Goal: Task Accomplishment & Management: Use online tool/utility

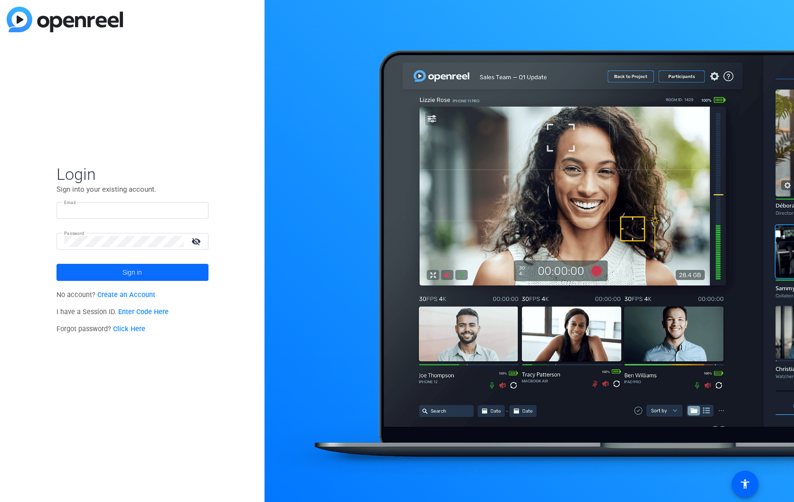
type input "[EMAIL_ADDRESS][DOMAIN_NAME]"
click at [116, 271] on span at bounding box center [132, 272] width 152 height 23
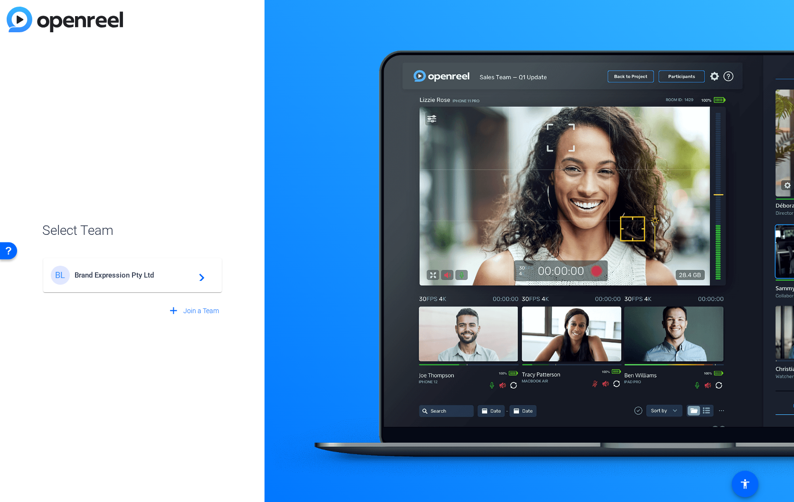
click at [128, 279] on span "Brand Expression Pty Ltd" at bounding box center [134, 275] width 119 height 9
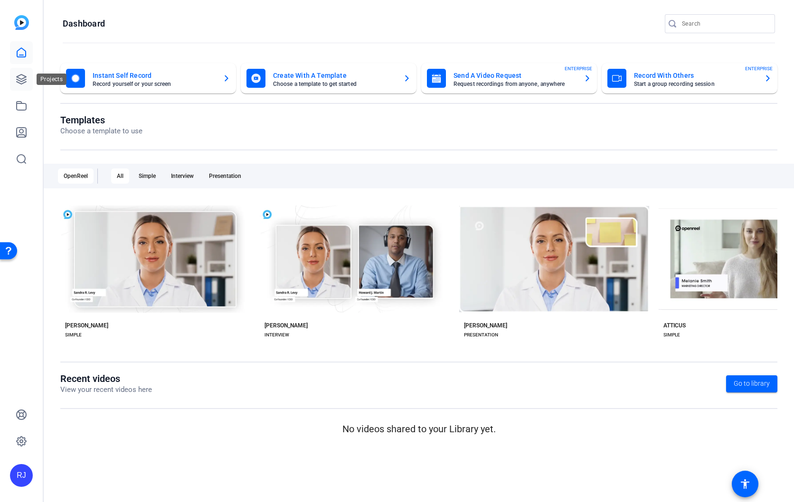
click at [19, 77] on icon at bounding box center [21, 79] width 11 height 11
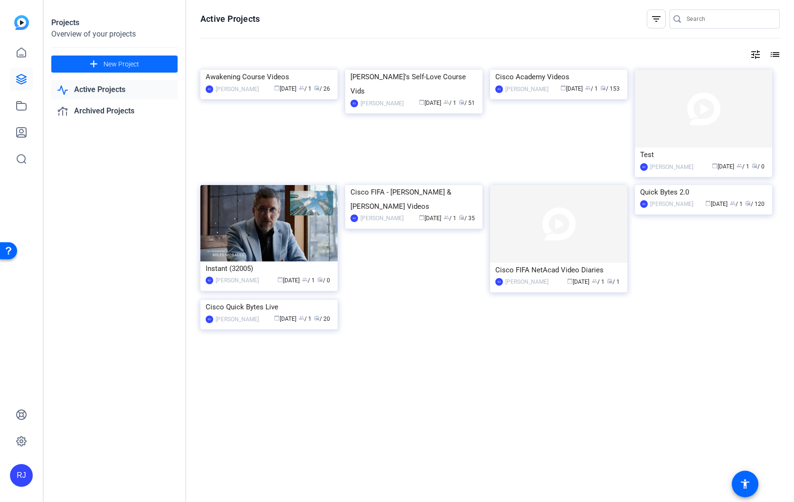
click at [109, 63] on span "New Project" at bounding box center [121, 64] width 36 height 10
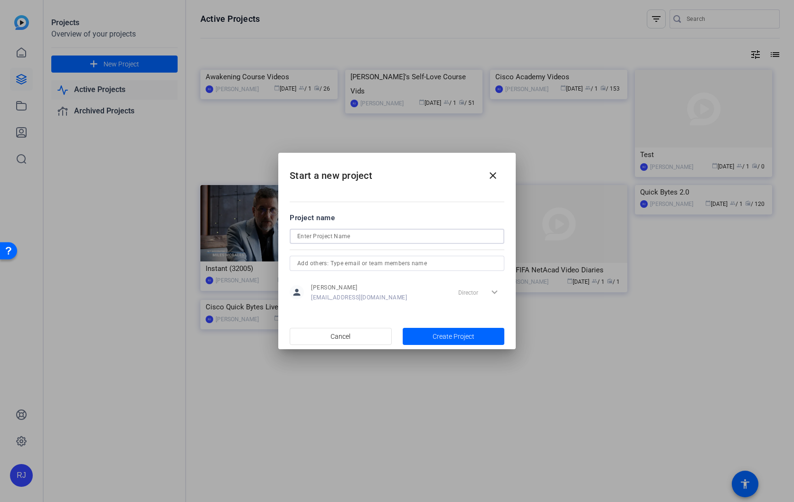
click at [346, 234] on input at bounding box center [396, 236] width 199 height 11
type input "Dan's Video"
click at [457, 337] on span "Create Project" at bounding box center [453, 337] width 42 height 10
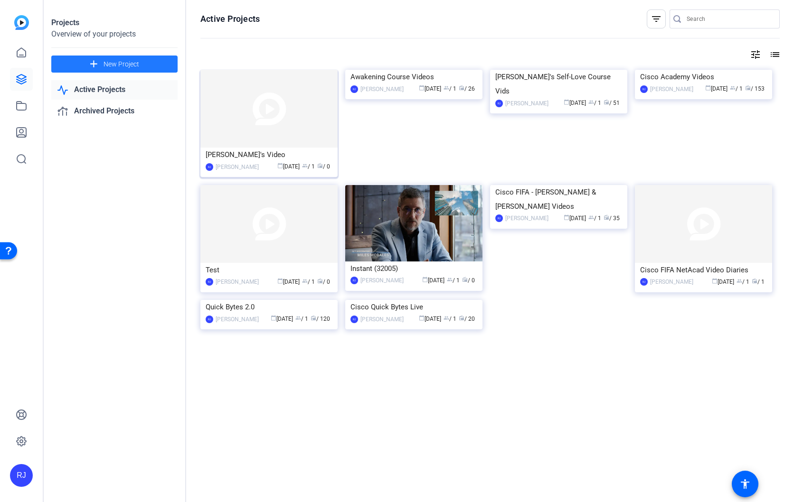
click at [227, 112] on img at bounding box center [268, 109] width 137 height 78
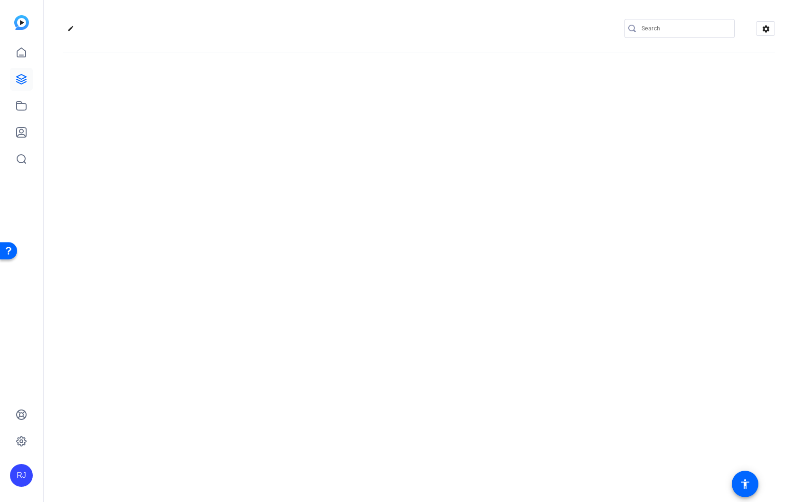
click at [227, 112] on div "edit settings" at bounding box center [419, 251] width 750 height 502
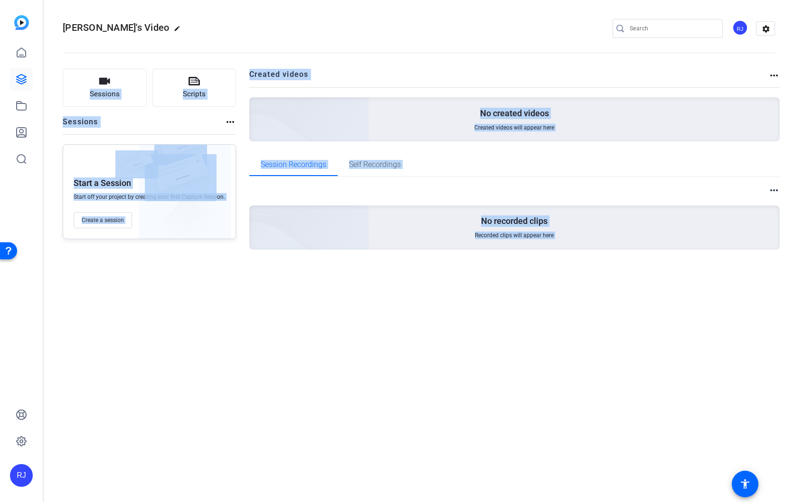
click at [339, 335] on div "Dan's Video edit RJ settings Sessions Scripts Sessions more_horiz Start a Sessi…" at bounding box center [419, 251] width 750 height 502
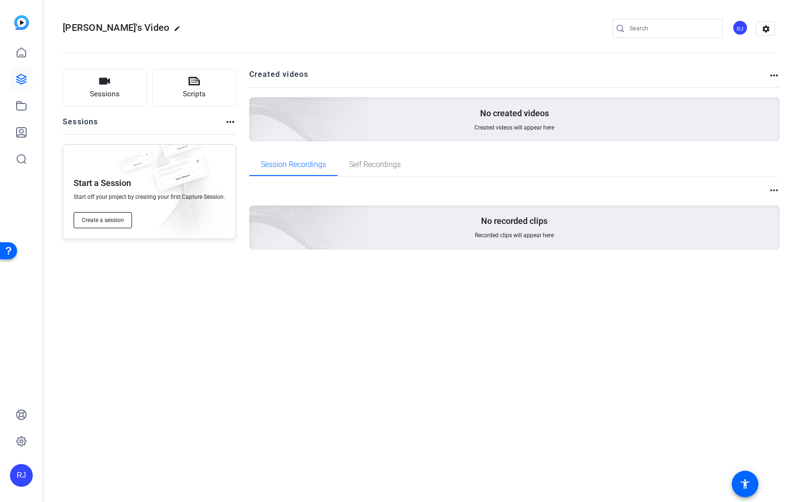
click at [106, 219] on span "Create a session" at bounding box center [103, 220] width 42 height 8
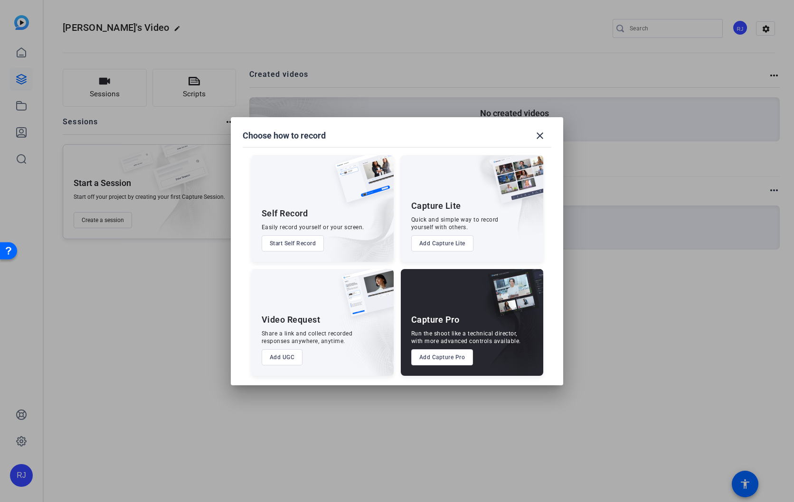
click at [489, 323] on img at bounding box center [508, 328] width 70 height 95
click at [461, 357] on button "Add Capture Pro" at bounding box center [442, 357] width 62 height 16
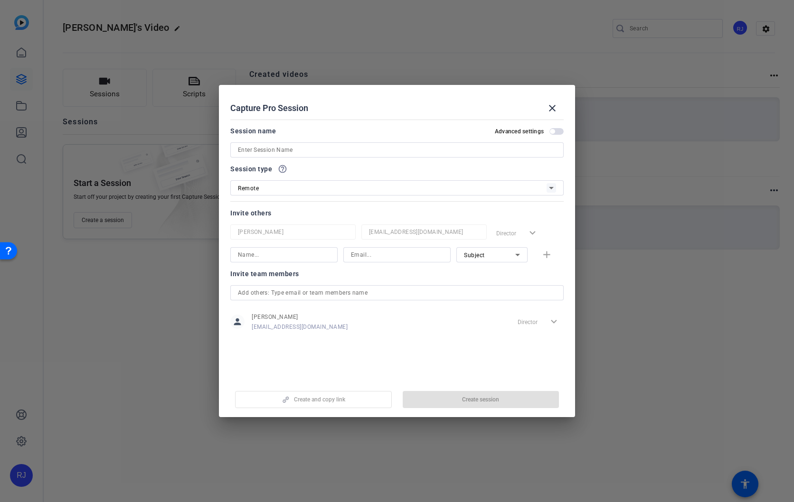
click at [291, 149] on input at bounding box center [397, 149] width 318 height 11
type input "[PERSON_NAME]'s Clips"
click at [492, 401] on span "Create session" at bounding box center [480, 400] width 37 height 8
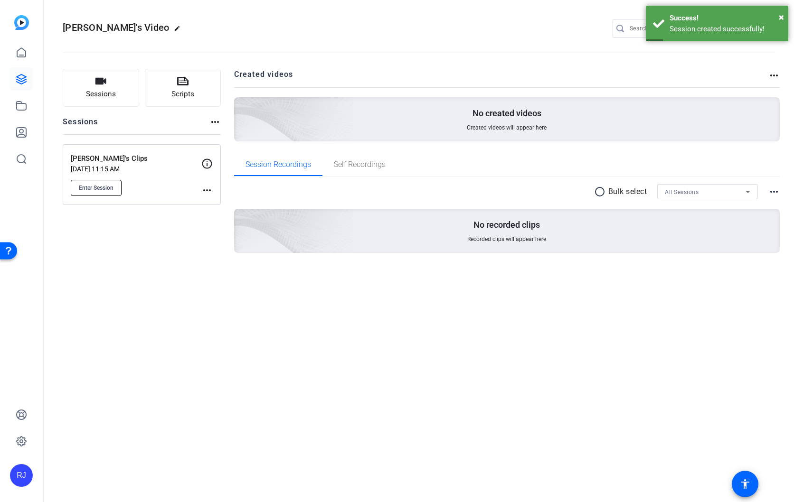
click at [102, 186] on span "Enter Session" at bounding box center [96, 188] width 35 height 8
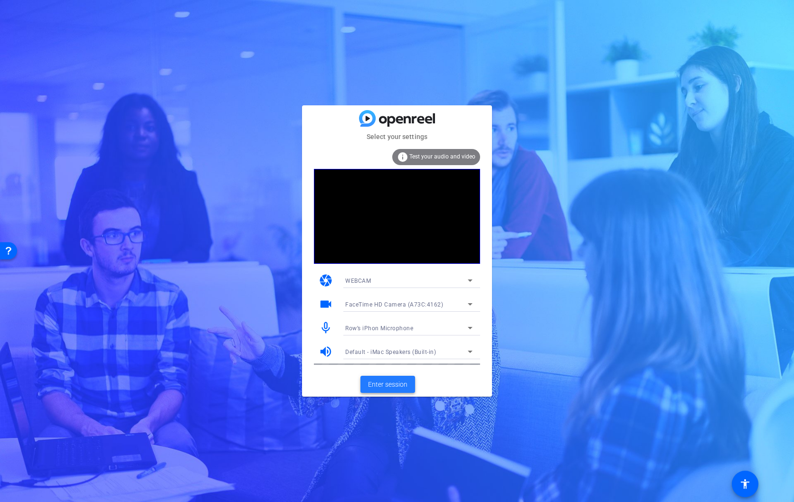
click at [398, 385] on span "Enter session" at bounding box center [387, 385] width 39 height 10
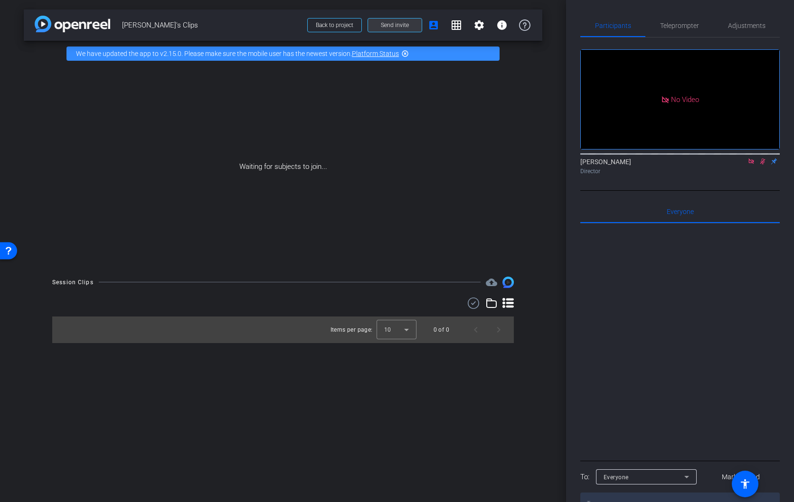
click at [399, 24] on span "Send invite" at bounding box center [395, 25] width 28 height 8
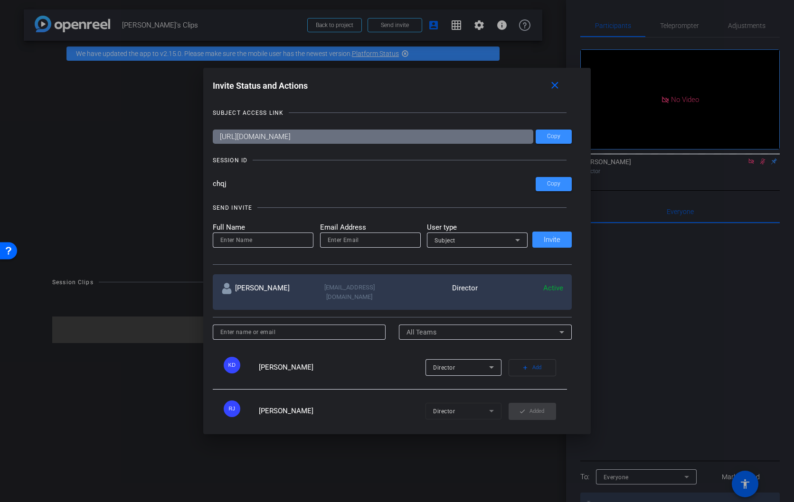
drag, startPoint x: 228, startPoint y: 185, endPoint x: 194, endPoint y: 183, distance: 34.7
click at [194, 183] on div "Invite Status and Actions close SUBJECT ACCESS LINK [URL][DOMAIN_NAME] Copy SES…" at bounding box center [397, 251] width 794 height 502
click at [553, 86] on mat-icon "close" at bounding box center [555, 86] width 12 height 12
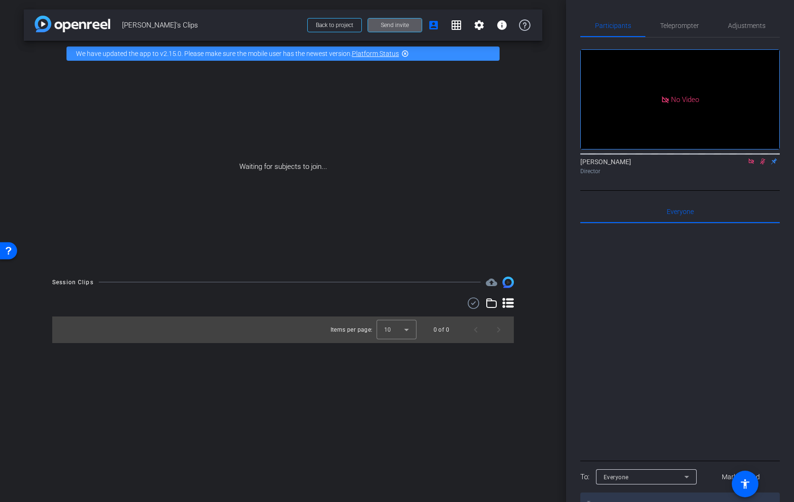
click at [751, 164] on icon at bounding box center [750, 161] width 5 height 5
click at [688, 25] on span "Teleprompter" at bounding box center [679, 25] width 39 height 7
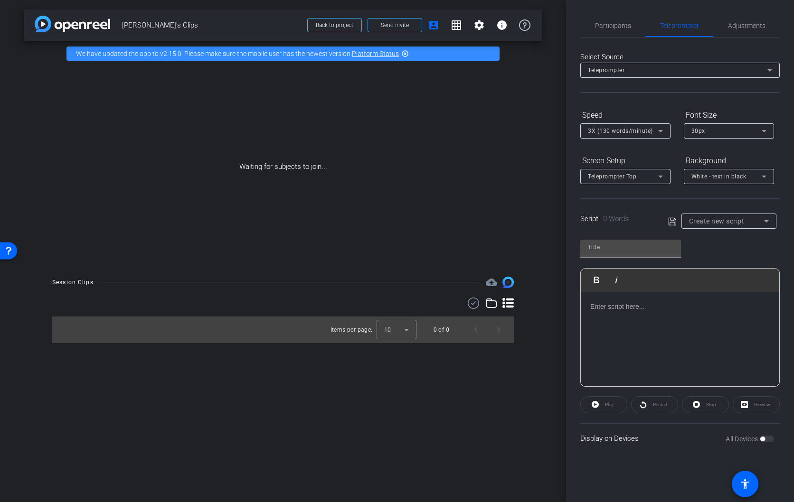
click at [621, 310] on p at bounding box center [679, 306] width 179 height 10
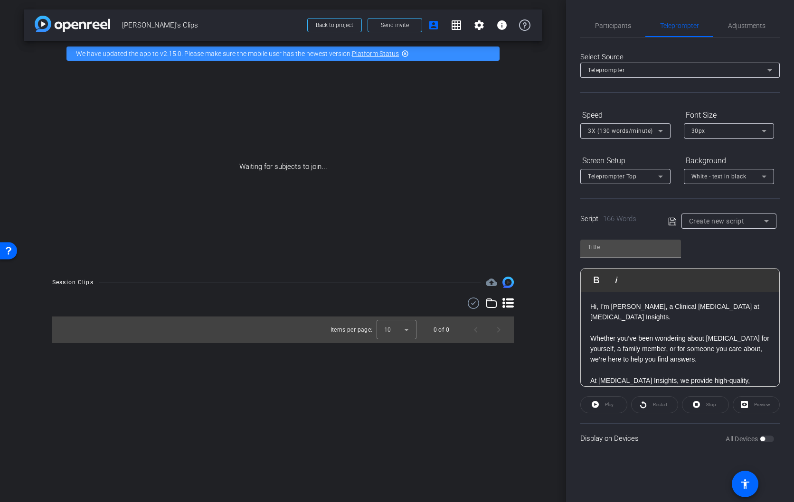
click at [602, 322] on p at bounding box center [679, 327] width 179 height 10
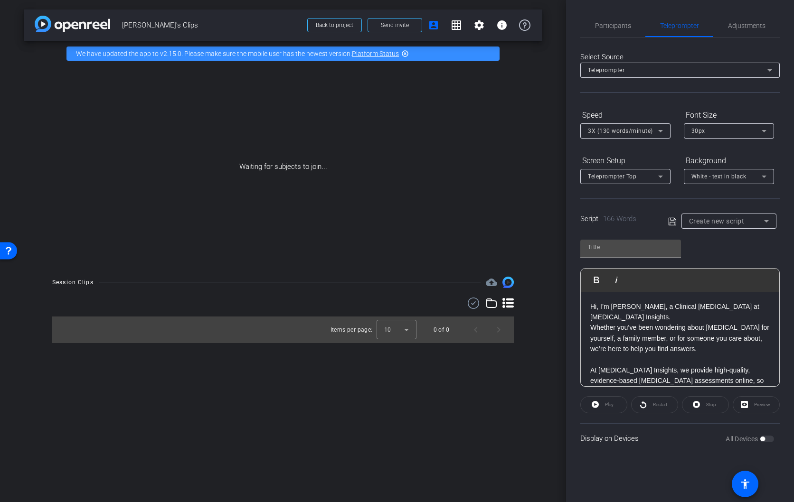
click at [608, 354] on p at bounding box center [679, 359] width 179 height 10
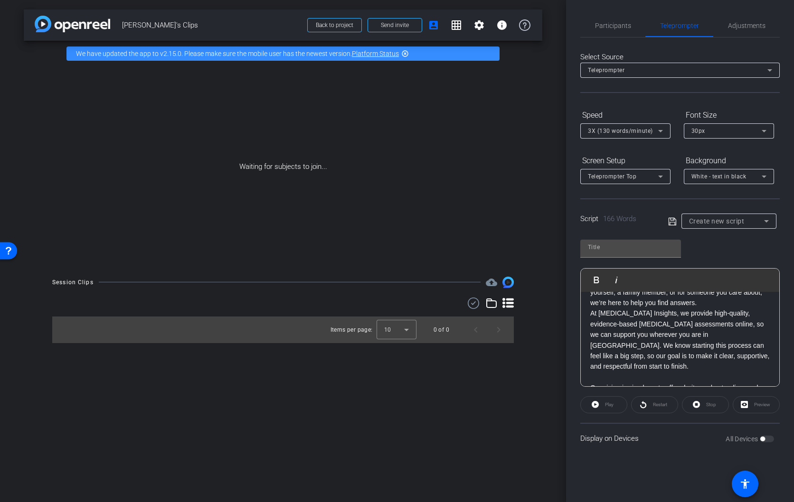
scroll to position [50, 0]
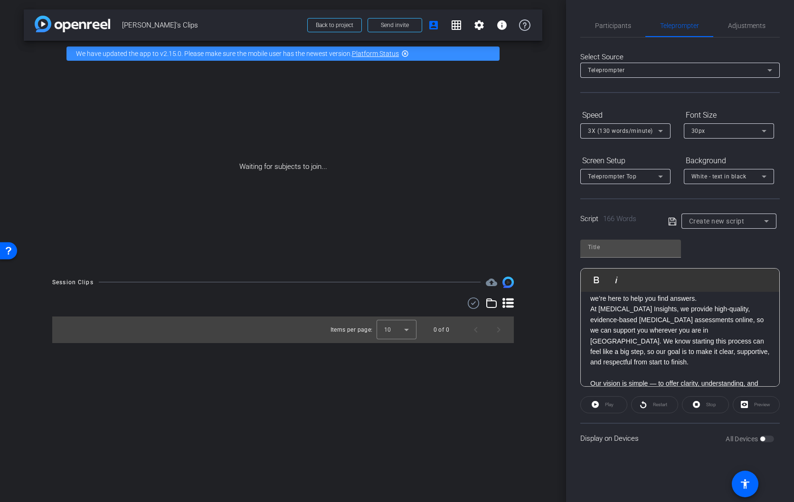
click at [610, 368] on p at bounding box center [679, 373] width 179 height 10
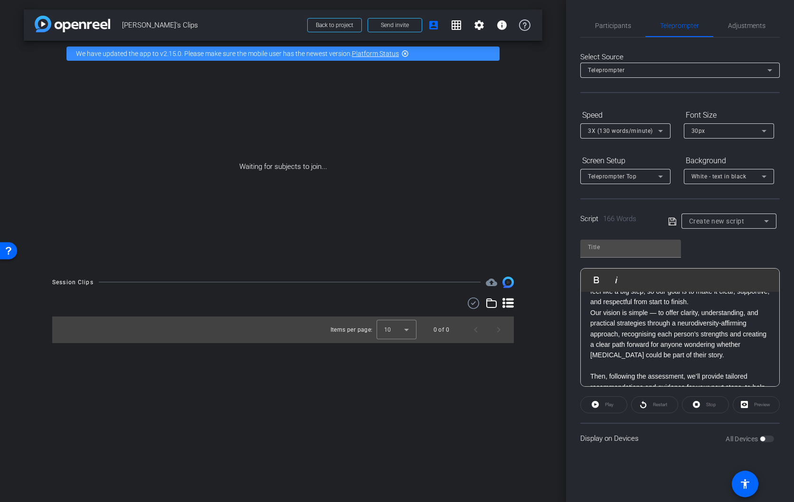
scroll to position [116, 0]
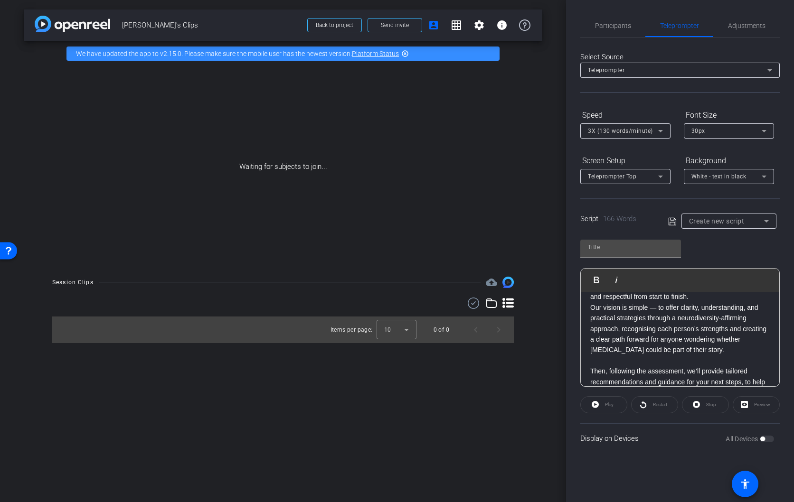
click at [601, 355] on p at bounding box center [679, 360] width 179 height 10
click at [599, 387] on p at bounding box center [679, 392] width 179 height 10
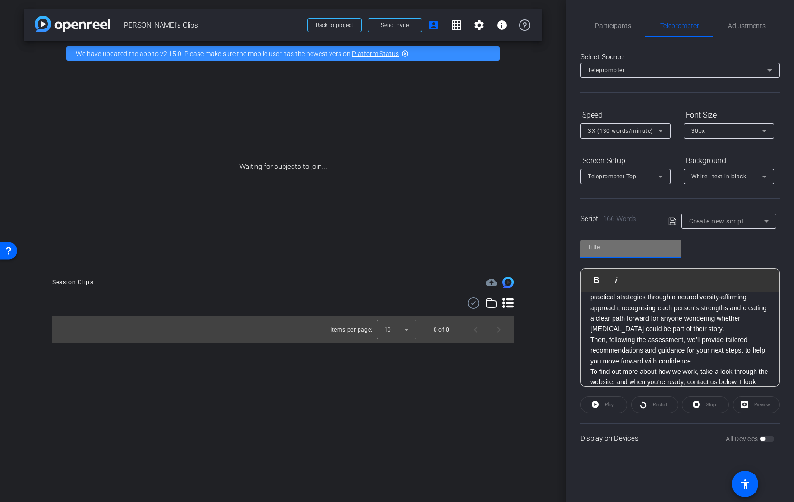
click at [616, 247] on input "text" at bounding box center [630, 247] width 85 height 11
type input "Script"
click at [671, 221] on icon at bounding box center [672, 221] width 9 height 11
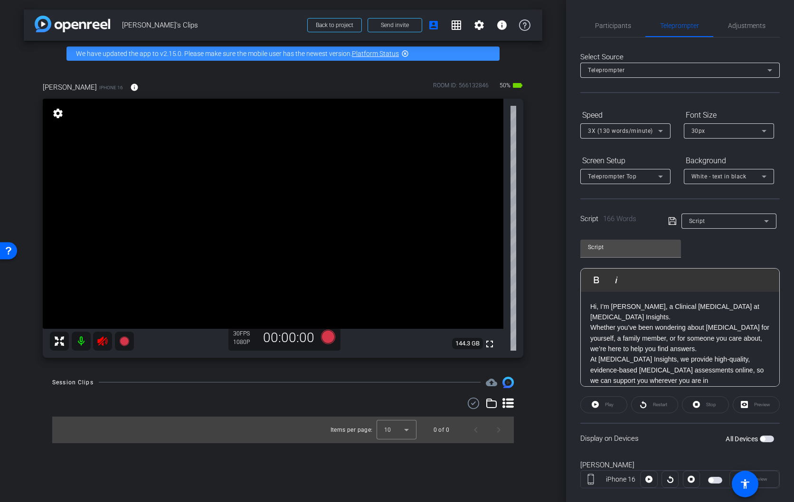
click at [104, 343] on icon at bounding box center [102, 341] width 11 height 11
click at [616, 26] on span "Participants" at bounding box center [613, 25] width 36 height 7
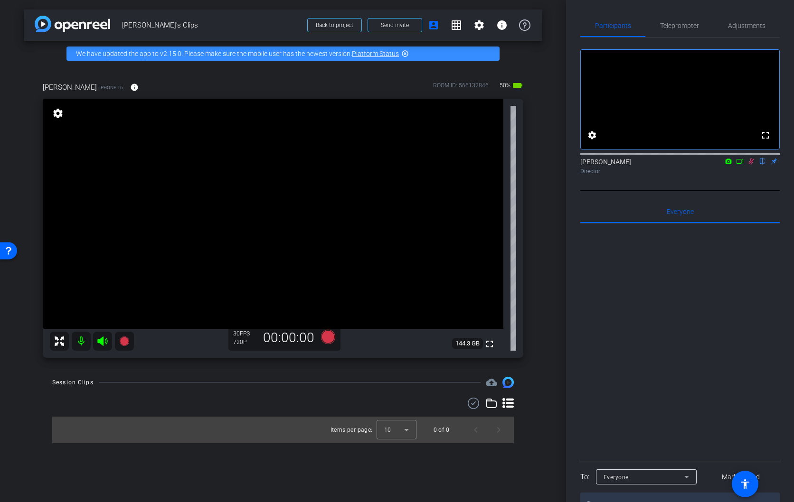
click at [749, 165] on icon at bounding box center [751, 161] width 8 height 7
click at [737, 28] on span "Adjustments" at bounding box center [746, 25] width 37 height 7
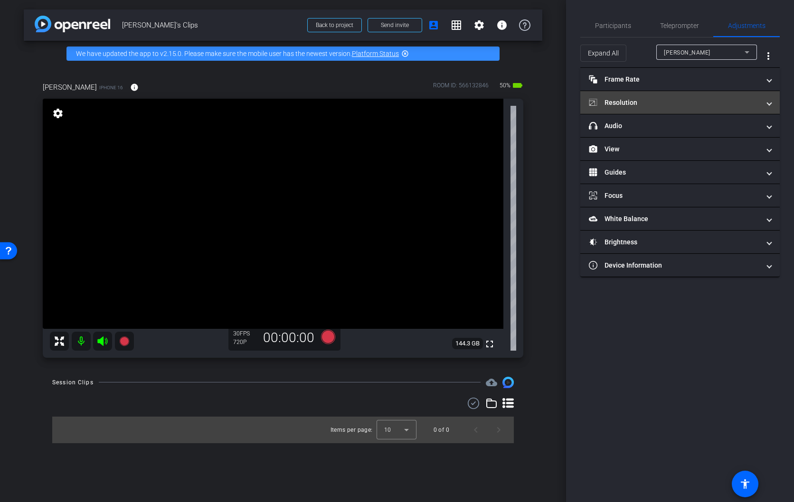
click at [643, 99] on mat-panel-title "Resolution" at bounding box center [673, 103] width 171 height 10
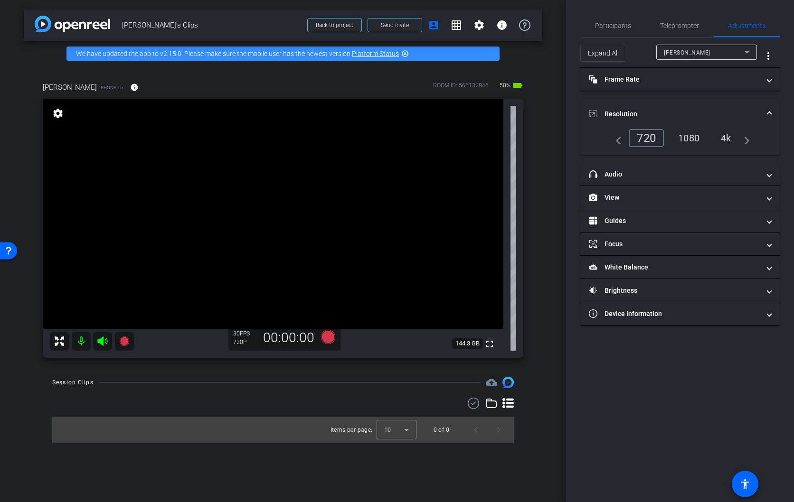
click at [728, 138] on div "4k" at bounding box center [725, 138] width 25 height 16
click at [643, 170] on mat-panel-title "headphone icon Audio" at bounding box center [673, 174] width 171 height 10
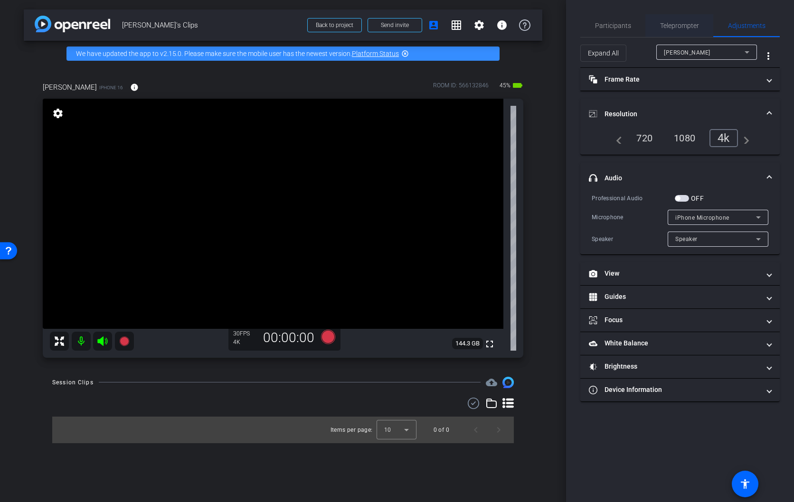
click at [680, 22] on span "Teleprompter" at bounding box center [679, 25] width 39 height 7
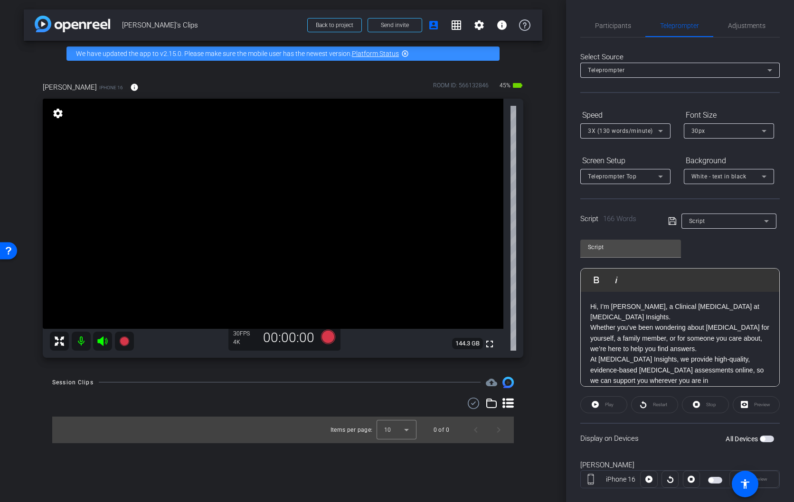
click at [605, 404] on div "Play" at bounding box center [603, 404] width 47 height 17
click at [660, 404] on div "Restart" at bounding box center [654, 404] width 47 height 17
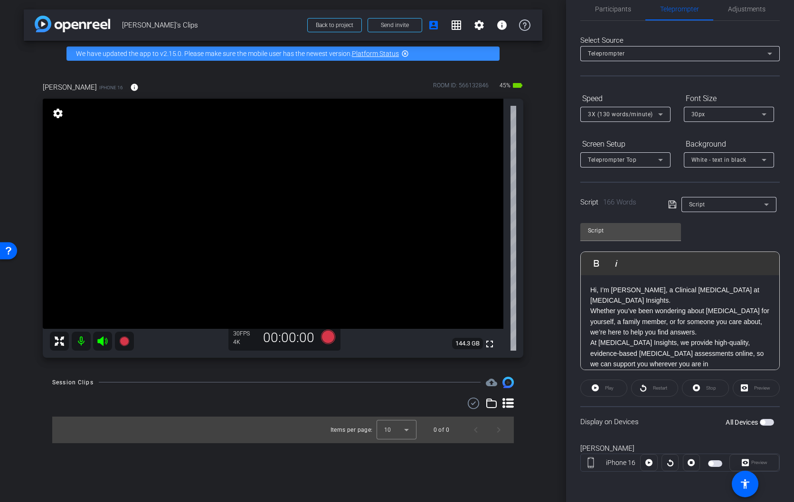
click at [762, 421] on span "button" at bounding box center [762, 422] width 5 height 5
click at [607, 387] on span "Play" at bounding box center [609, 387] width 9 height 5
click at [659, 115] on icon at bounding box center [659, 114] width 11 height 11
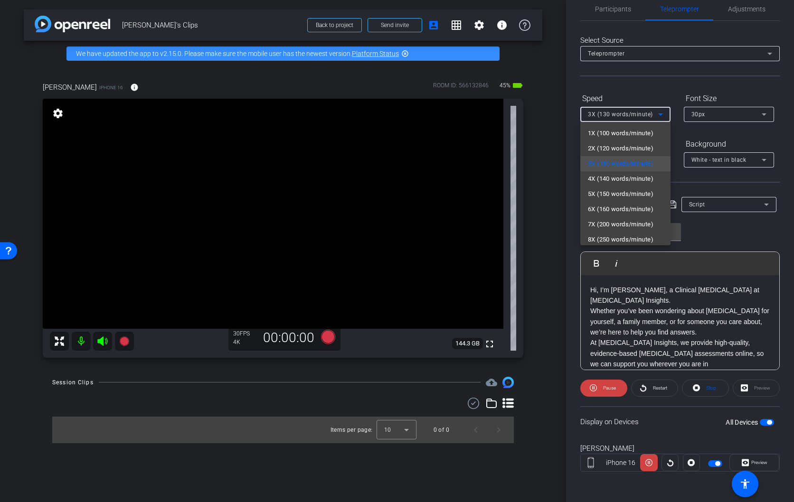
click at [761, 363] on div at bounding box center [397, 251] width 794 height 502
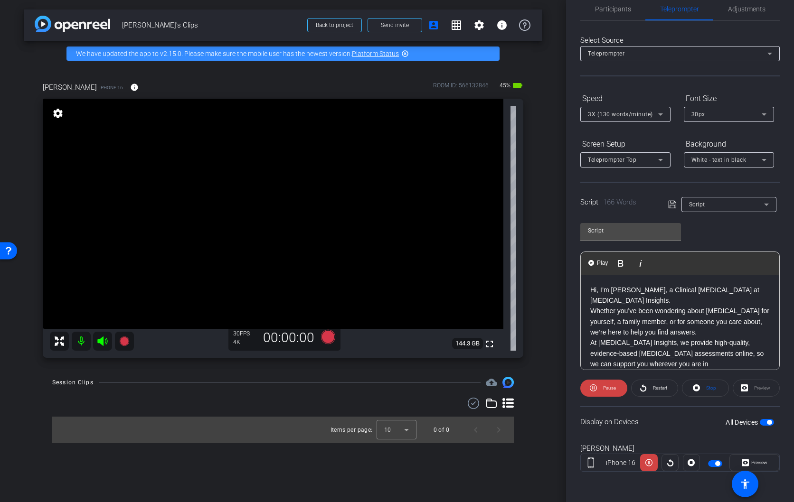
click at [763, 364] on p "At [MEDICAL_DATA] Insights, we provide high-quality, evidence-based [MEDICAL_DA…" at bounding box center [679, 369] width 179 height 64
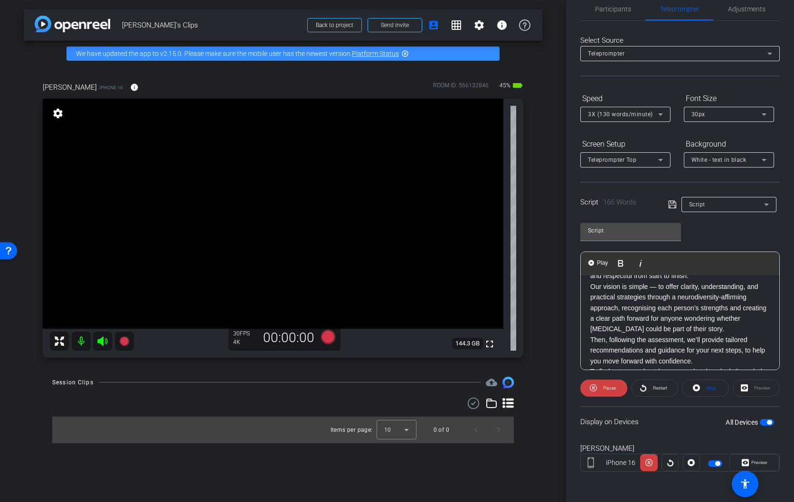
scroll to position [119, 0]
click at [660, 113] on icon at bounding box center [659, 114] width 11 height 11
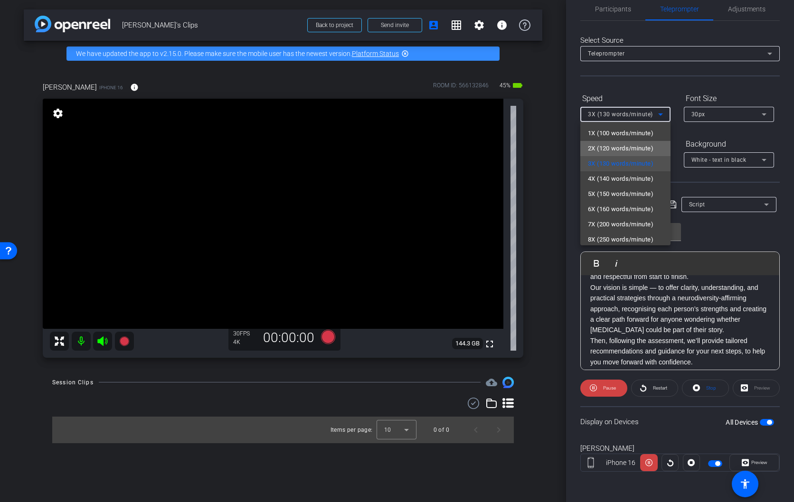
click at [627, 148] on span "2X (120 words/minute)" at bounding box center [620, 148] width 65 height 11
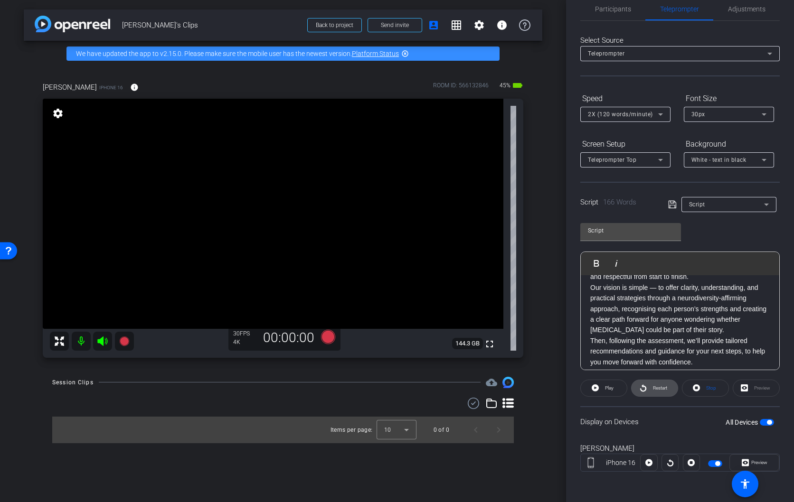
click at [653, 385] on span "Restart" at bounding box center [660, 387] width 14 height 5
click at [701, 388] on span at bounding box center [705, 388] width 46 height 23
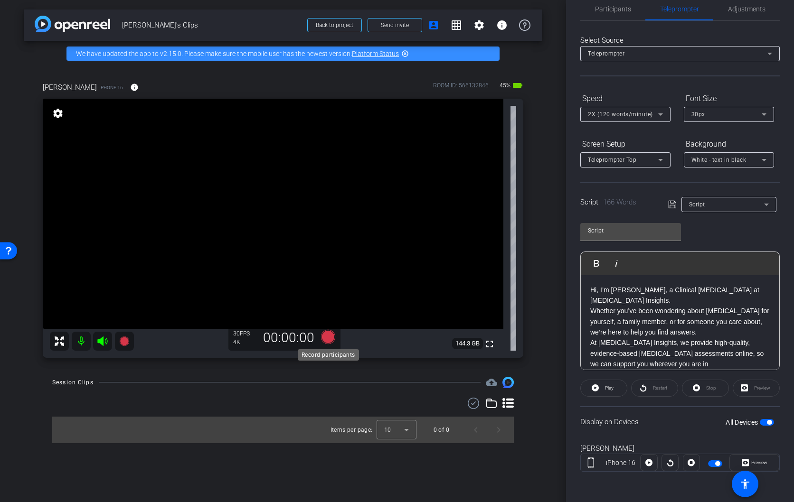
click at [327, 336] on icon at bounding box center [328, 336] width 14 height 14
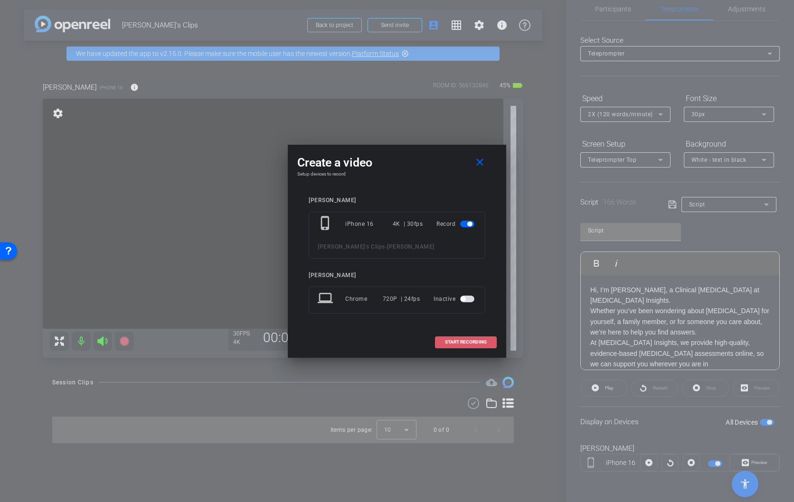
click at [455, 342] on span "START RECORDING" at bounding box center [466, 342] width 42 height 5
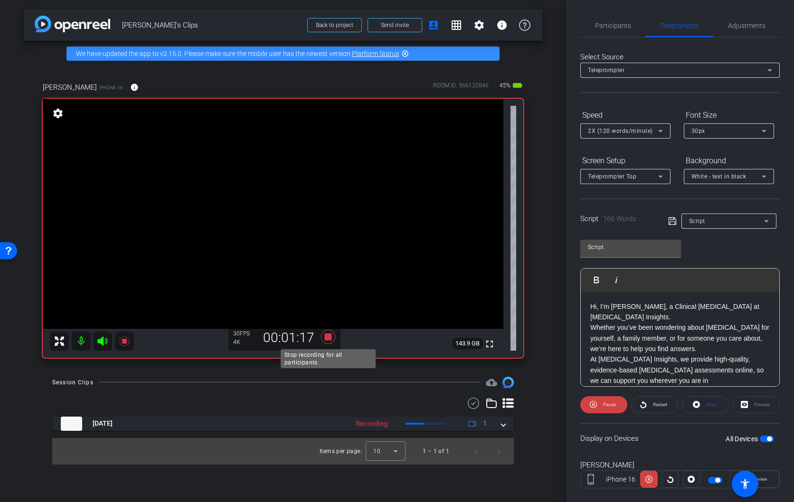
click at [327, 336] on icon at bounding box center [328, 336] width 14 height 14
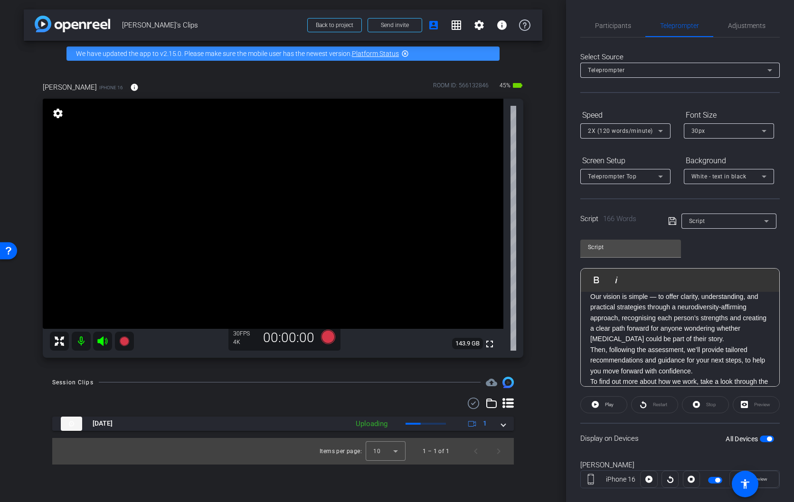
scroll to position [126, 0]
click at [610, 345] on p "Then, following the assessment, we’ll provide tailored recommendations and guid…" at bounding box center [679, 361] width 179 height 32
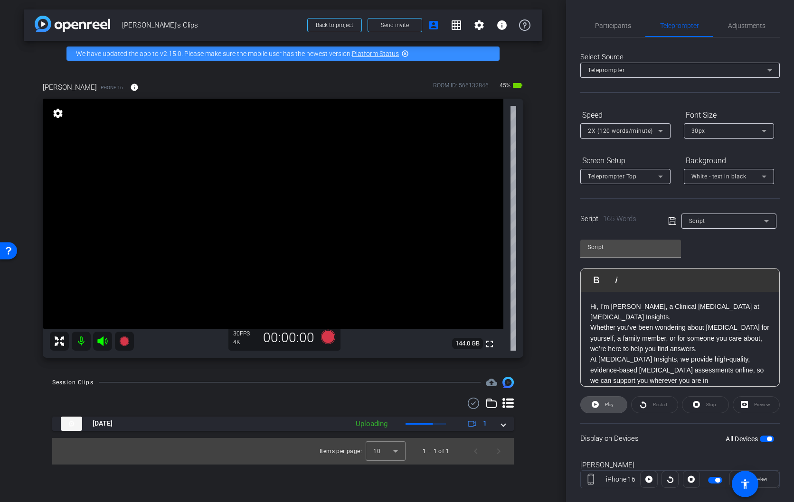
click at [609, 406] on span "Play" at bounding box center [609, 404] width 9 height 5
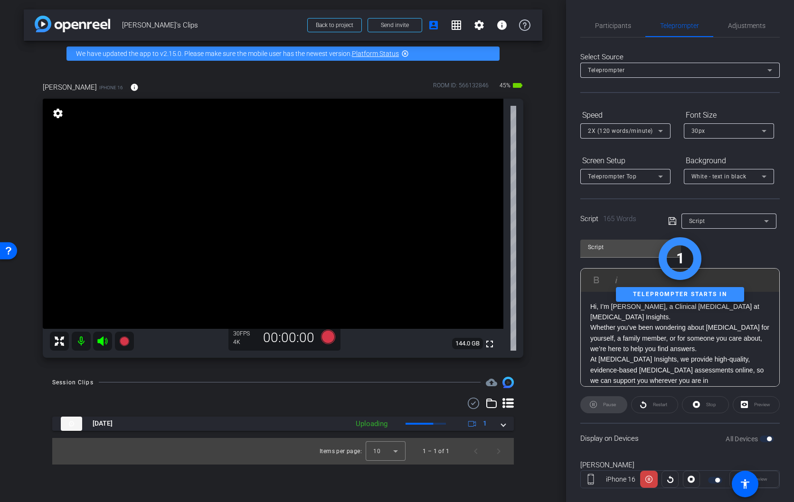
click at [592, 404] on div "Pause" at bounding box center [603, 404] width 47 height 17
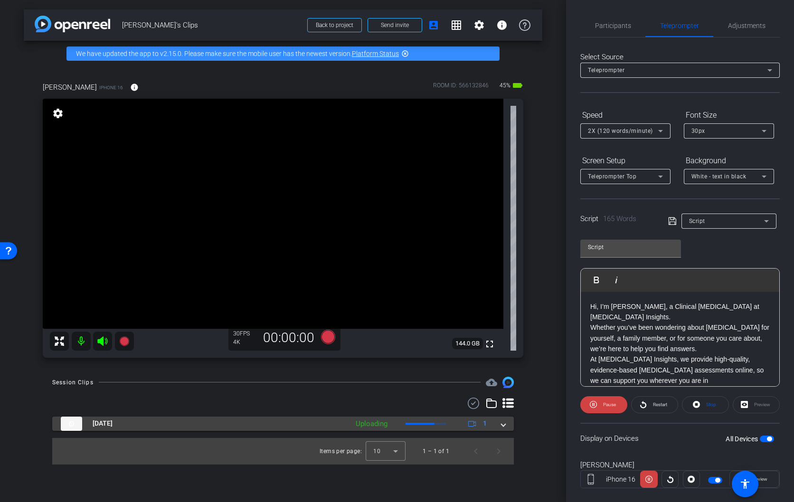
click at [502, 424] on span at bounding box center [503, 424] width 4 height 10
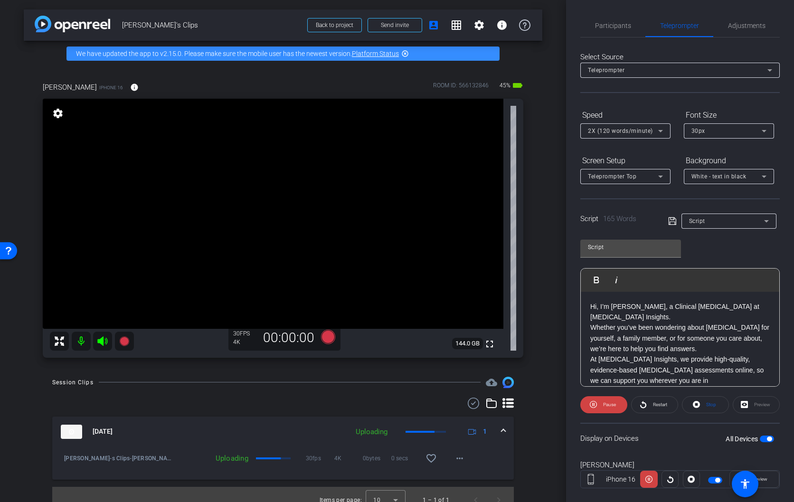
scroll to position [11, 0]
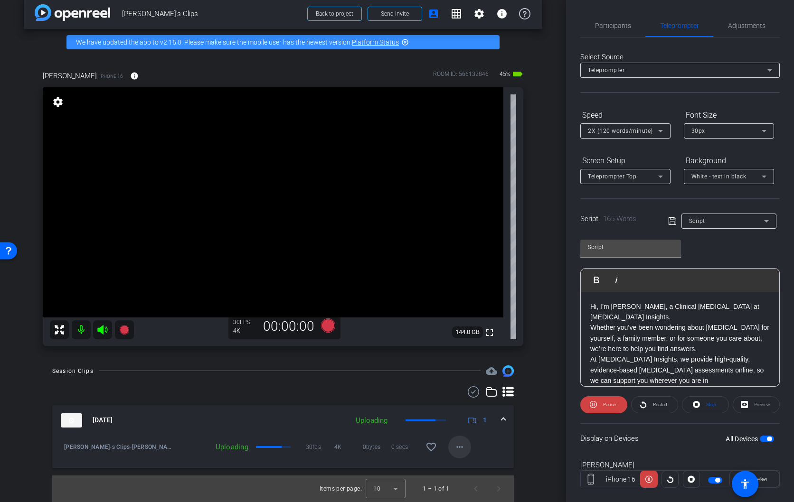
click at [459, 447] on mat-icon "more_horiz" at bounding box center [459, 446] width 11 height 11
click at [487, 437] on div at bounding box center [397, 251] width 794 height 502
click at [459, 447] on mat-icon "more_horiz" at bounding box center [459, 446] width 11 height 11
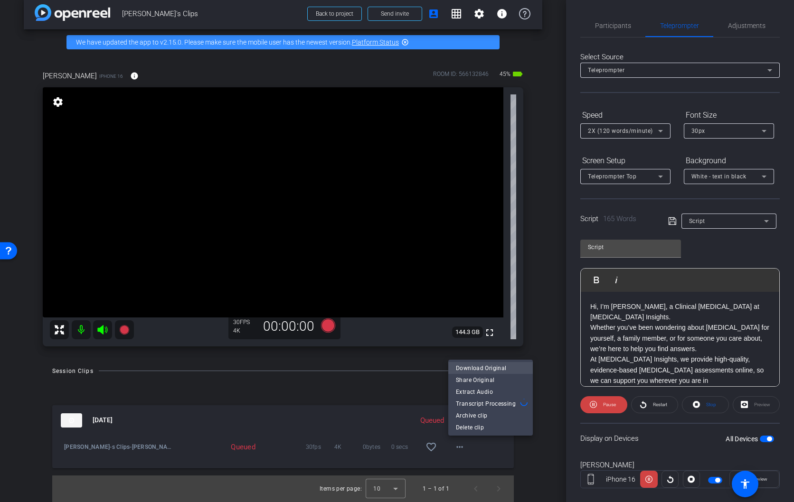
click at [472, 368] on span "Download Original" at bounding box center [490, 368] width 69 height 11
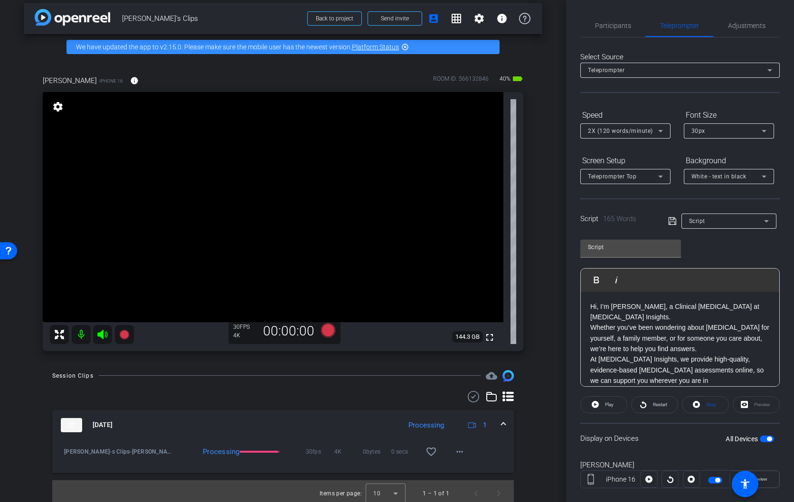
scroll to position [6, 0]
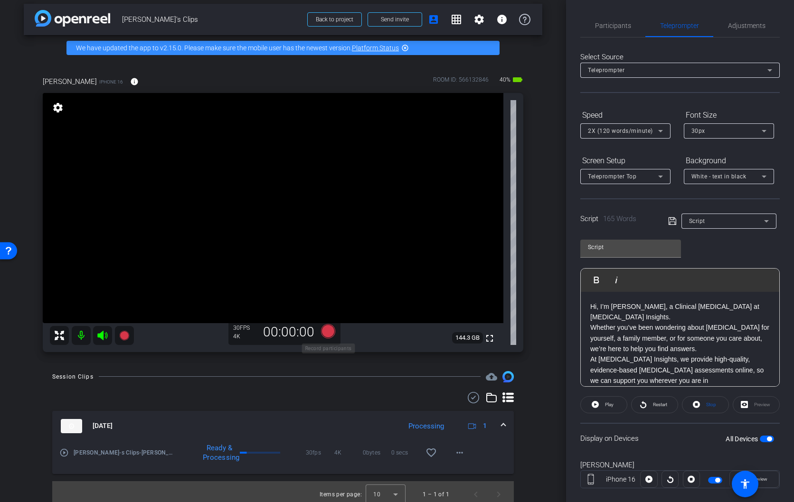
click at [327, 333] on icon at bounding box center [328, 331] width 14 height 14
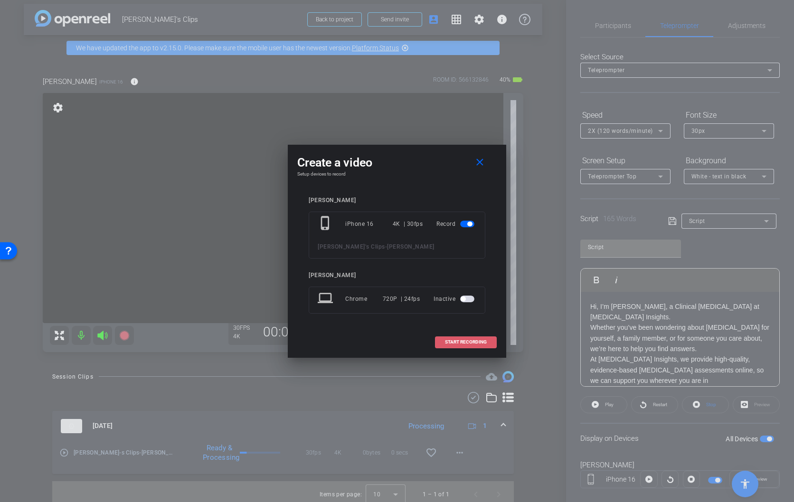
click at [465, 342] on span "START RECORDING" at bounding box center [466, 342] width 42 height 5
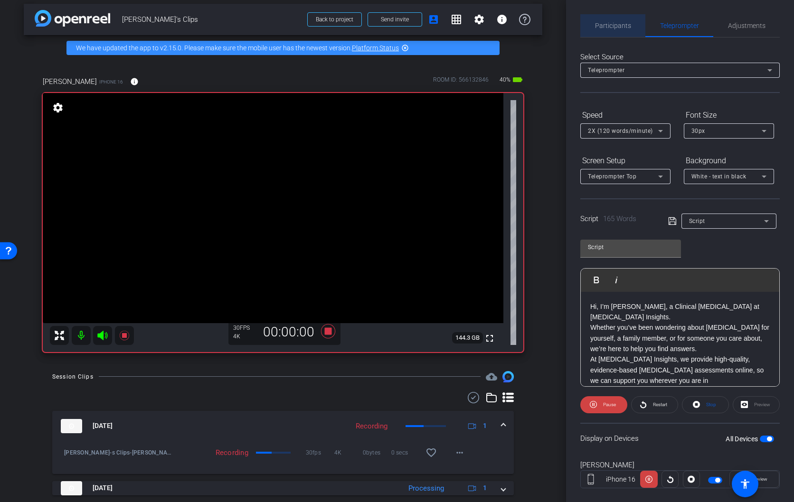
click at [616, 25] on span "Participants" at bounding box center [613, 25] width 36 height 7
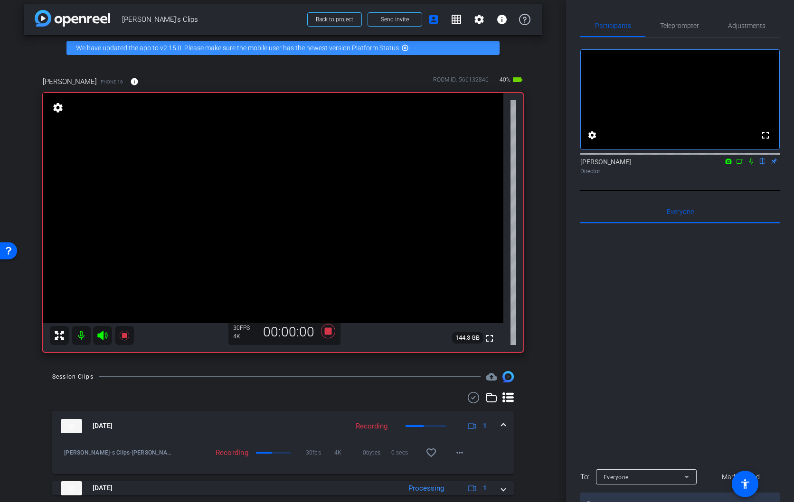
click at [750, 165] on icon at bounding box center [751, 161] width 8 height 7
click at [686, 26] on span "Teleprompter" at bounding box center [679, 25] width 39 height 7
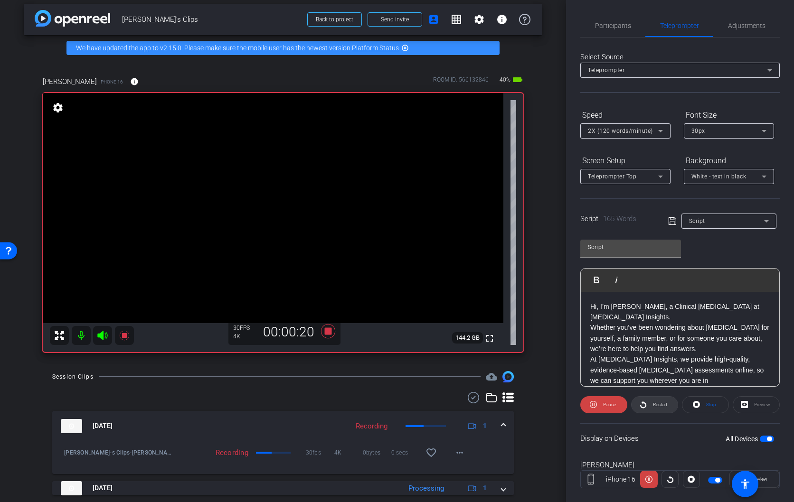
click at [655, 405] on span "Restart" at bounding box center [660, 404] width 14 height 5
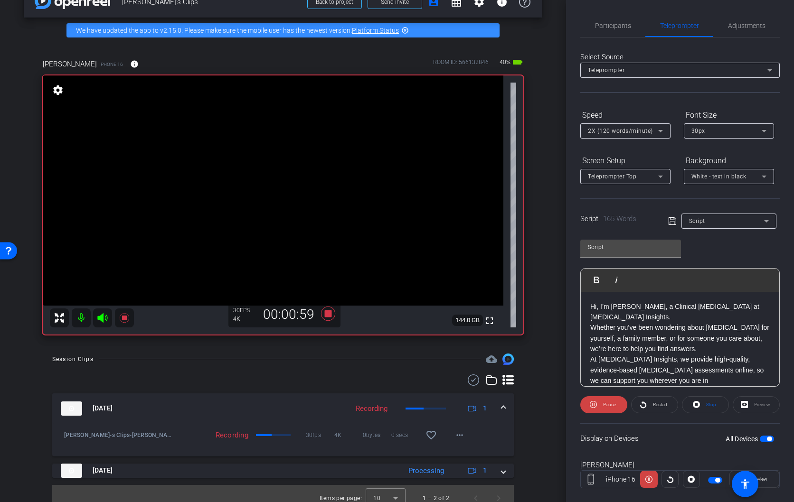
scroll to position [33, 0]
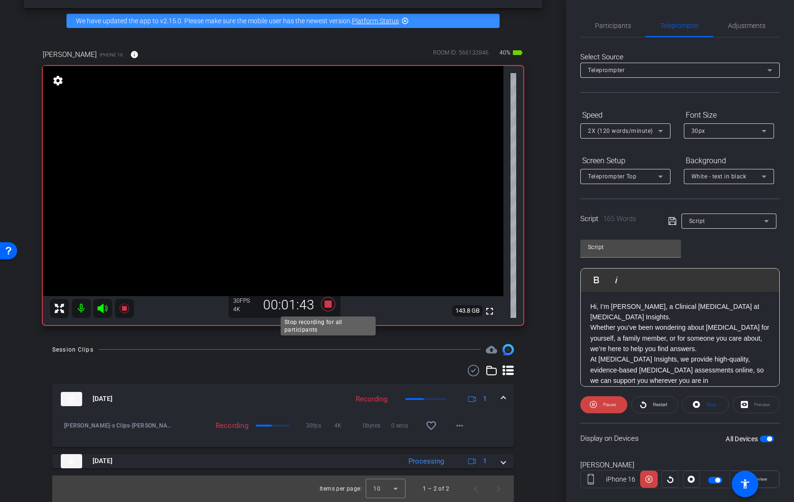
click at [327, 305] on icon at bounding box center [328, 304] width 14 height 14
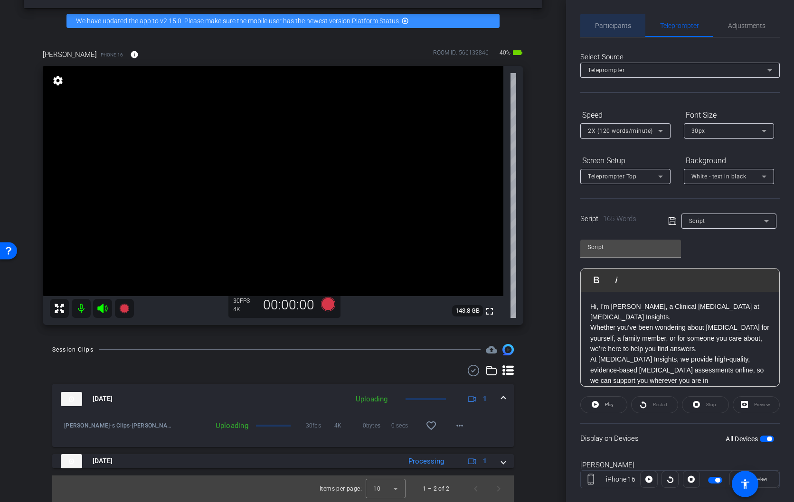
click at [623, 28] on span "Participants" at bounding box center [613, 25] width 36 height 7
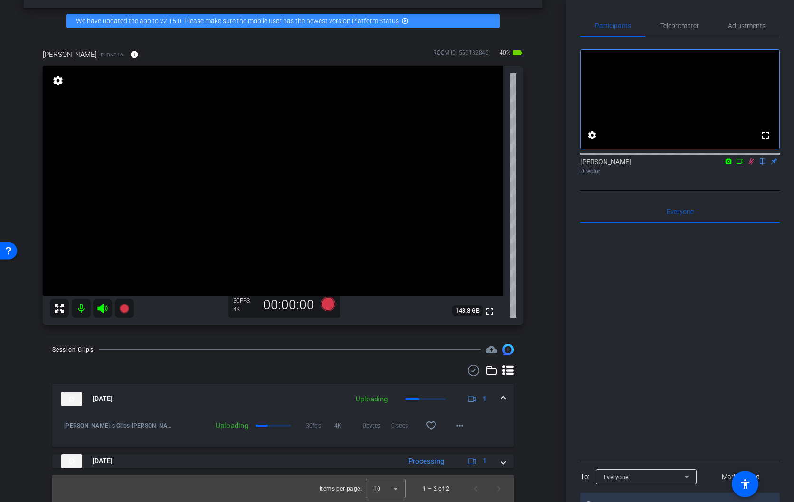
click at [752, 165] on icon at bounding box center [751, 161] width 8 height 7
click at [327, 304] on icon at bounding box center [328, 304] width 14 height 14
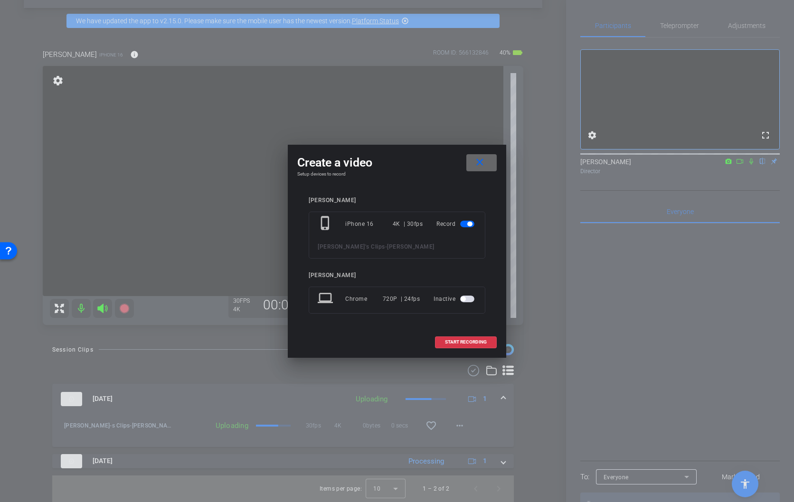
click at [478, 161] on mat-icon "close" at bounding box center [480, 163] width 12 height 12
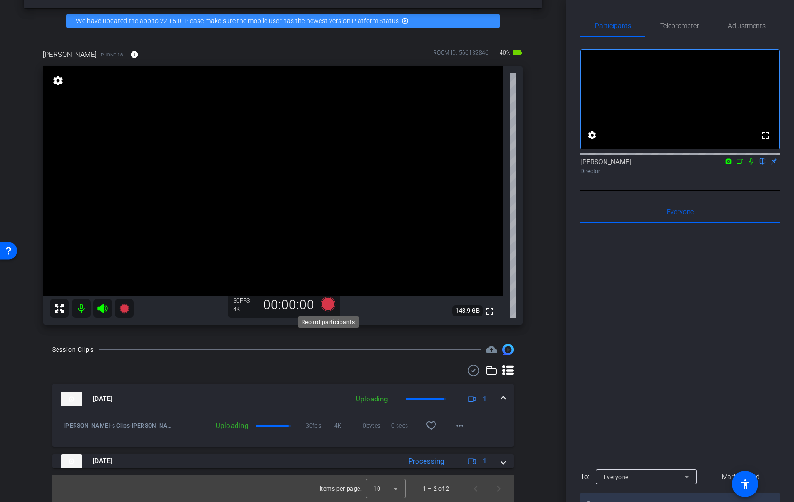
click at [327, 303] on icon at bounding box center [328, 304] width 14 height 14
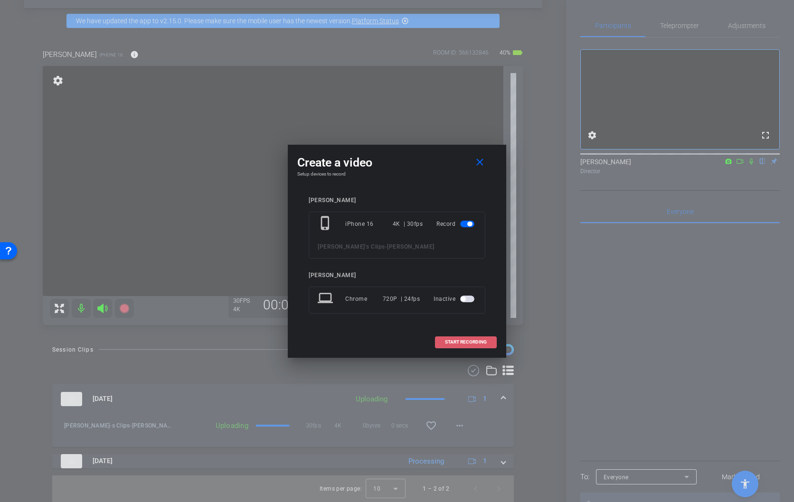
click at [467, 343] on span "START RECORDING" at bounding box center [466, 342] width 42 height 5
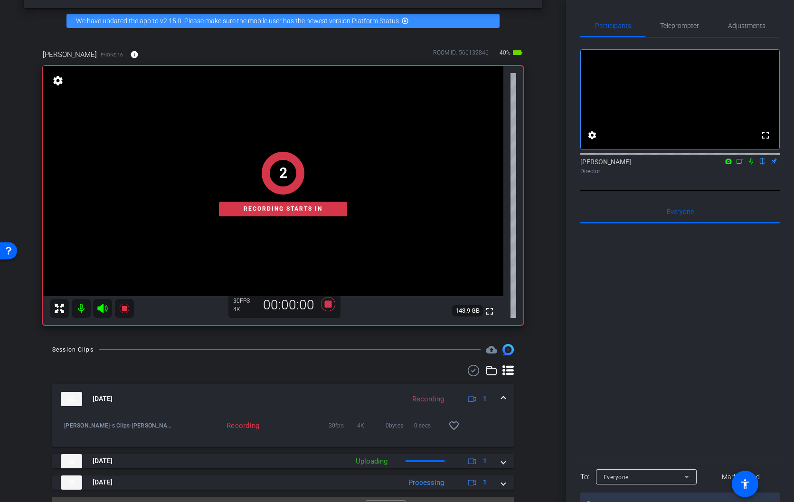
click at [750, 165] on icon at bounding box center [751, 161] width 8 height 7
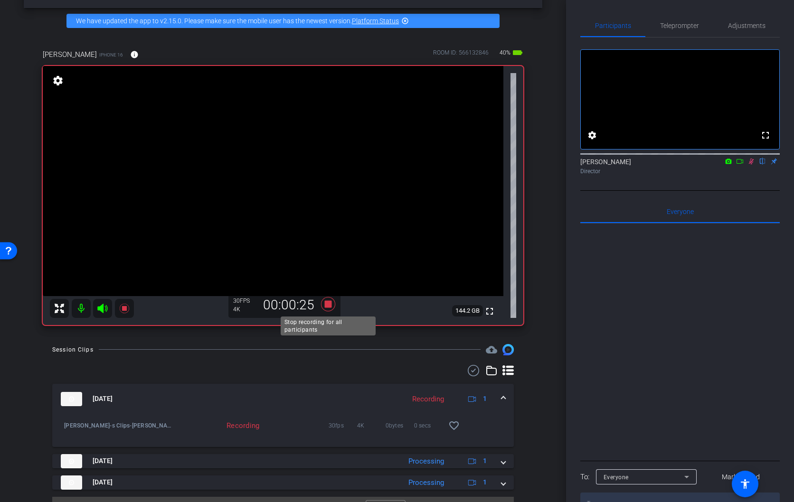
click at [327, 302] on icon at bounding box center [328, 304] width 14 height 14
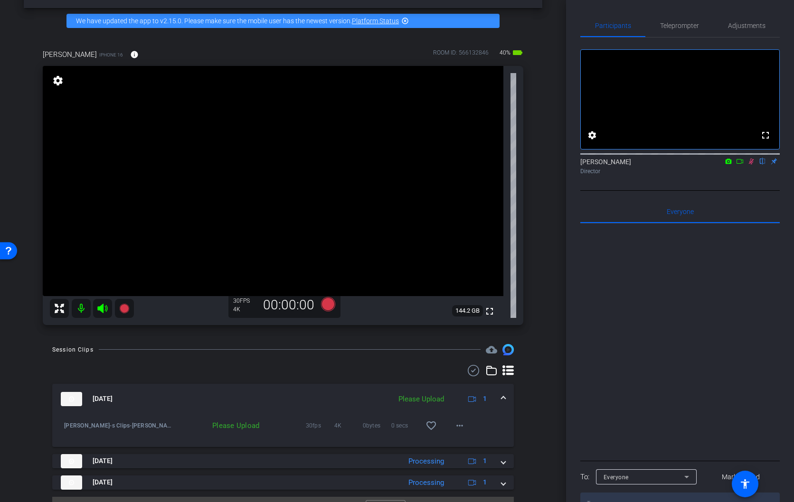
scroll to position [2, 0]
click at [750, 163] on icon at bounding box center [750, 160] width 5 height 6
click at [327, 305] on icon at bounding box center [328, 304] width 14 height 14
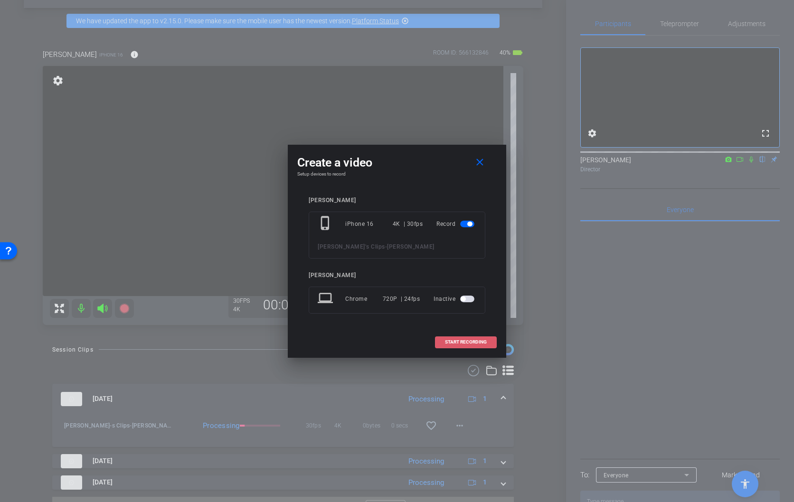
click at [458, 342] on span "START RECORDING" at bounding box center [466, 342] width 42 height 5
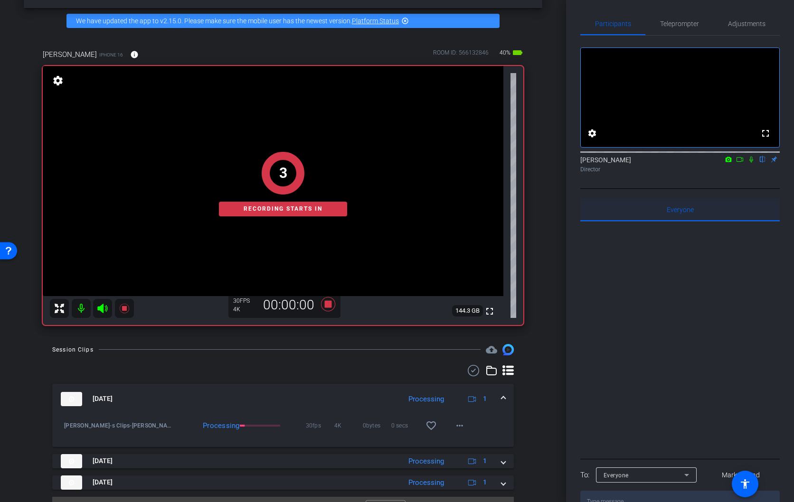
scroll to position [2, 0]
drag, startPoint x: 750, startPoint y: 172, endPoint x: 749, endPoint y: 177, distance: 5.0
click at [750, 162] on icon at bounding box center [751, 159] width 4 height 6
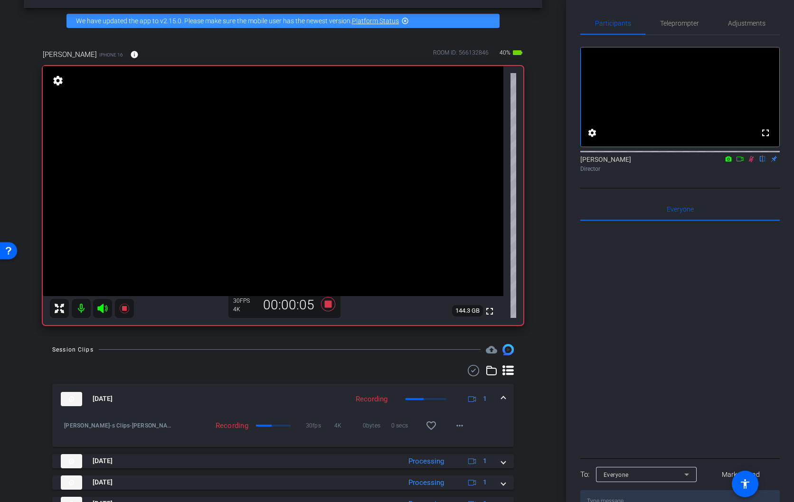
click at [752, 162] on icon at bounding box center [751, 159] width 8 height 7
click at [683, 24] on span "Teleprompter" at bounding box center [679, 23] width 39 height 7
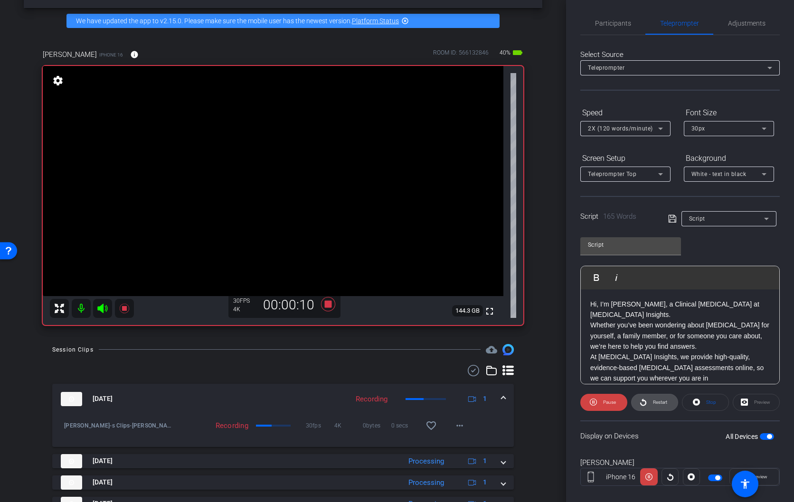
click at [658, 403] on span "Restart" at bounding box center [660, 402] width 14 height 5
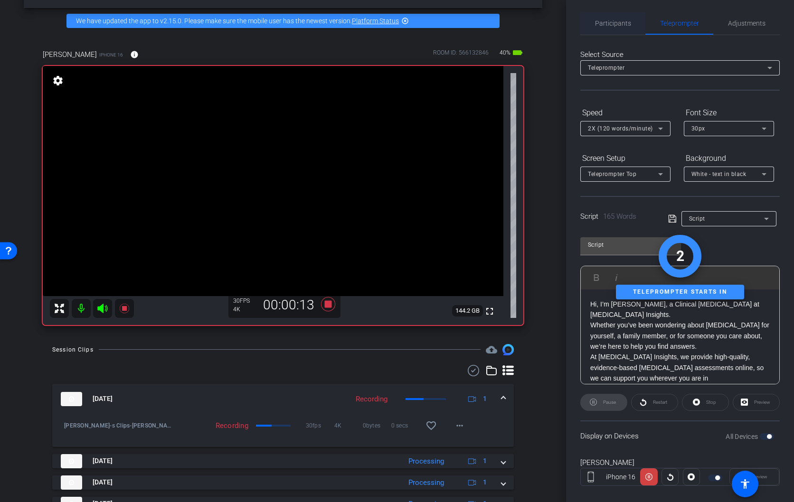
click at [621, 21] on span "Participants" at bounding box center [613, 23] width 36 height 7
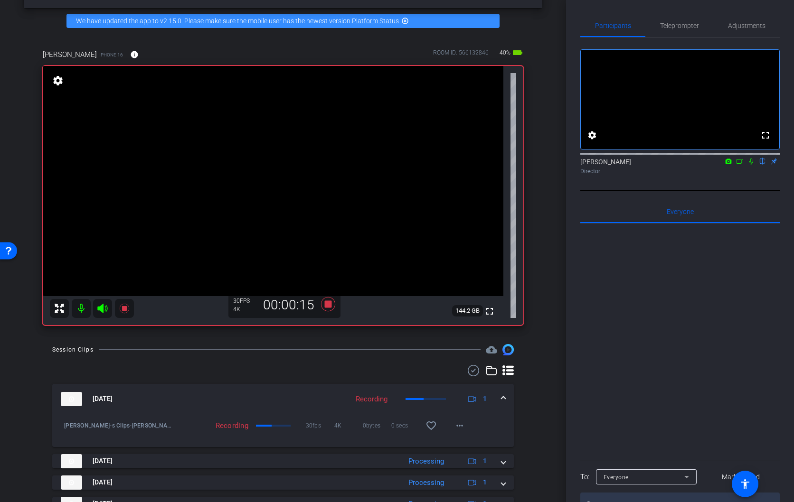
click at [750, 165] on icon at bounding box center [751, 161] width 8 height 7
click at [329, 304] on icon at bounding box center [328, 304] width 14 height 14
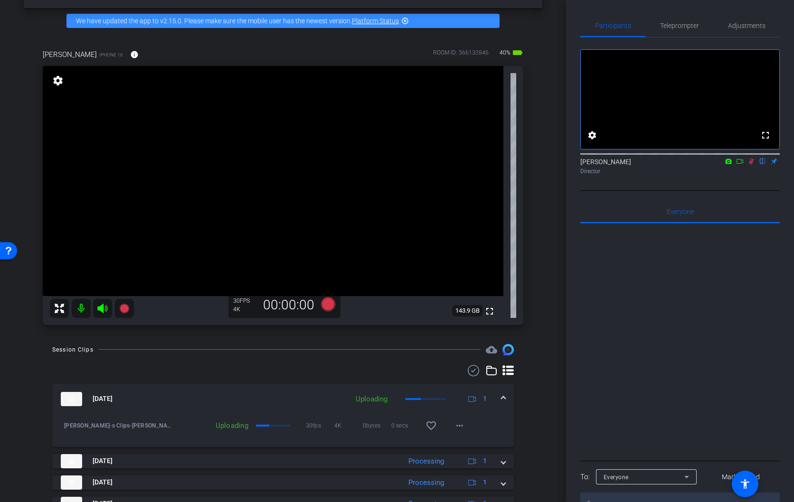
click at [751, 165] on icon at bounding box center [751, 161] width 8 height 7
click at [328, 306] on icon at bounding box center [328, 304] width 14 height 14
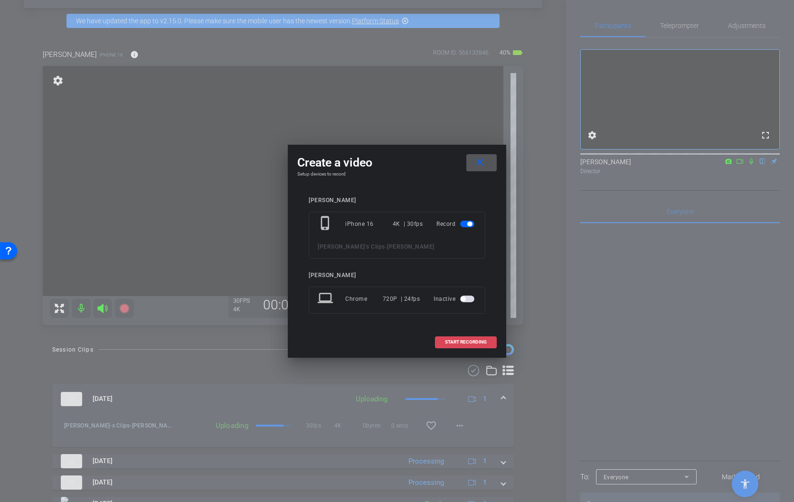
click at [469, 342] on span "START RECORDING" at bounding box center [466, 342] width 42 height 5
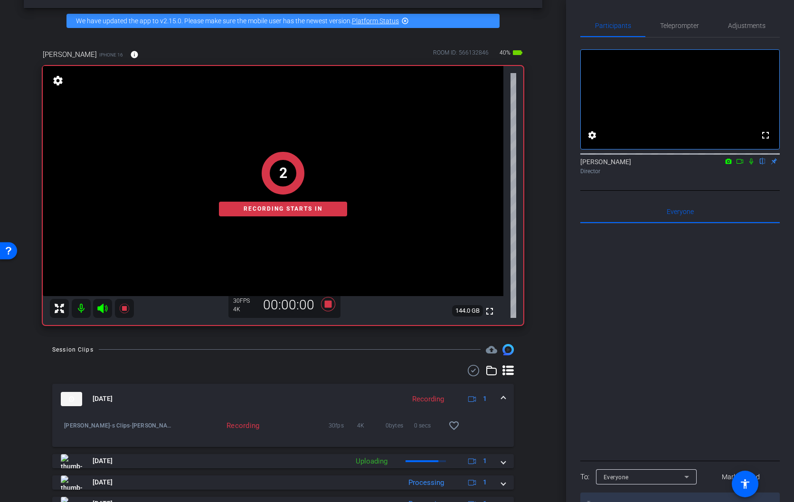
click at [750, 165] on icon at bounding box center [751, 161] width 8 height 7
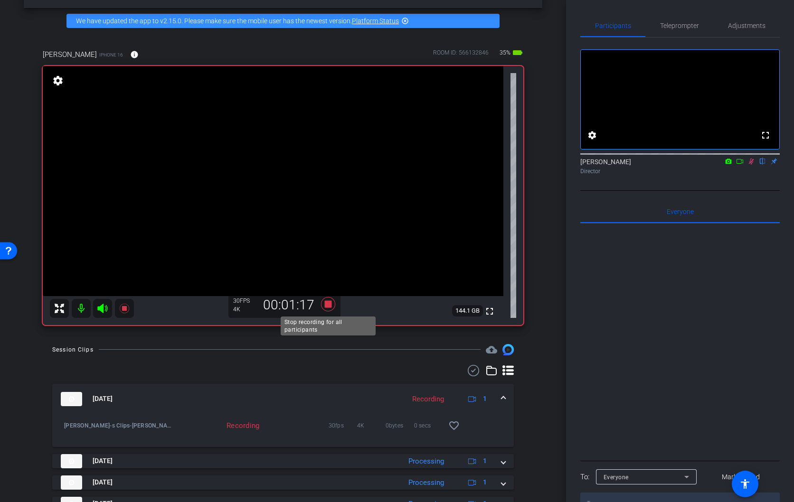
click at [328, 304] on icon at bounding box center [328, 304] width 14 height 14
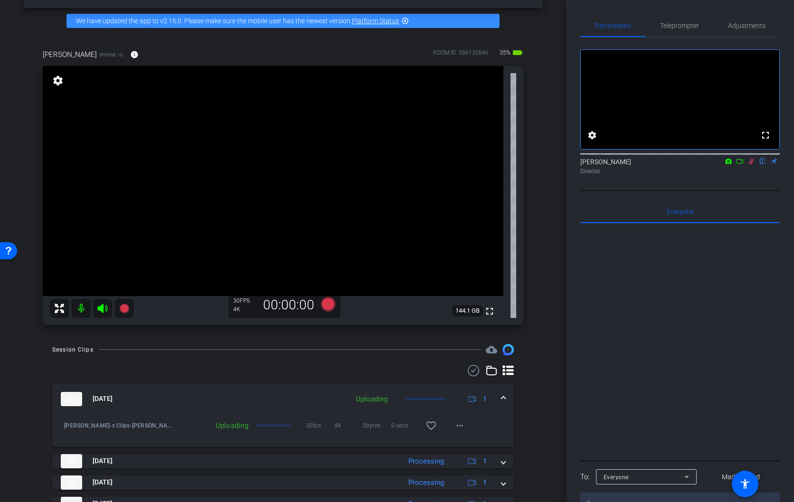
click at [752, 165] on icon at bounding box center [751, 161] width 8 height 7
click at [670, 26] on span "Teleprompter" at bounding box center [679, 25] width 39 height 7
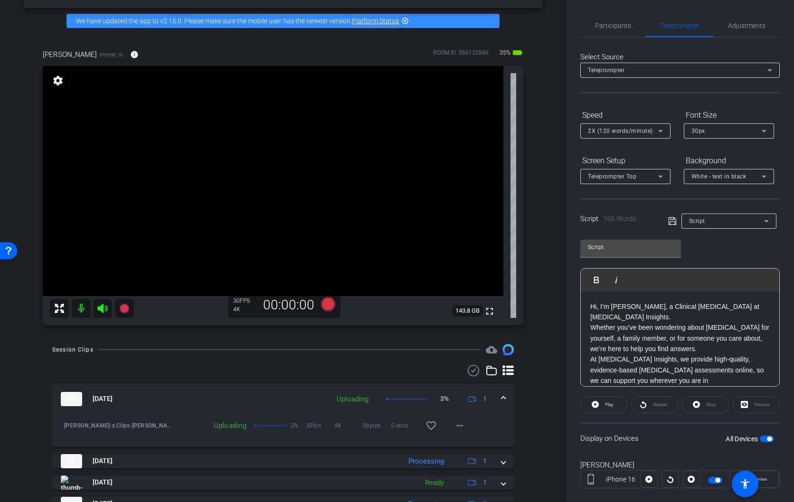
click at [661, 132] on icon at bounding box center [659, 130] width 11 height 11
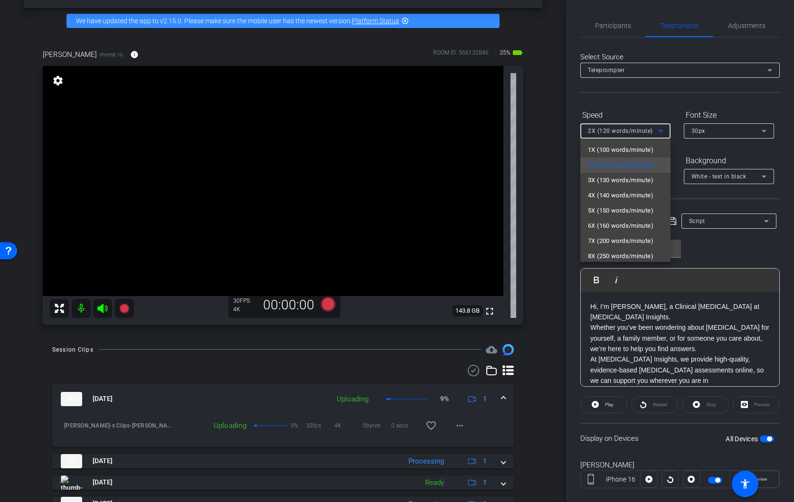
click at [627, 104] on div at bounding box center [397, 251] width 794 height 502
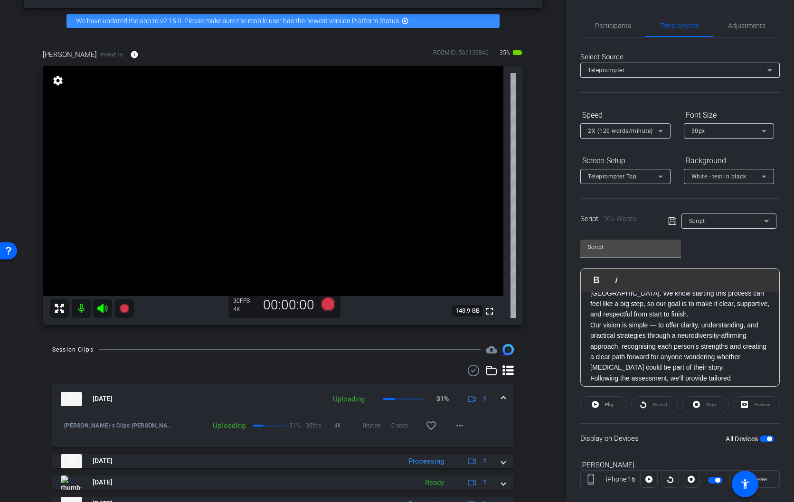
scroll to position [93, 0]
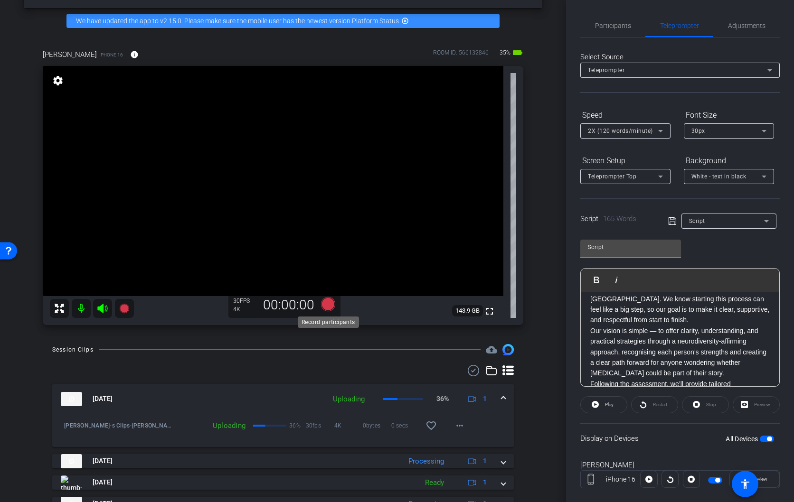
click at [330, 305] on icon at bounding box center [328, 304] width 14 height 14
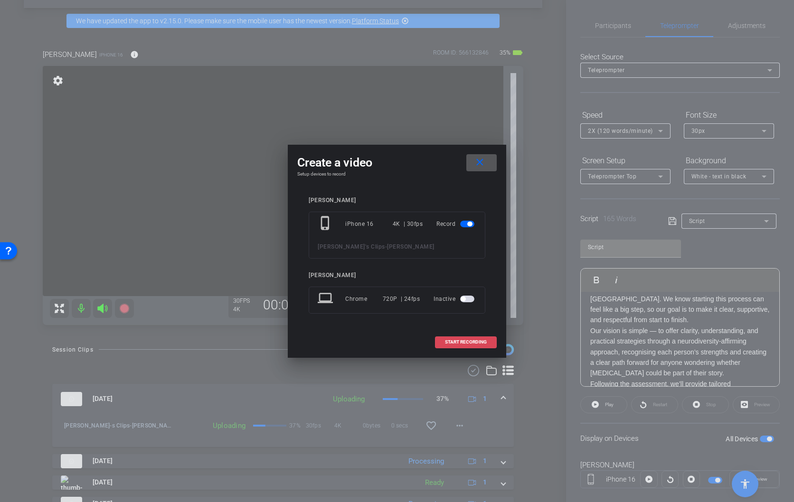
click at [477, 343] on span "START RECORDING" at bounding box center [466, 342] width 42 height 5
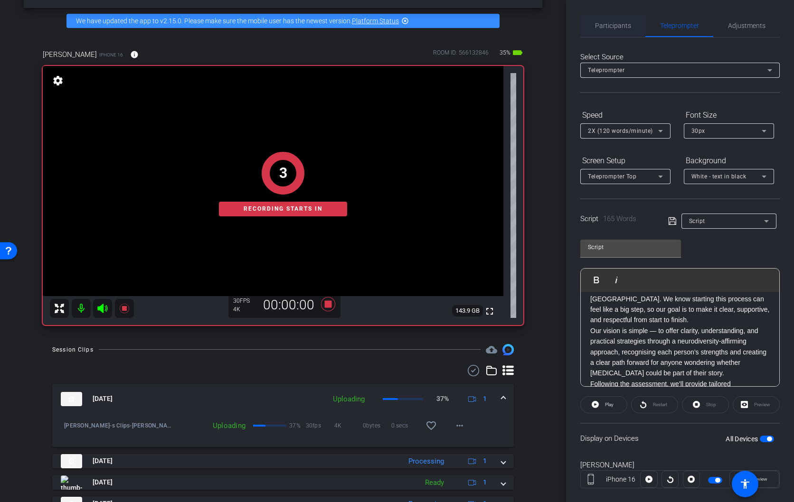
click at [614, 28] on span "Participants" at bounding box center [613, 25] width 36 height 7
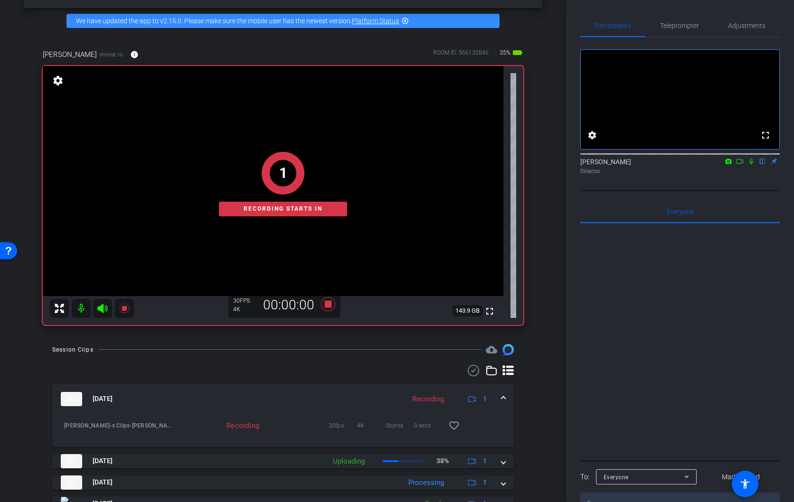
click at [750, 165] on icon at bounding box center [751, 162] width 4 height 6
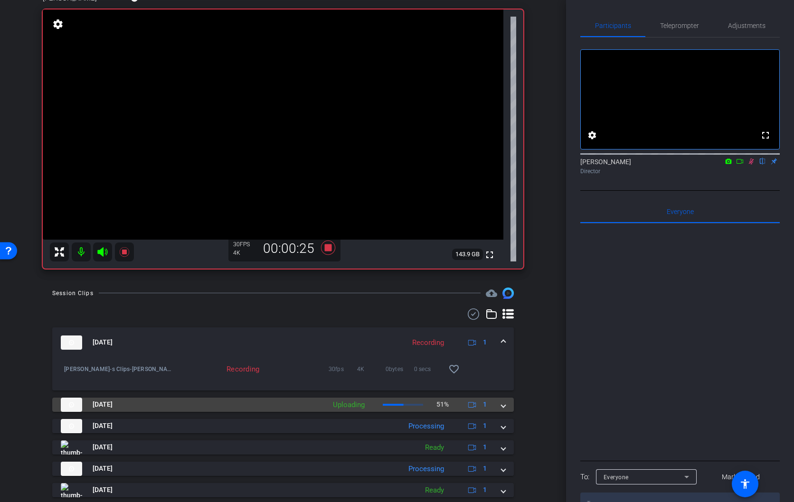
scroll to position [90, 0]
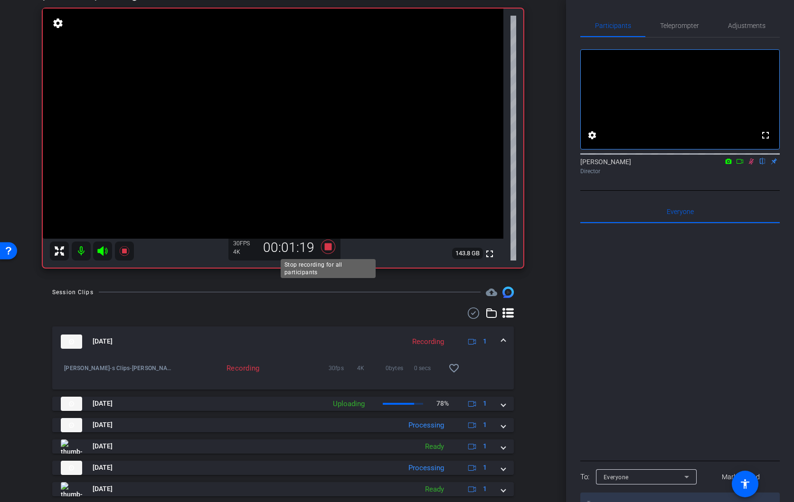
click at [328, 246] on icon at bounding box center [328, 246] width 14 height 14
click at [752, 165] on icon at bounding box center [751, 161] width 8 height 7
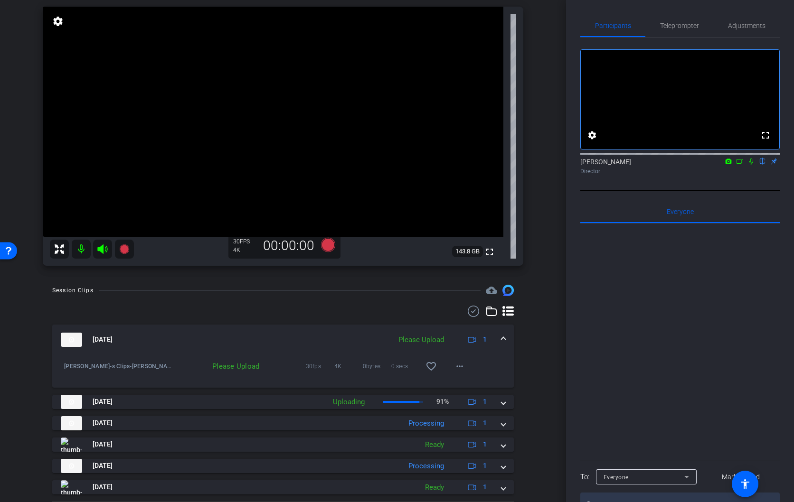
scroll to position [91, 0]
click at [328, 246] on icon at bounding box center [328, 246] width 14 height 14
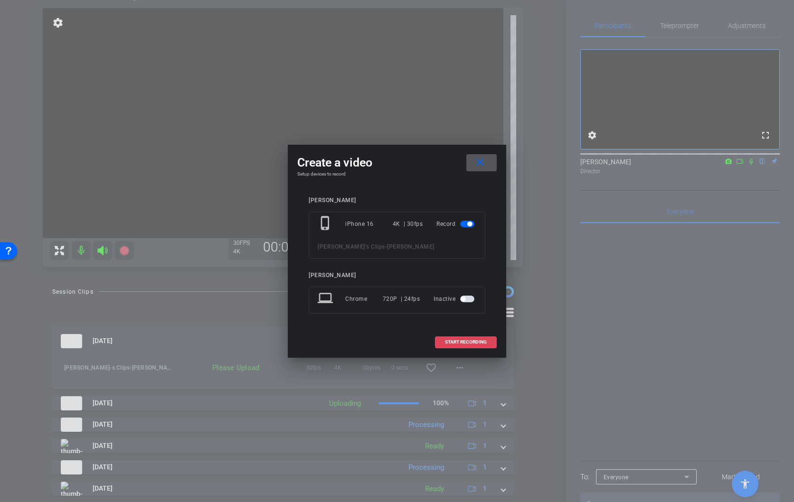
click at [470, 341] on span "START RECORDING" at bounding box center [466, 342] width 42 height 5
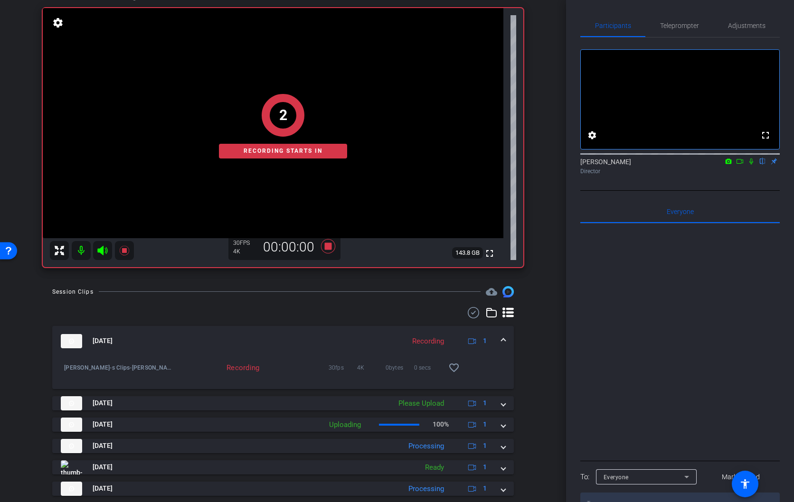
click at [749, 165] on icon at bounding box center [751, 161] width 8 height 7
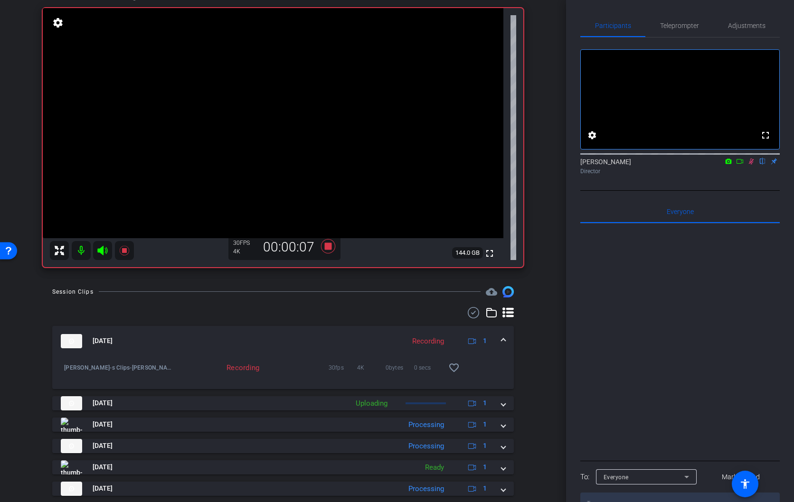
drag, startPoint x: 673, startPoint y: 27, endPoint x: 672, endPoint y: 38, distance: 11.9
click at [673, 27] on span "Teleprompter" at bounding box center [679, 25] width 39 height 7
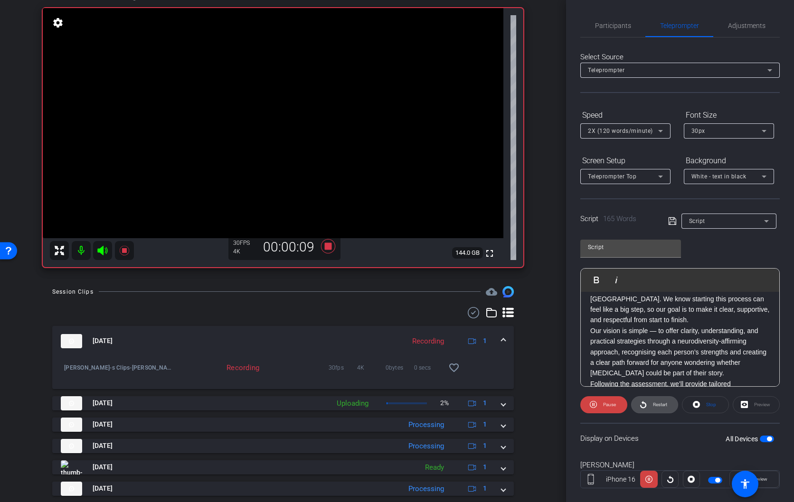
click at [656, 409] on span "Restart" at bounding box center [658, 404] width 17 height 13
click at [453, 367] on mat-icon "favorite_border" at bounding box center [453, 367] width 11 height 11
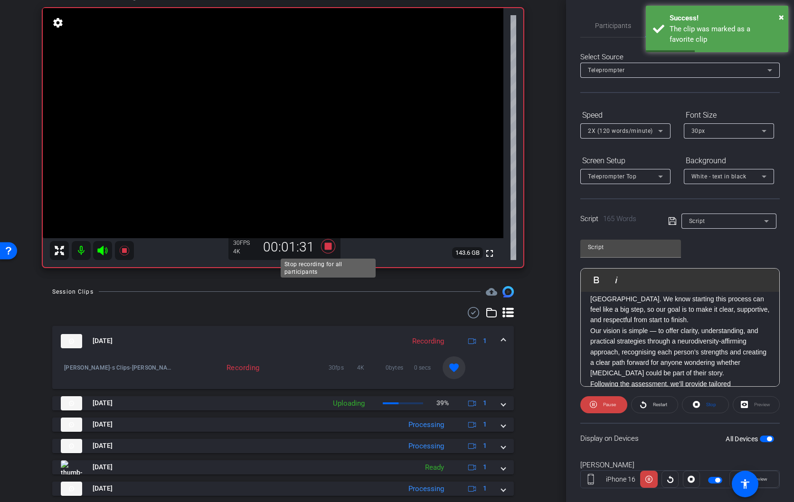
click at [328, 245] on icon at bounding box center [328, 246] width 14 height 14
click at [626, 7] on div "Participants Teleprompter Adjustments settings [PERSON_NAME] flip Director Ever…" at bounding box center [680, 251] width 228 height 502
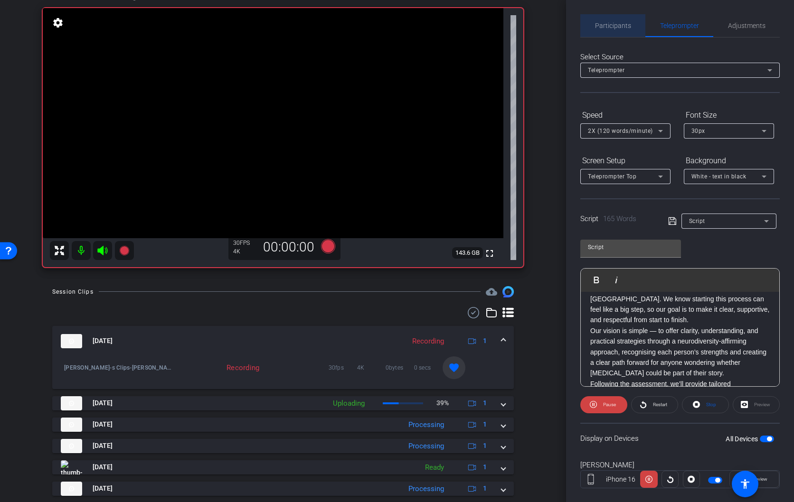
click at [615, 26] on span "Participants" at bounding box center [613, 25] width 36 height 7
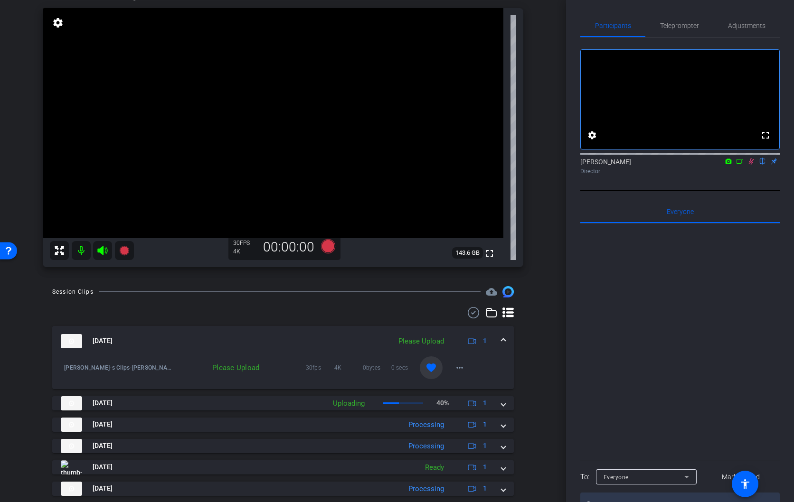
click at [751, 165] on icon at bounding box center [751, 161] width 8 height 7
click at [673, 23] on span "Teleprompter" at bounding box center [679, 25] width 39 height 7
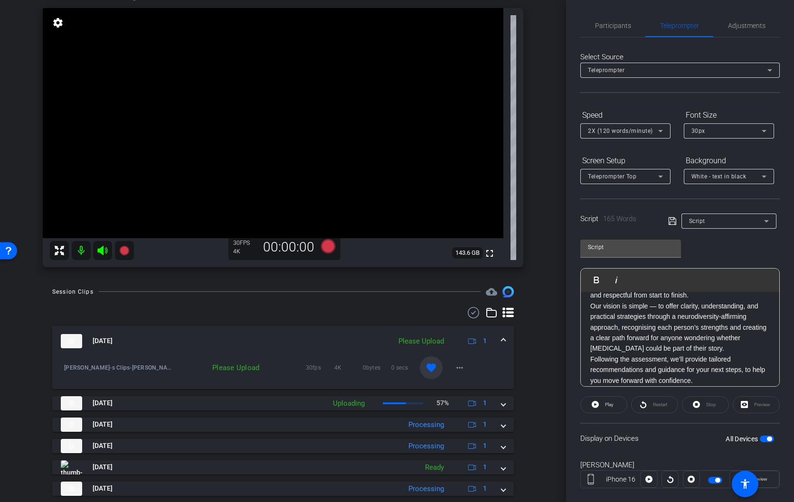
scroll to position [118, 0]
click at [590, 353] on p "Following the assessment, we’ll provide tailored recommendations and guidance f…" at bounding box center [679, 369] width 179 height 32
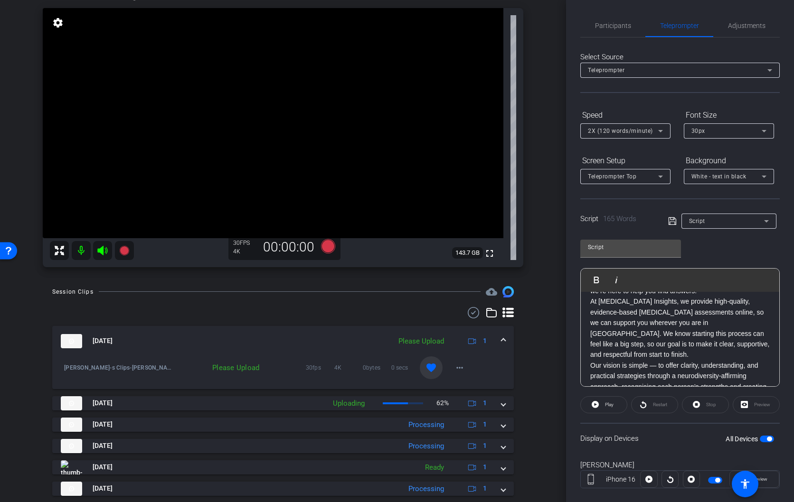
scroll to position [55, 0]
click at [591, 363] on p "Our vision is simple — to offer clarity, understanding, and practical strategie…" at bounding box center [679, 405] width 179 height 85
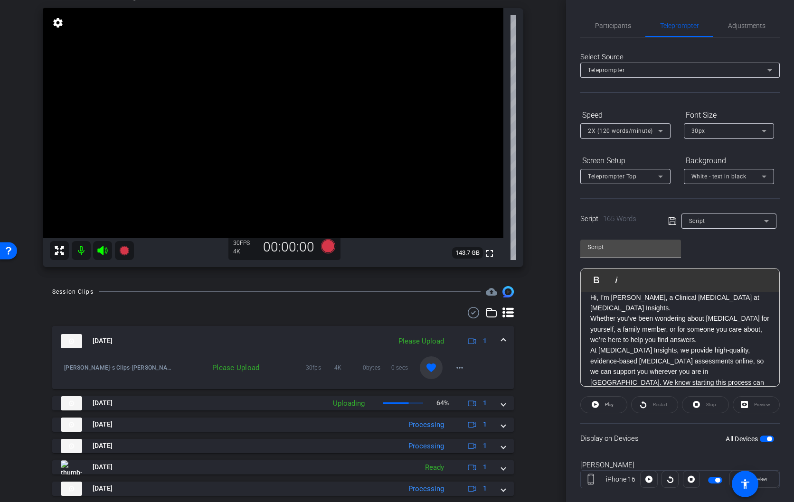
scroll to position [7, 0]
click at [588, 343] on div "Hi, I’m [PERSON_NAME], a Clinical [MEDICAL_DATA] at [MEDICAL_DATA] Insights. Wh…" at bounding box center [679, 406] width 198 height 242
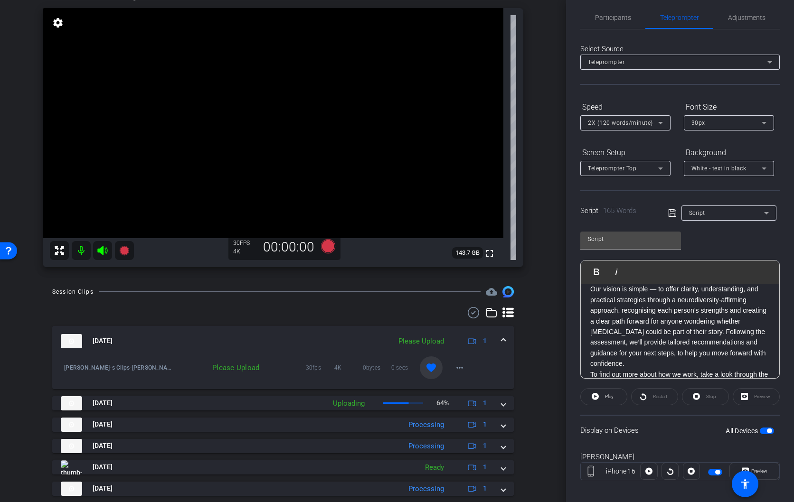
click at [681, 369] on p "To find out more about how we work, take a look through the website, and when y…" at bounding box center [679, 385] width 179 height 32
click at [327, 244] on icon at bounding box center [328, 246] width 14 height 14
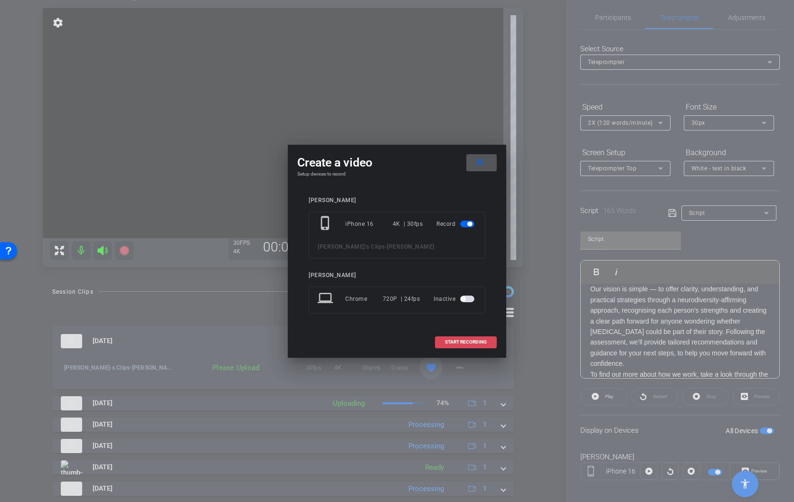
click at [466, 340] on span "START RECORDING" at bounding box center [466, 342] width 42 height 5
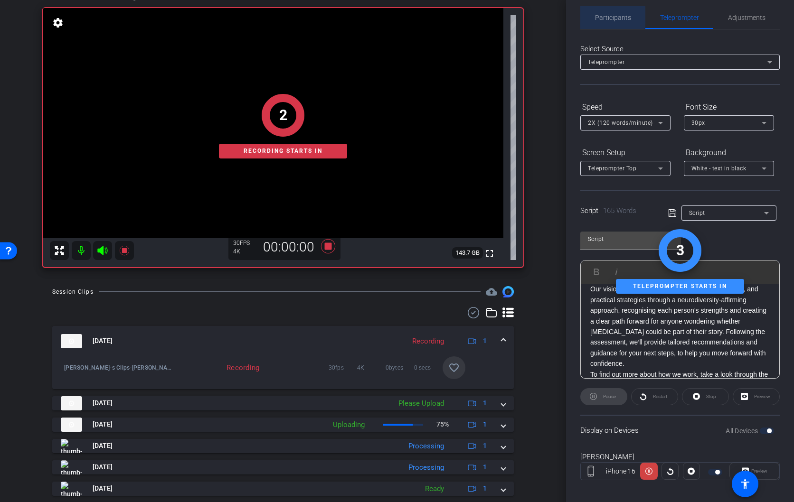
click at [610, 17] on span "Participants" at bounding box center [613, 17] width 36 height 7
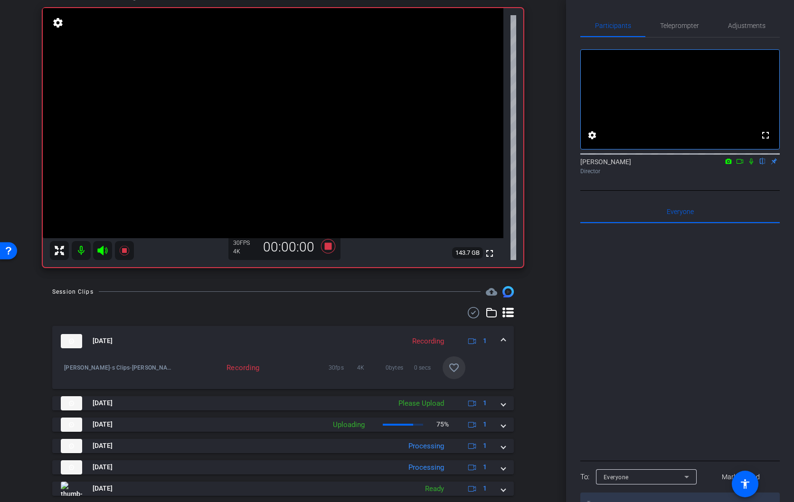
click at [749, 165] on icon at bounding box center [751, 162] width 4 height 6
click at [452, 368] on mat-icon "favorite_border" at bounding box center [453, 367] width 11 height 11
click at [327, 246] on icon at bounding box center [328, 246] width 14 height 14
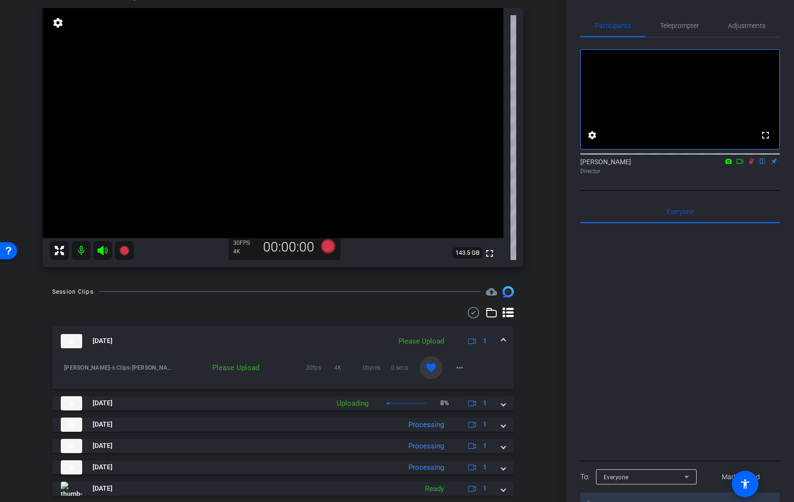
click at [751, 165] on icon at bounding box center [750, 162] width 5 height 6
click at [682, 27] on span "Teleprompter" at bounding box center [679, 25] width 39 height 7
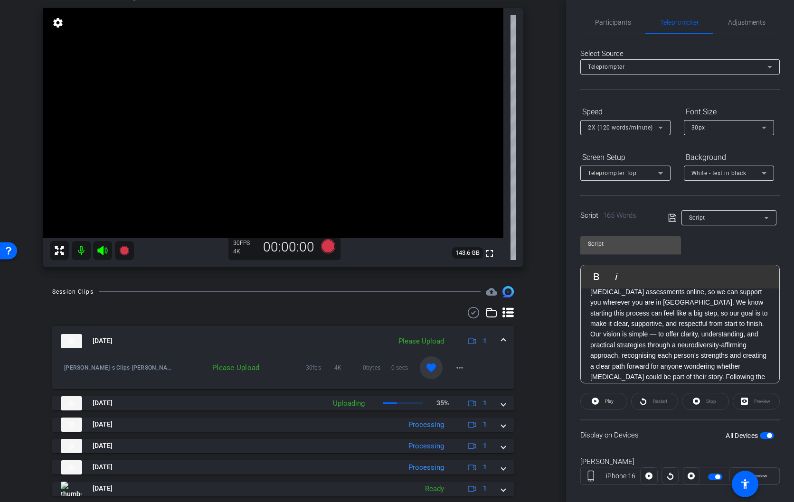
scroll to position [111, 0]
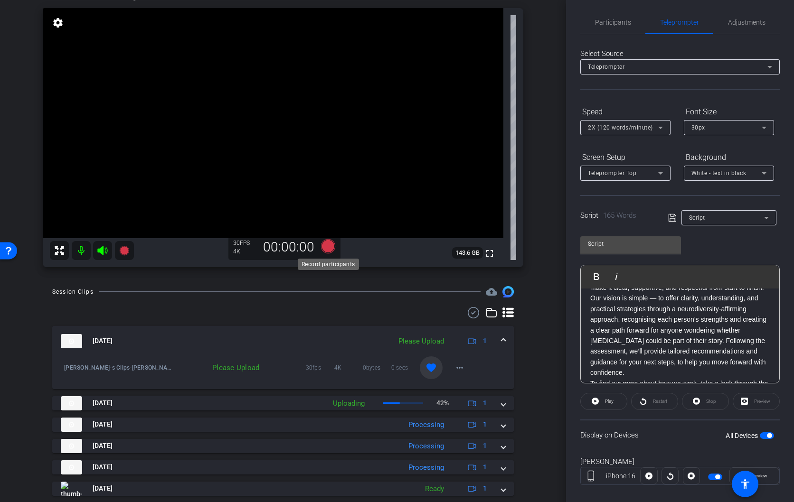
click at [327, 246] on icon at bounding box center [328, 246] width 14 height 14
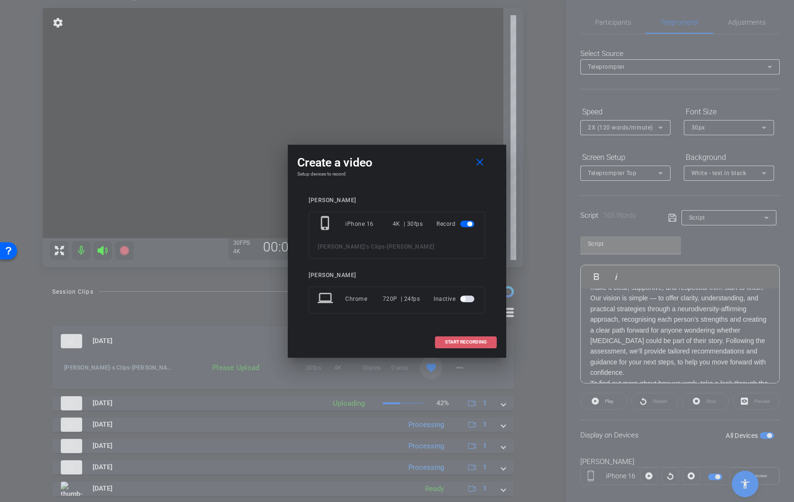
click at [461, 340] on span "START RECORDING" at bounding box center [466, 342] width 42 height 5
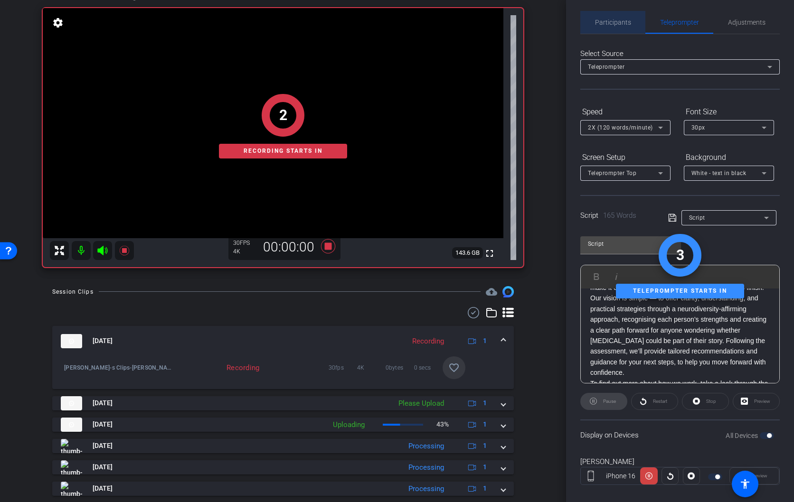
click at [615, 22] on span "Participants" at bounding box center [613, 22] width 36 height 7
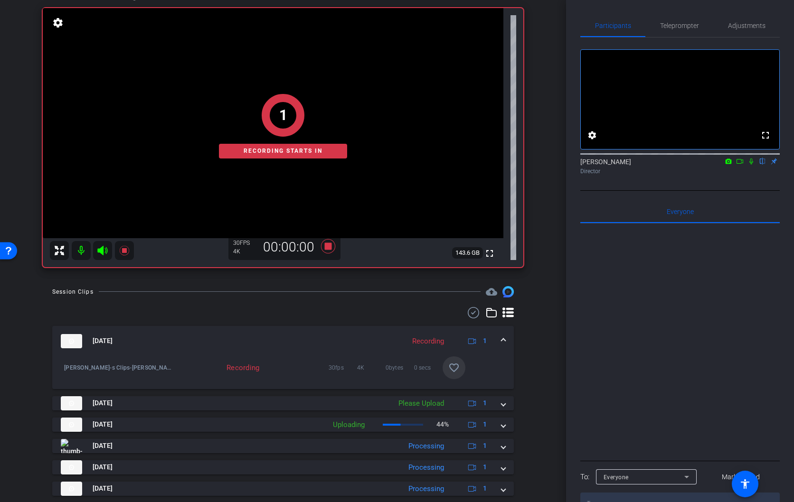
click at [752, 165] on icon at bounding box center [751, 162] width 4 height 6
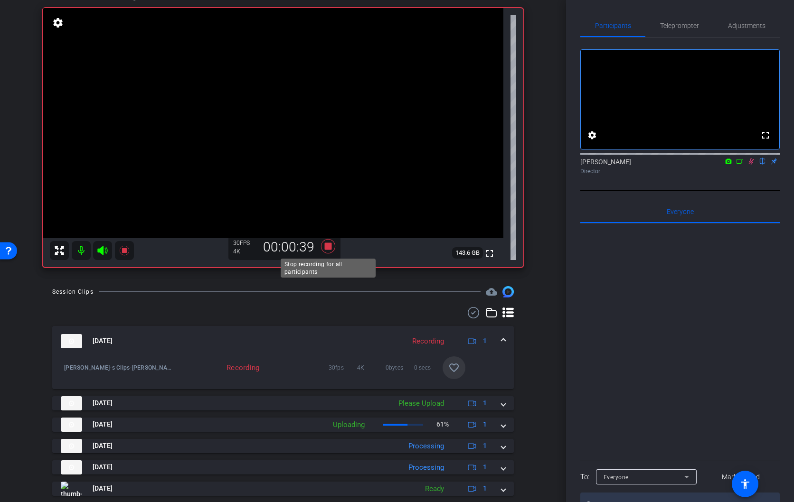
click at [326, 246] on icon at bounding box center [328, 246] width 14 height 14
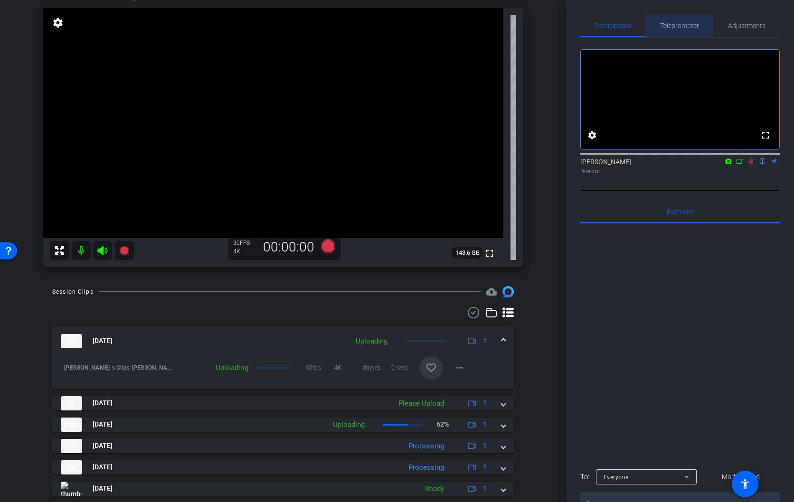
click at [690, 24] on span "Teleprompter" at bounding box center [679, 25] width 39 height 7
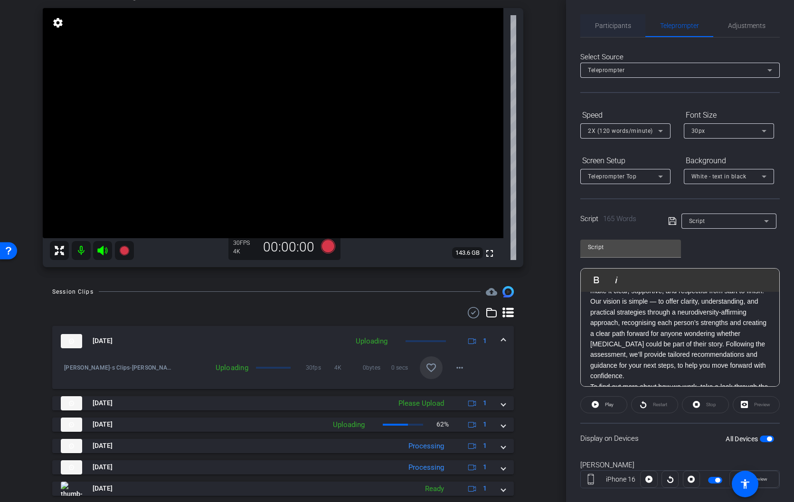
click at [605, 28] on span "Participants" at bounding box center [613, 25] width 36 height 7
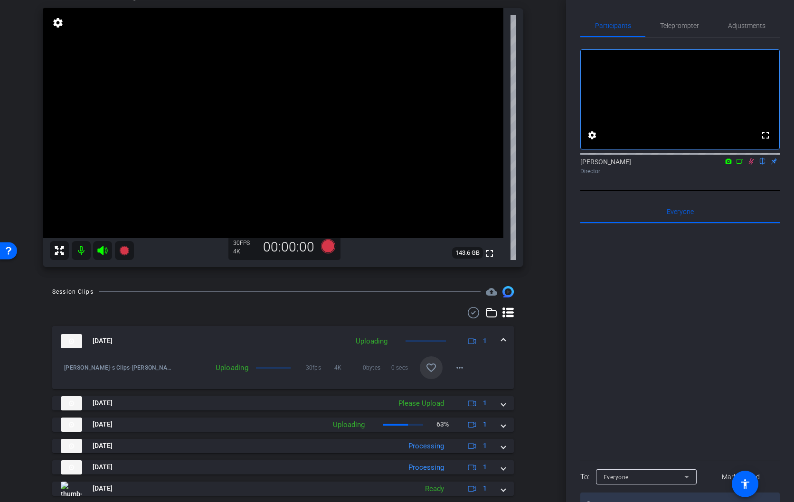
click at [752, 165] on icon at bounding box center [751, 161] width 8 height 7
click at [327, 246] on icon at bounding box center [328, 246] width 14 height 14
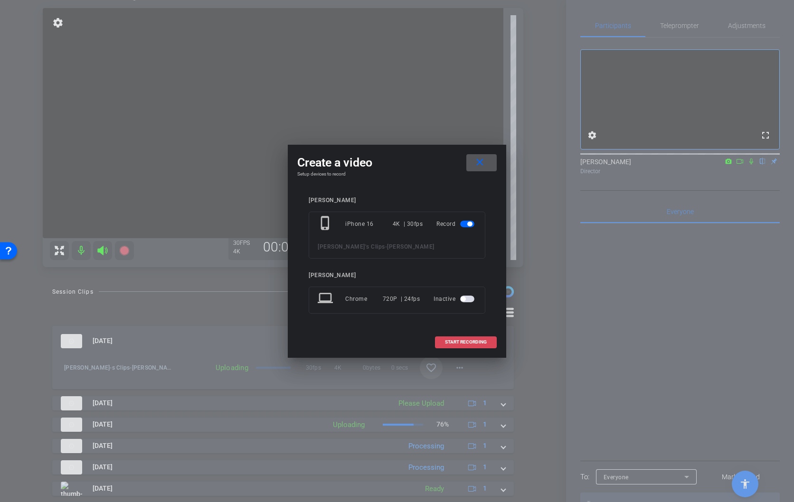
click at [471, 343] on span "START RECORDING" at bounding box center [466, 342] width 42 height 5
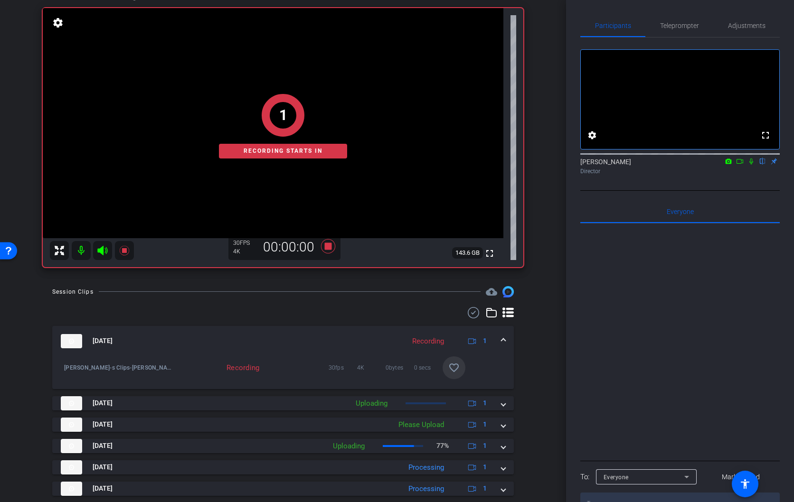
click at [752, 165] on icon at bounding box center [751, 161] width 8 height 7
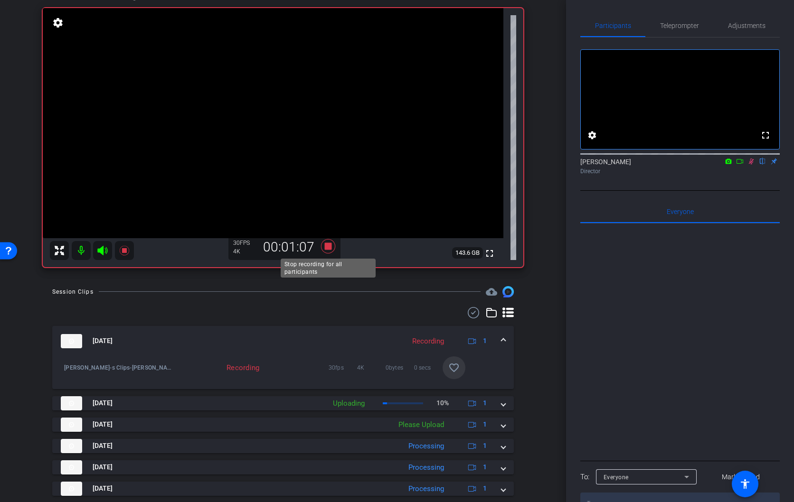
click at [325, 245] on icon at bounding box center [328, 246] width 14 height 14
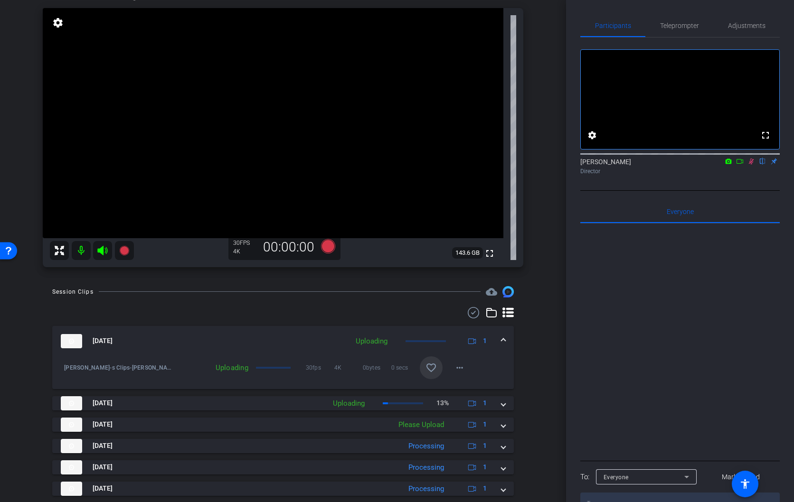
click at [749, 165] on icon at bounding box center [751, 161] width 8 height 7
click at [428, 367] on mat-icon "favorite_border" at bounding box center [430, 367] width 11 height 11
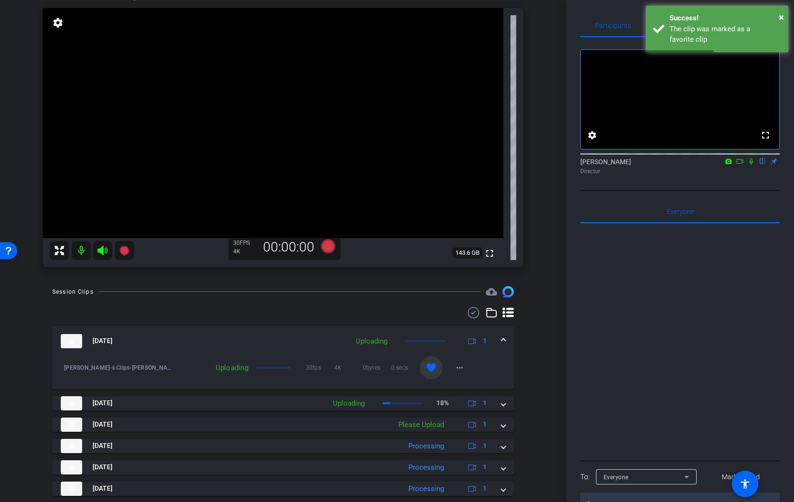
click at [583, 6] on div "Participants Teleprompter Adjustments fullscreen settings [PERSON_NAME] flip Di…" at bounding box center [680, 251] width 228 height 502
click at [782, 17] on span "×" at bounding box center [780, 16] width 5 height 11
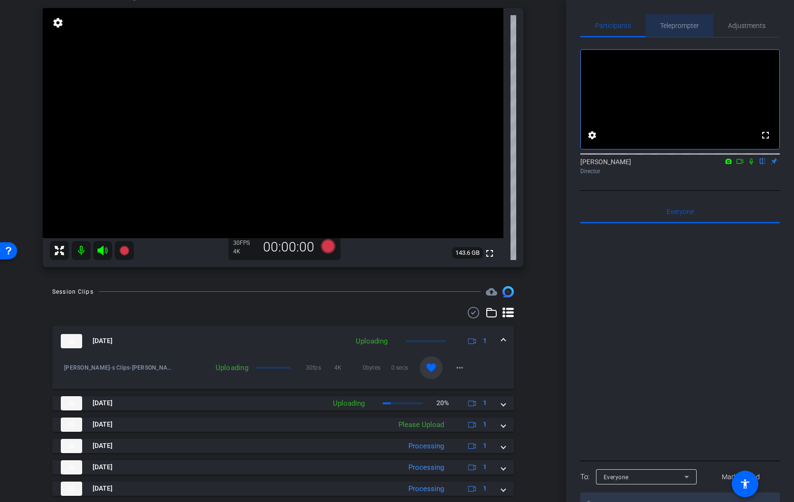
click at [676, 26] on span "Teleprompter" at bounding box center [679, 25] width 39 height 7
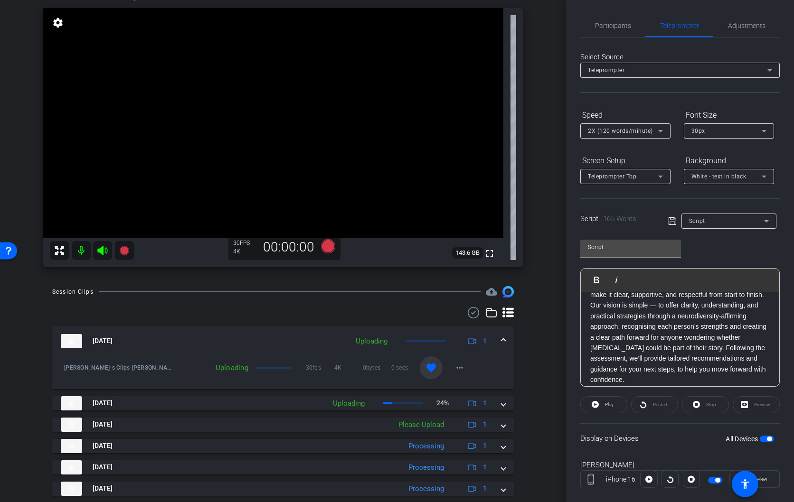
scroll to position [113, 0]
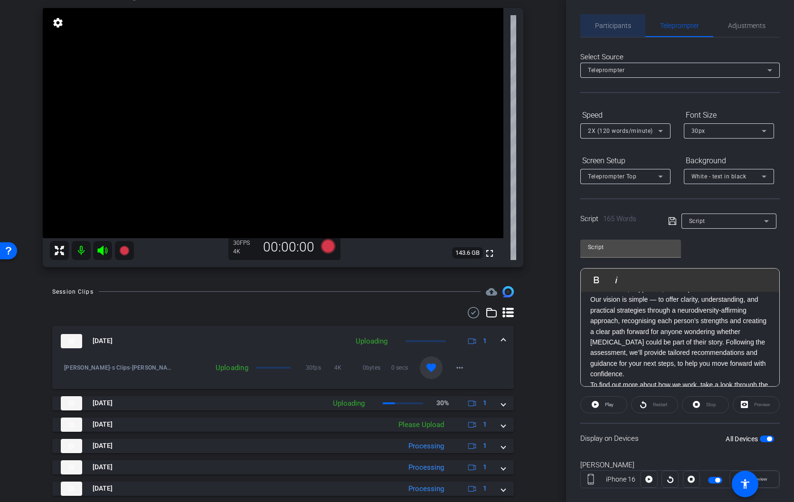
click at [616, 26] on span "Participants" at bounding box center [613, 25] width 36 height 7
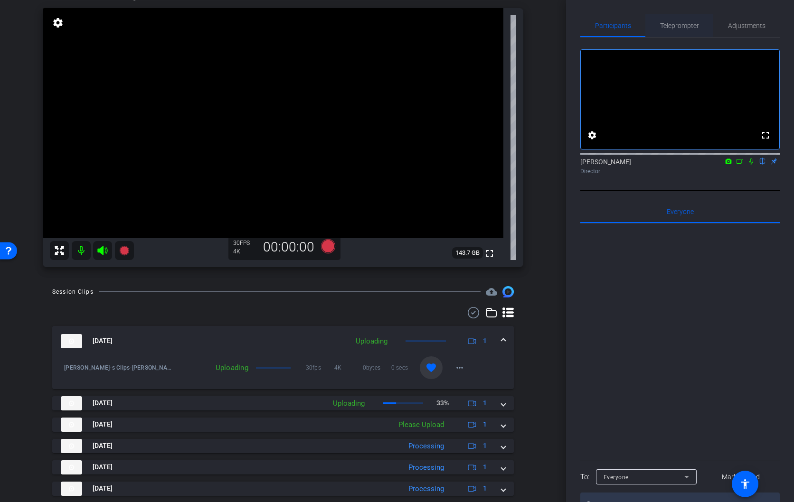
click at [678, 25] on span "Teleprompter" at bounding box center [679, 25] width 39 height 7
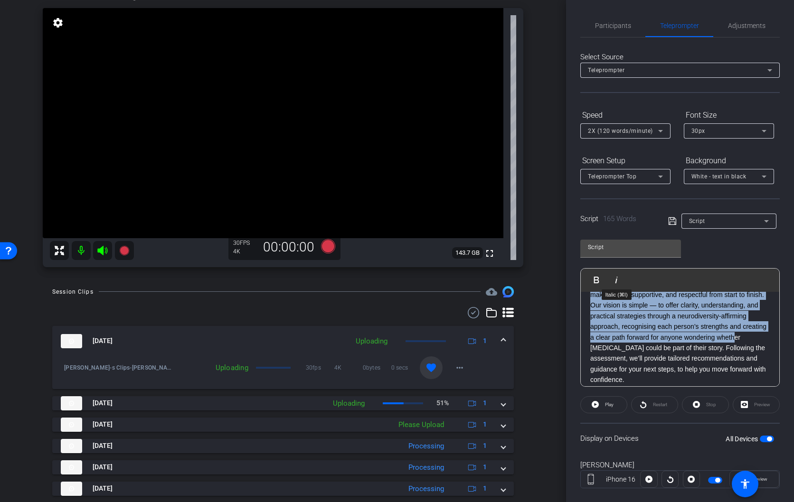
scroll to position [0, 0]
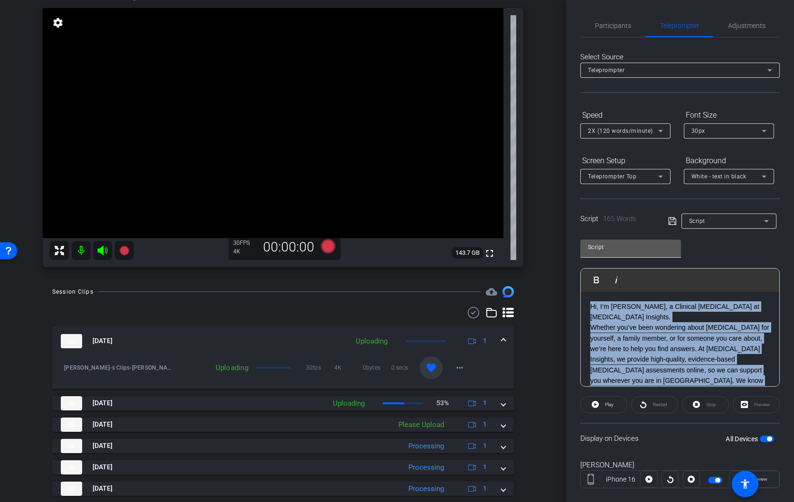
drag, startPoint x: 672, startPoint y: 327, endPoint x: 588, endPoint y: 256, distance: 110.8
click at [588, 256] on div "Script Play Play from this location Play Selected Play and display the selected…" at bounding box center [679, 310] width 199 height 154
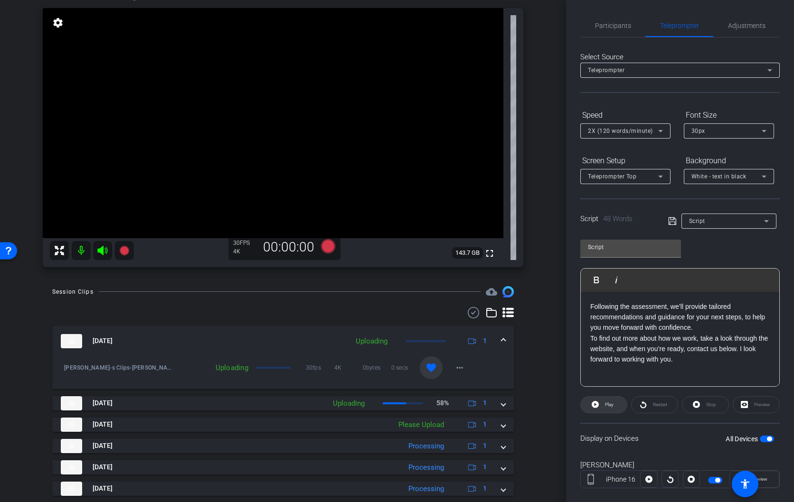
click at [613, 405] on span "Play" at bounding box center [609, 404] width 9 height 5
click at [707, 404] on span "Stop" at bounding box center [711, 404] width 10 height 5
click at [326, 245] on icon at bounding box center [328, 246] width 14 height 14
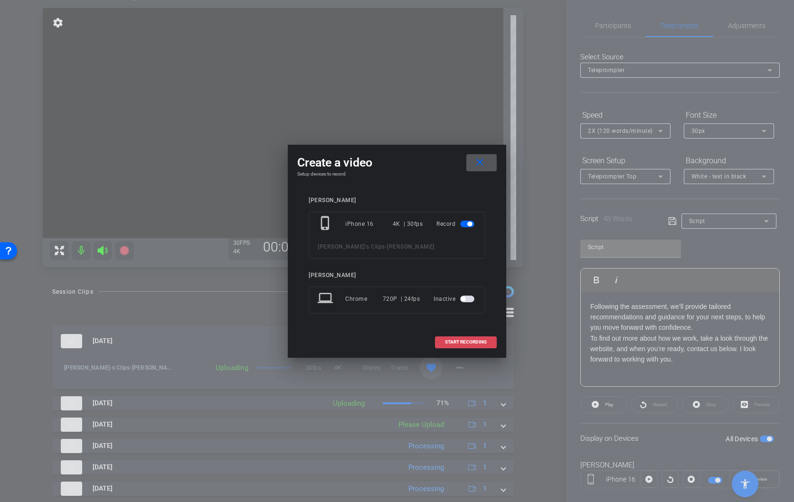
click at [464, 340] on span "START RECORDING" at bounding box center [466, 342] width 42 height 5
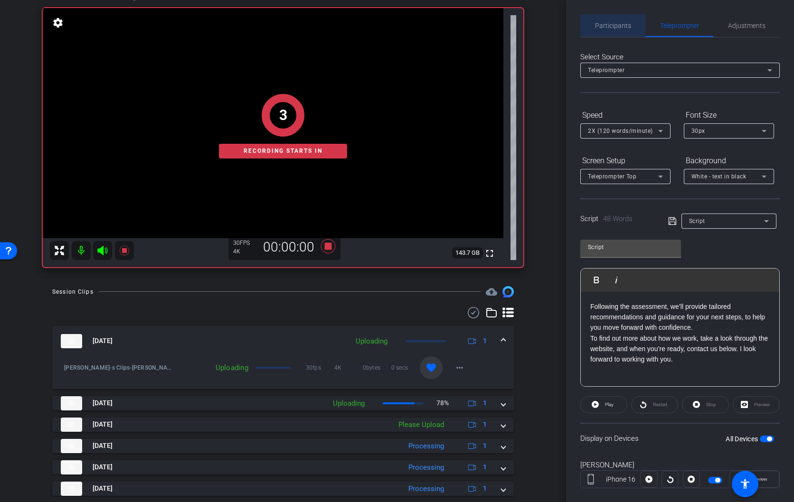
click at [612, 22] on span "Participants" at bounding box center [613, 25] width 36 height 7
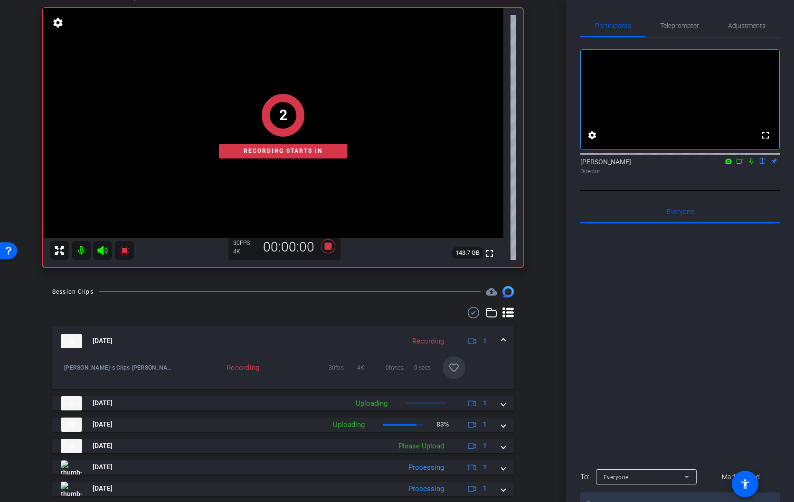
click at [750, 165] on icon at bounding box center [751, 161] width 8 height 7
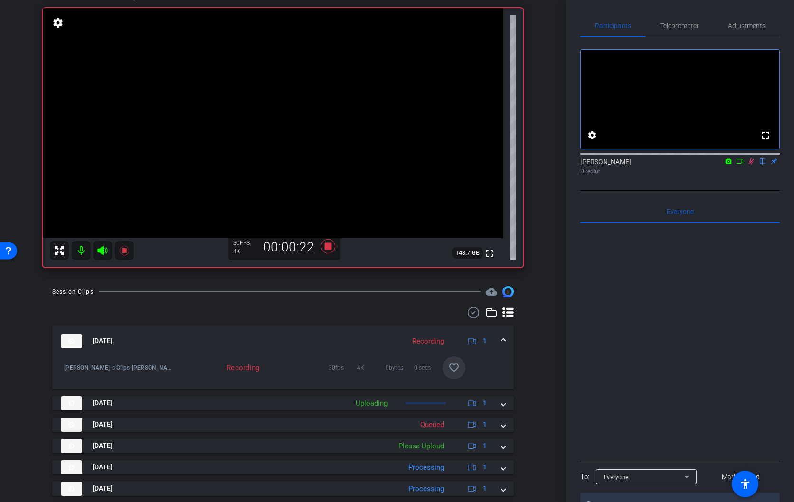
click at [454, 367] on mat-icon "favorite_border" at bounding box center [453, 367] width 11 height 11
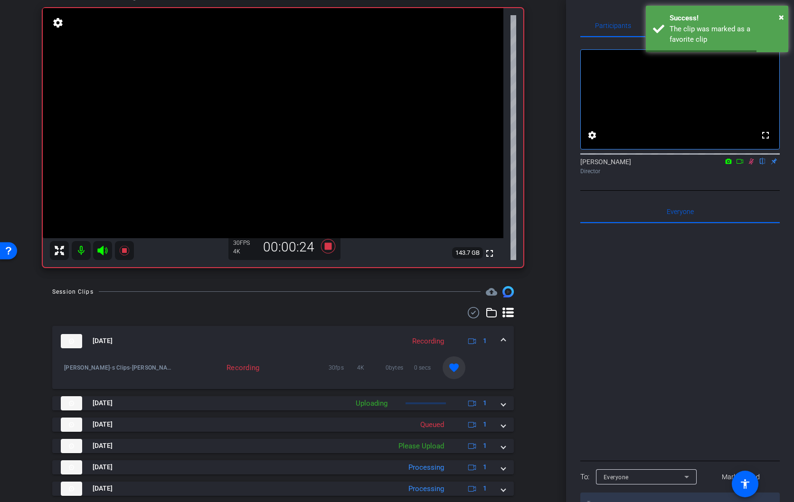
click at [751, 165] on icon at bounding box center [750, 162] width 5 height 6
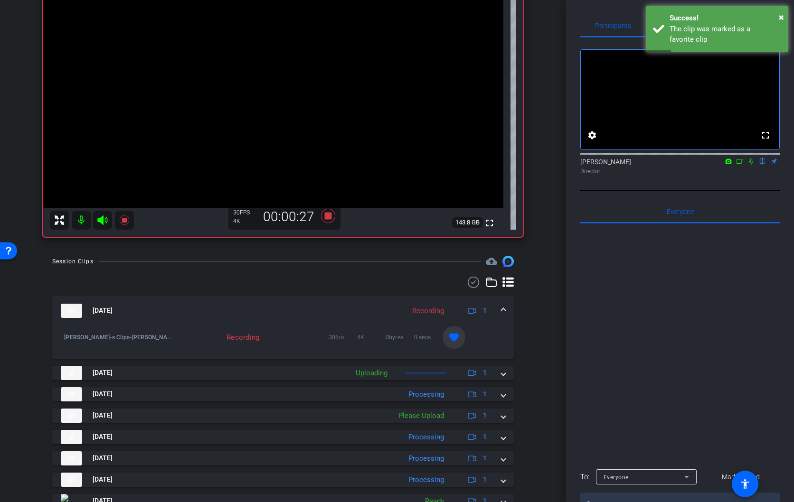
scroll to position [121, 0]
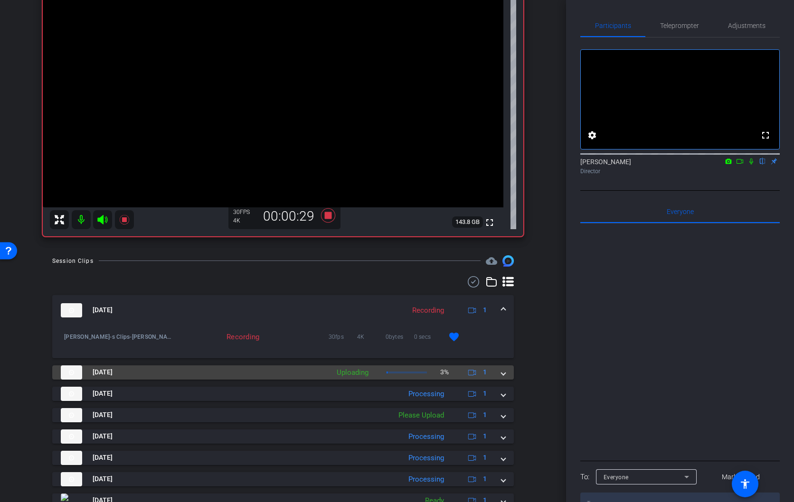
click at [504, 373] on span at bounding box center [503, 372] width 4 height 10
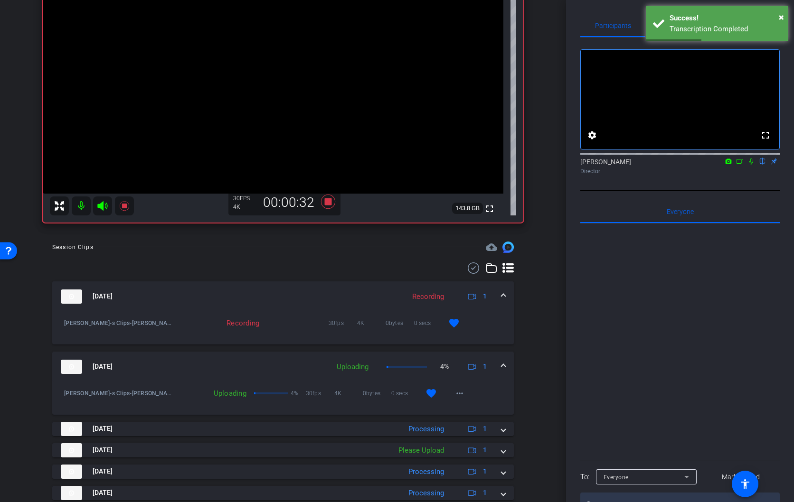
scroll to position [137, 0]
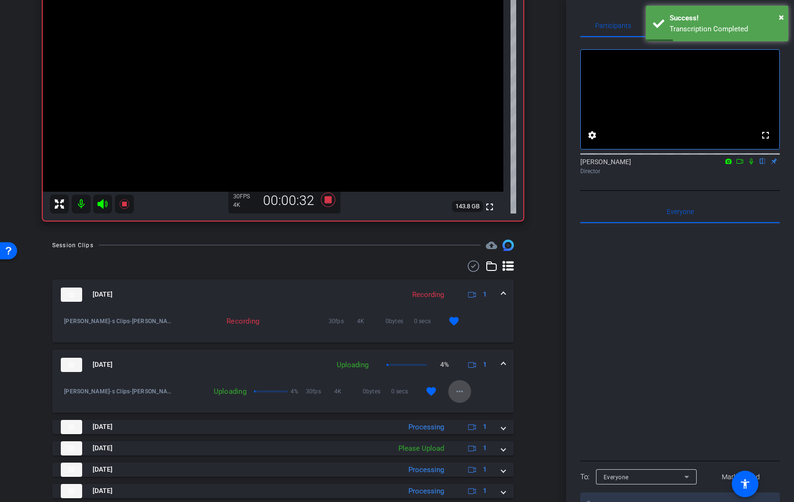
click at [458, 392] on mat-icon "more_horiz" at bounding box center [459, 391] width 11 height 11
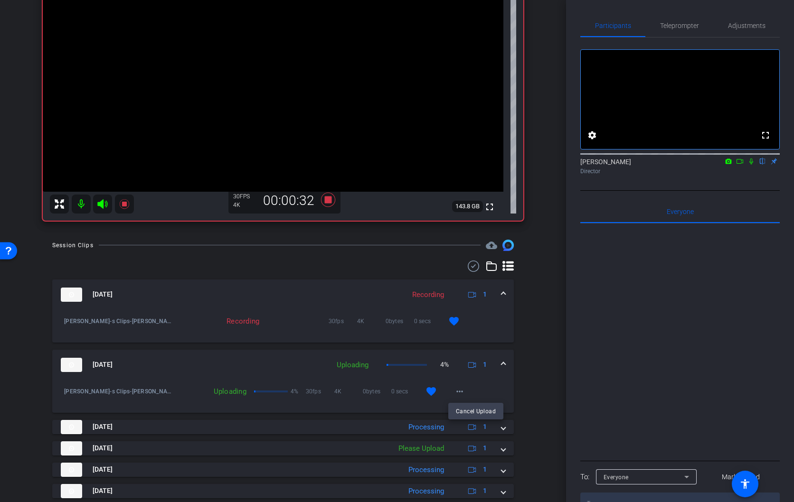
click at [494, 384] on div at bounding box center [397, 251] width 794 height 502
click at [681, 26] on span "Teleprompter" at bounding box center [679, 25] width 39 height 7
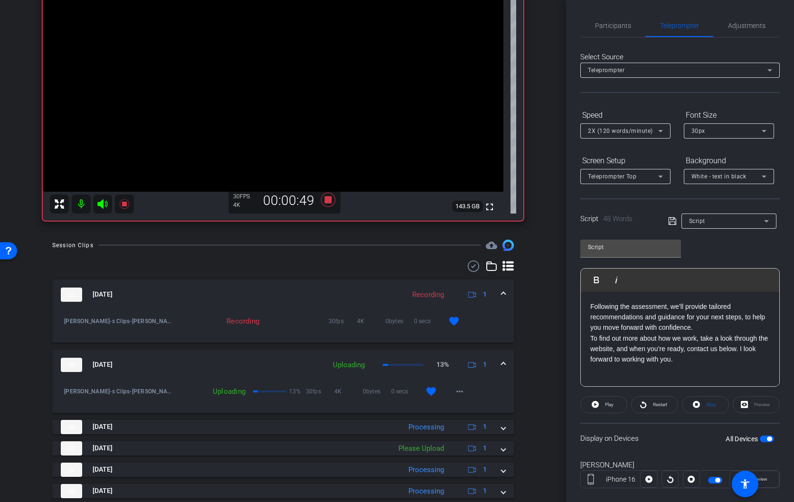
click at [589, 309] on div "Following the assessment, we’ll provide tailored recommendations and guidance f…" at bounding box center [679, 339] width 198 height 95
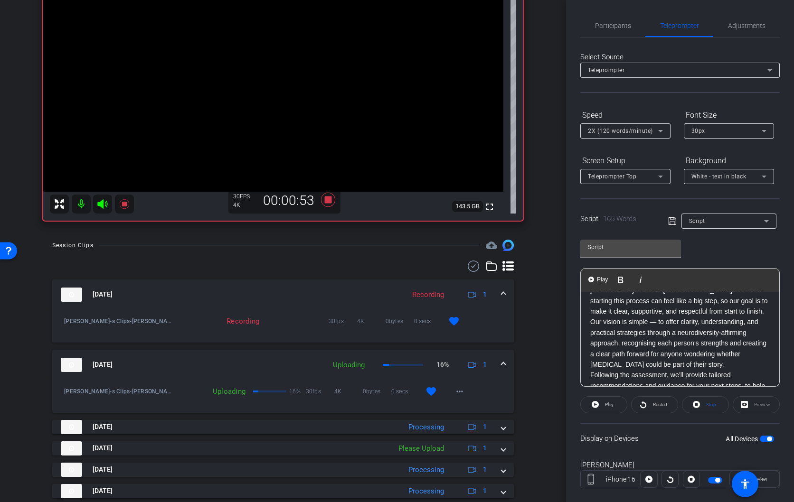
scroll to position [92, 0]
click at [588, 353] on div "Hi, I’m [PERSON_NAME], a Clinical [MEDICAL_DATA] at [MEDICAL_DATA] Insights. Wh…" at bounding box center [679, 321] width 198 height 242
click at [605, 405] on span "Play" at bounding box center [609, 404] width 9 height 5
click at [653, 404] on span "Restart" at bounding box center [660, 404] width 14 height 5
click at [705, 404] on span "Stop" at bounding box center [709, 404] width 12 height 13
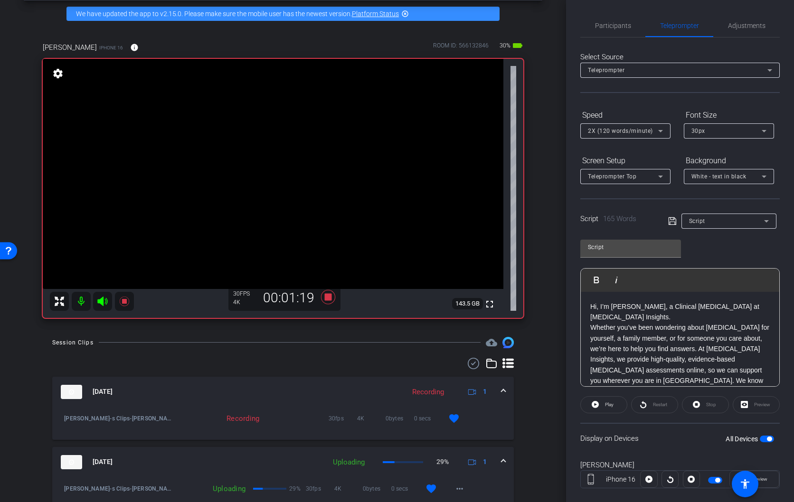
scroll to position [38, 0]
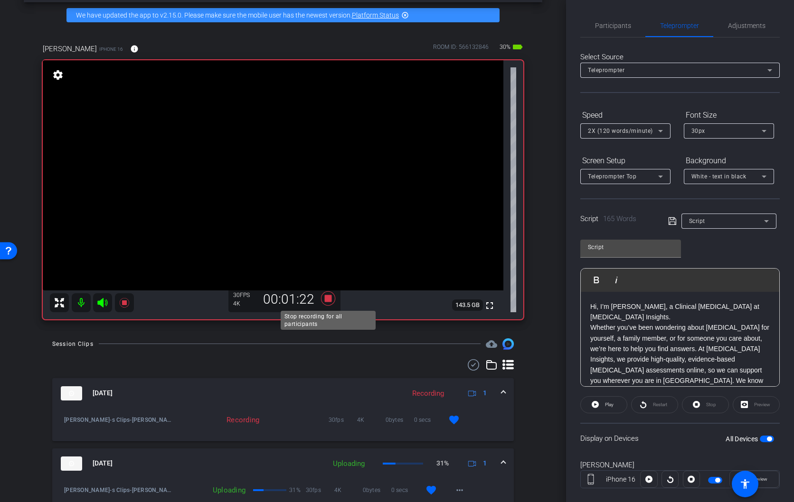
click at [328, 297] on icon at bounding box center [328, 298] width 14 height 14
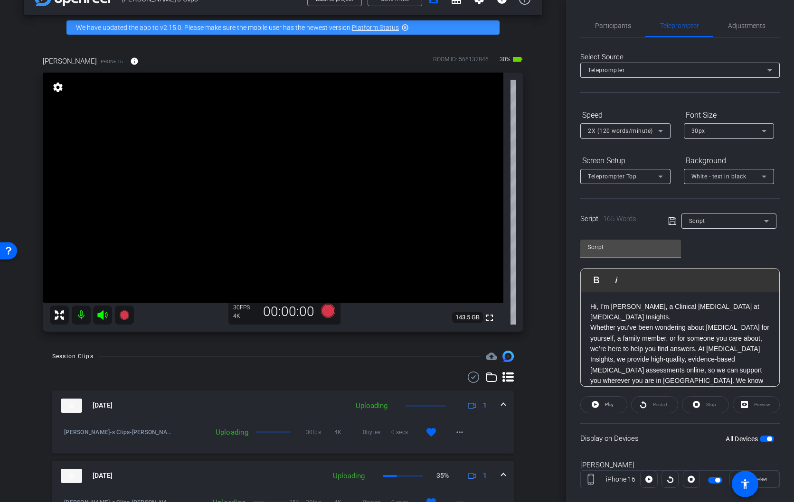
scroll to position [0, 0]
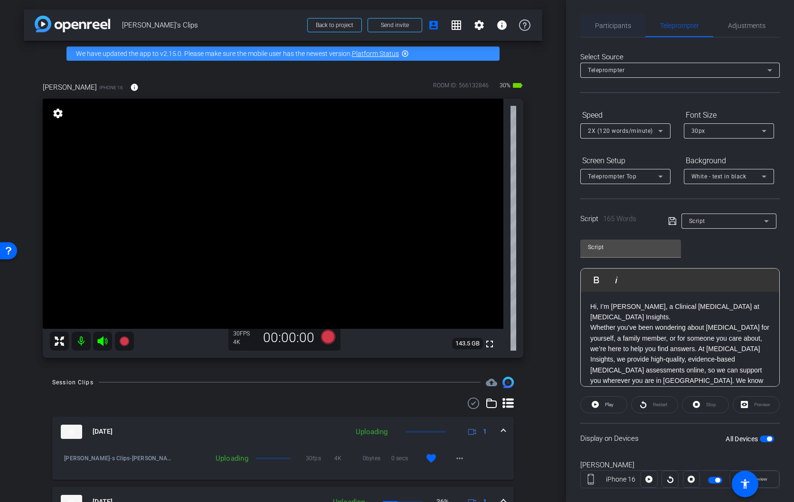
click at [613, 28] on span "Participants" at bounding box center [613, 25] width 36 height 7
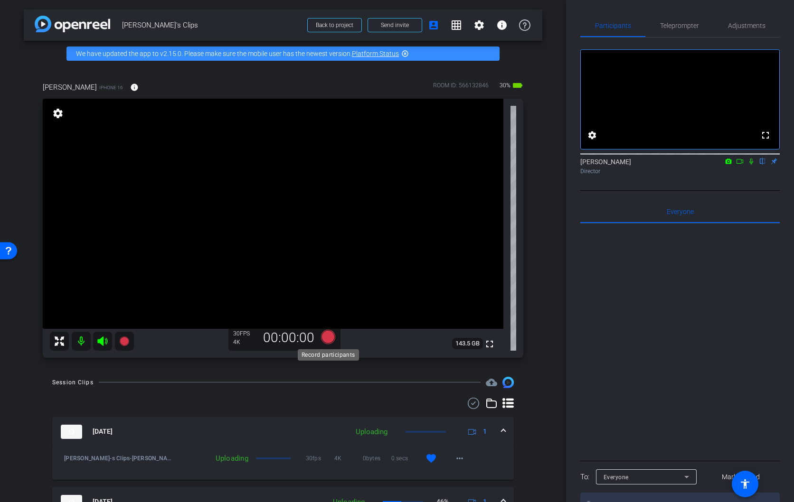
click at [327, 338] on icon at bounding box center [328, 336] width 14 height 14
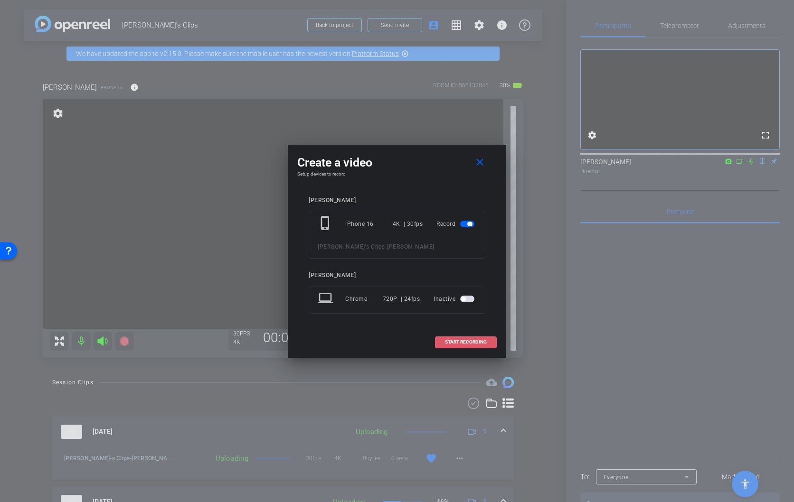
click at [476, 343] on span "START RECORDING" at bounding box center [466, 342] width 42 height 5
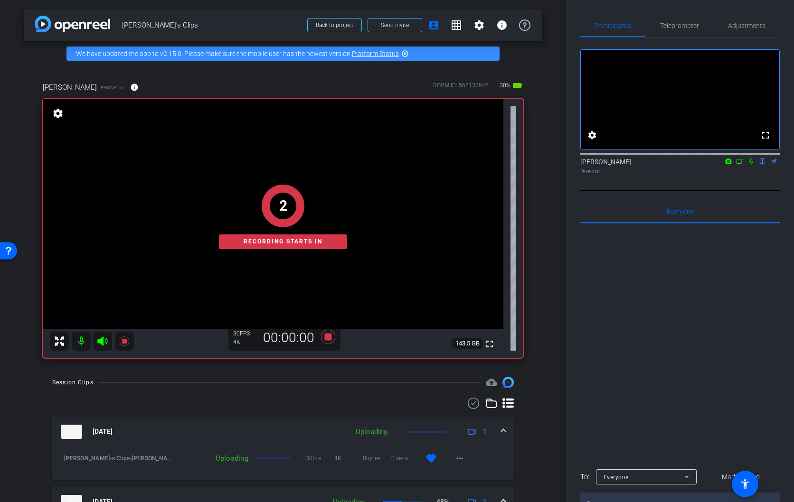
click at [751, 165] on icon at bounding box center [751, 161] width 8 height 7
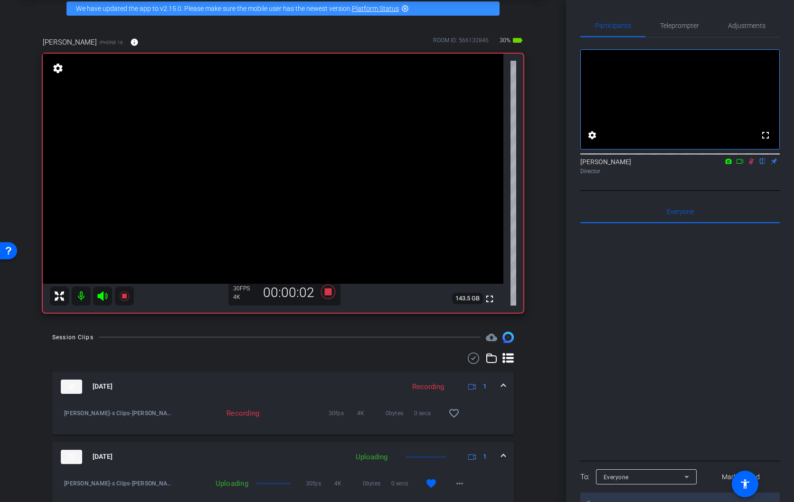
scroll to position [49, 0]
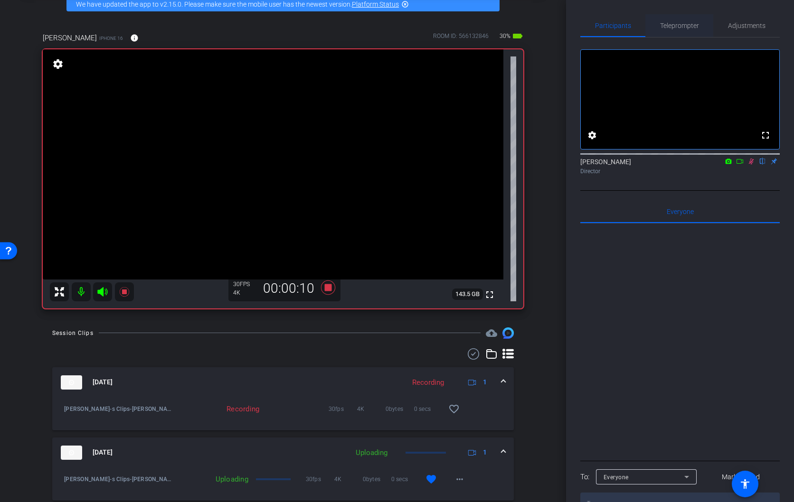
click at [689, 26] on span "Teleprompter" at bounding box center [679, 25] width 39 height 7
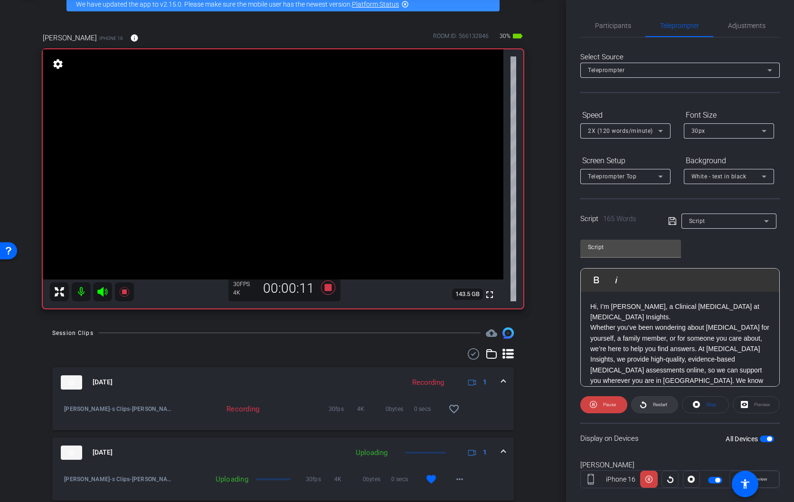
click at [649, 404] on span at bounding box center [654, 404] width 46 height 23
click at [649, 404] on div "Restart" at bounding box center [654, 404] width 47 height 17
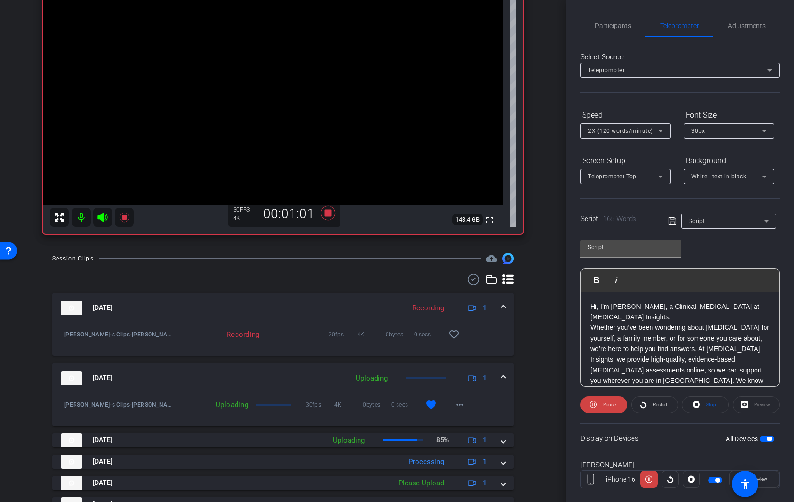
scroll to position [124, 0]
click at [456, 334] on mat-icon "favorite_border" at bounding box center [453, 333] width 11 height 11
click at [327, 211] on icon at bounding box center [328, 212] width 14 height 14
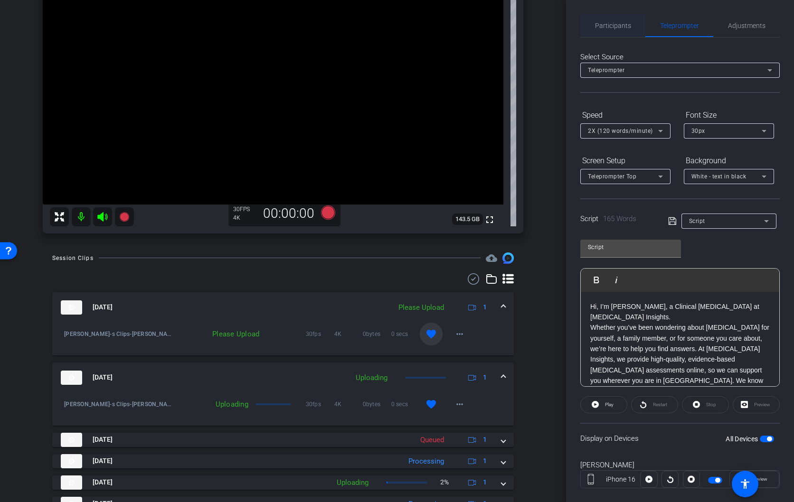
click at [626, 25] on span "Participants" at bounding box center [613, 25] width 36 height 7
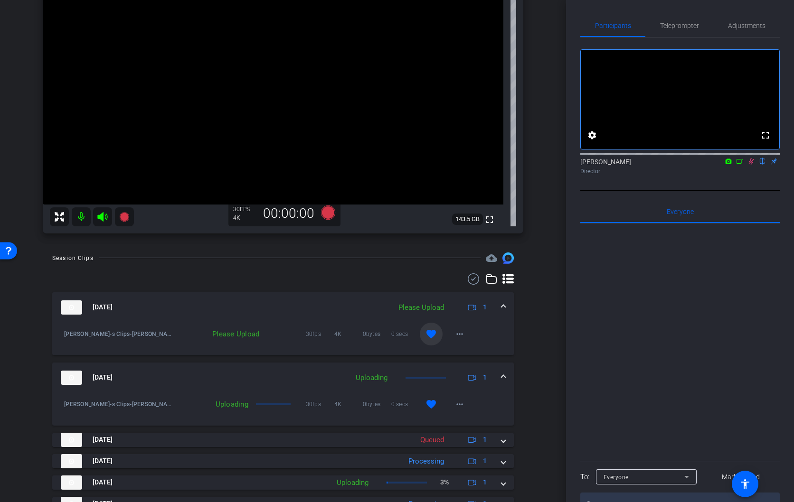
click at [750, 165] on icon at bounding box center [751, 161] width 8 height 7
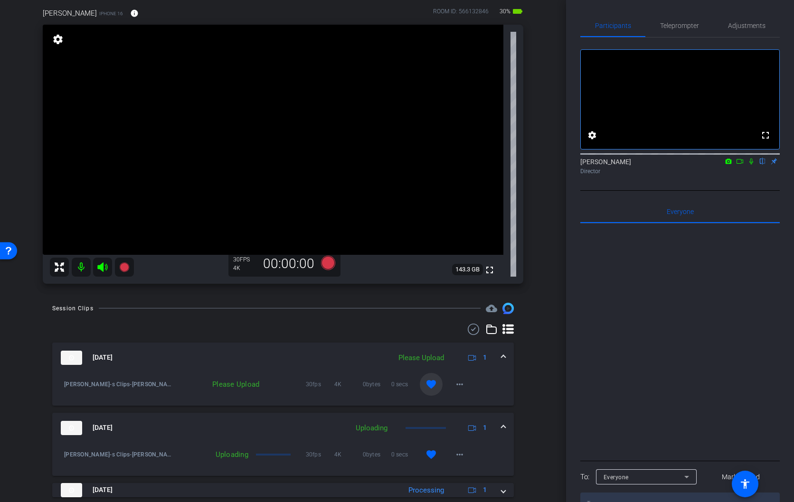
scroll to position [68, 0]
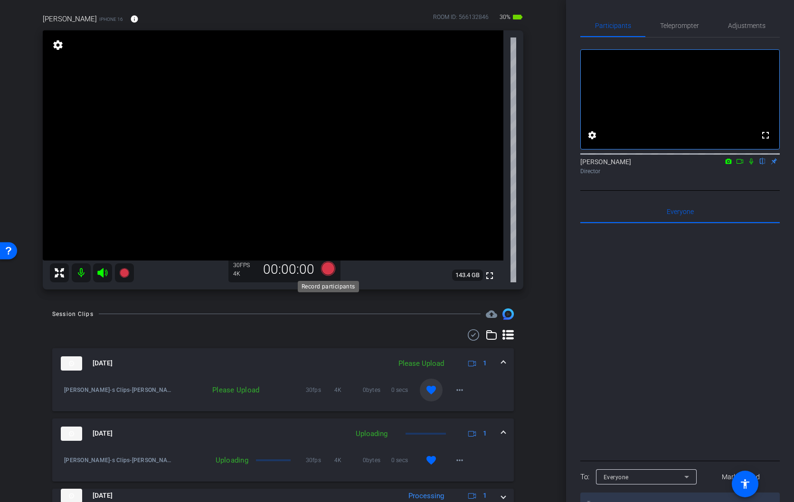
click at [329, 269] on icon at bounding box center [328, 268] width 14 height 14
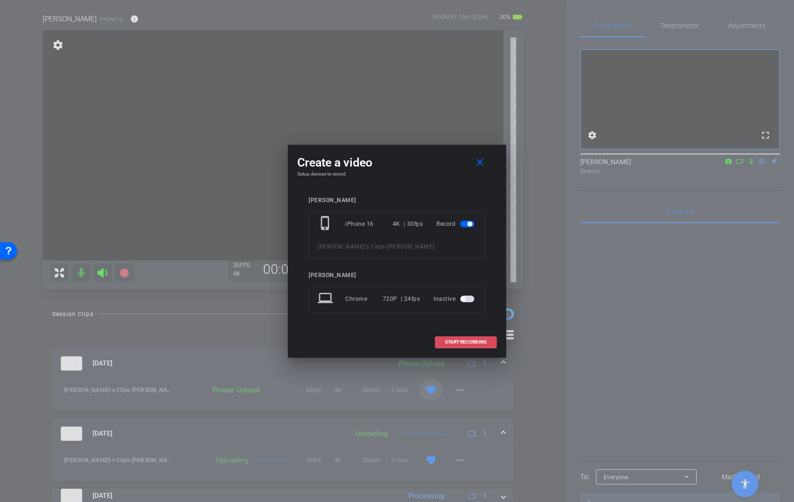
drag, startPoint x: 463, startPoint y: 339, endPoint x: 476, endPoint y: 315, distance: 27.2
click at [463, 340] on span "START RECORDING" at bounding box center [466, 342] width 42 height 5
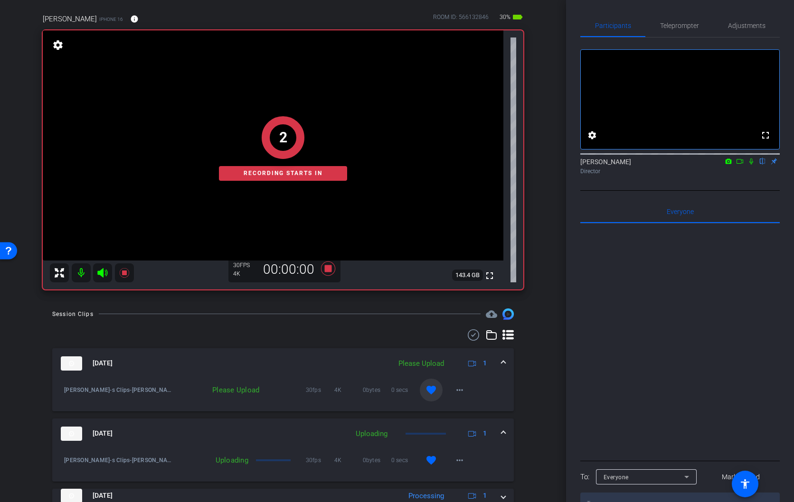
click at [751, 165] on icon at bounding box center [751, 161] width 8 height 7
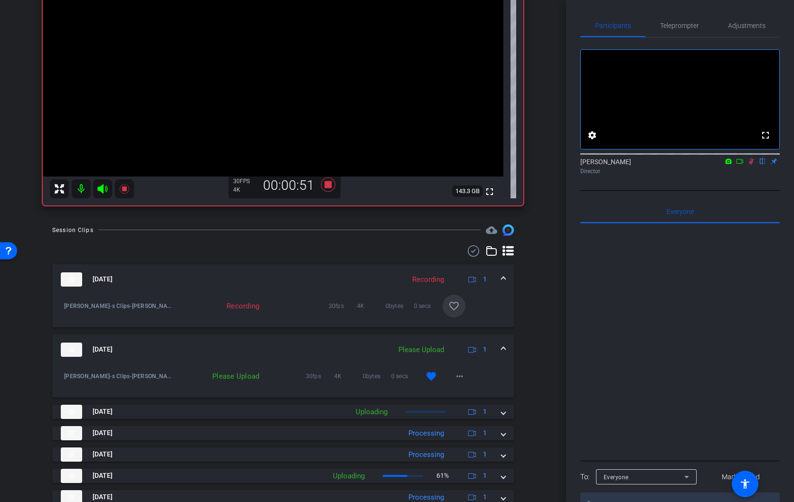
scroll to position [153, 0]
click at [459, 376] on mat-icon "more_horiz" at bounding box center [459, 375] width 11 height 11
click at [493, 366] on div at bounding box center [397, 251] width 794 height 502
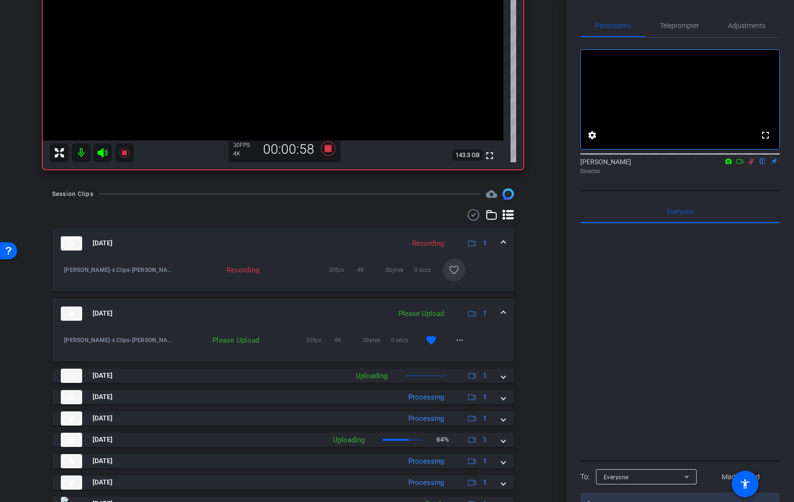
scroll to position [191, 0]
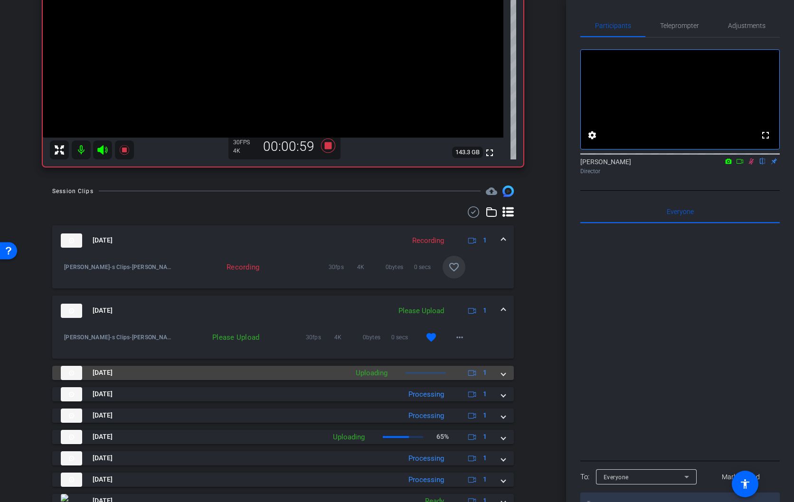
click at [502, 374] on span at bounding box center [503, 373] width 4 height 10
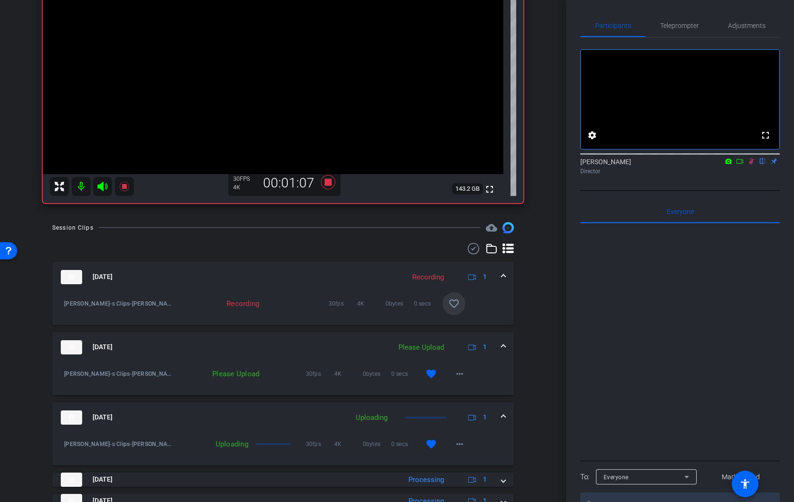
scroll to position [146, 0]
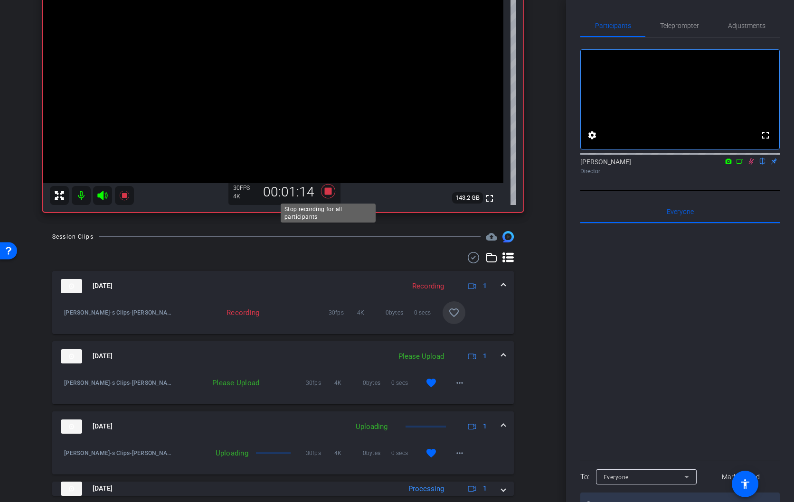
click at [327, 190] on icon at bounding box center [328, 191] width 14 height 14
click at [750, 166] on mat-icon at bounding box center [750, 161] width 11 height 9
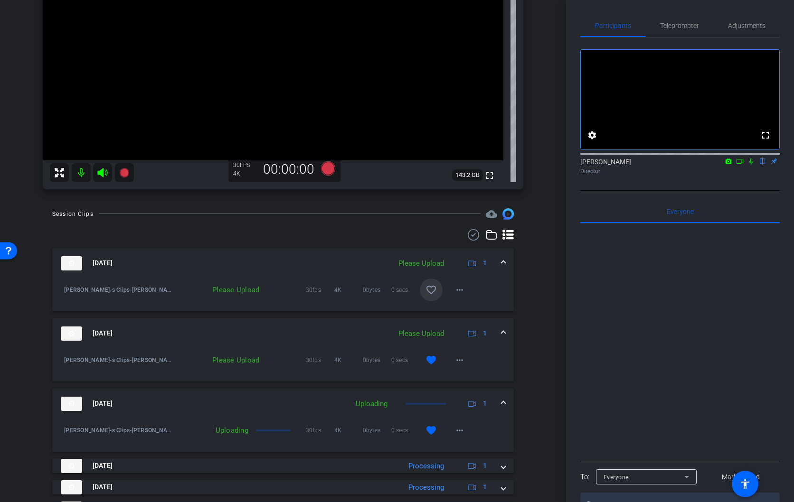
scroll to position [177, 0]
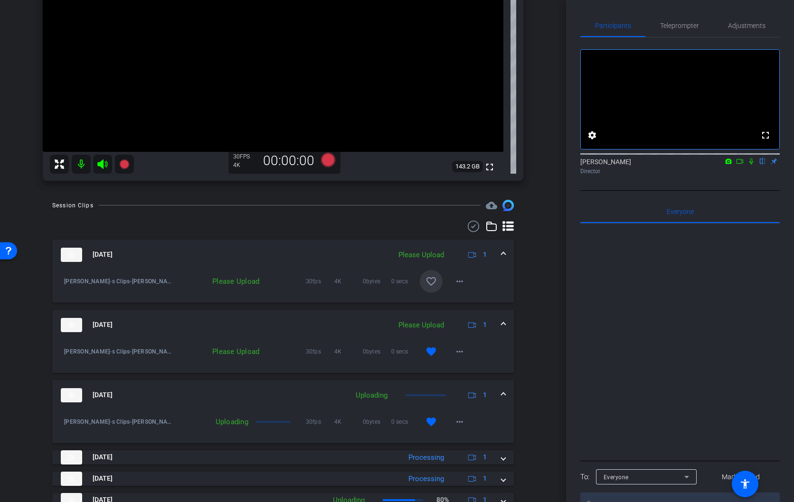
click at [430, 282] on mat-icon "favorite_border" at bounding box center [430, 281] width 11 height 11
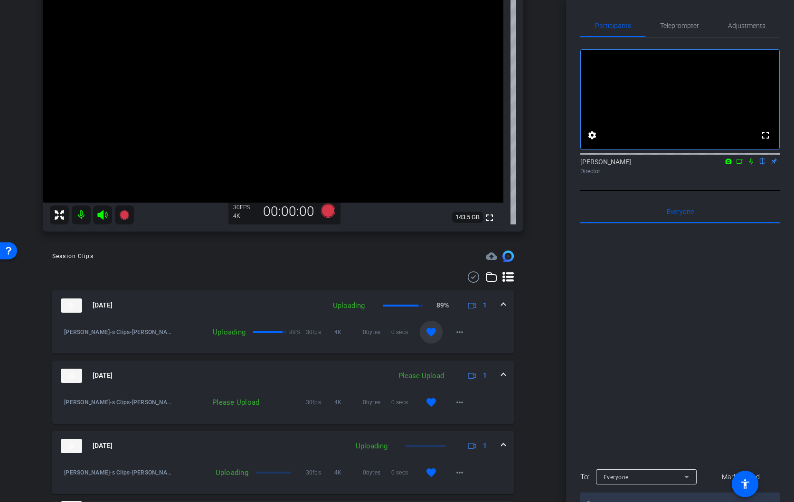
scroll to position [128, 0]
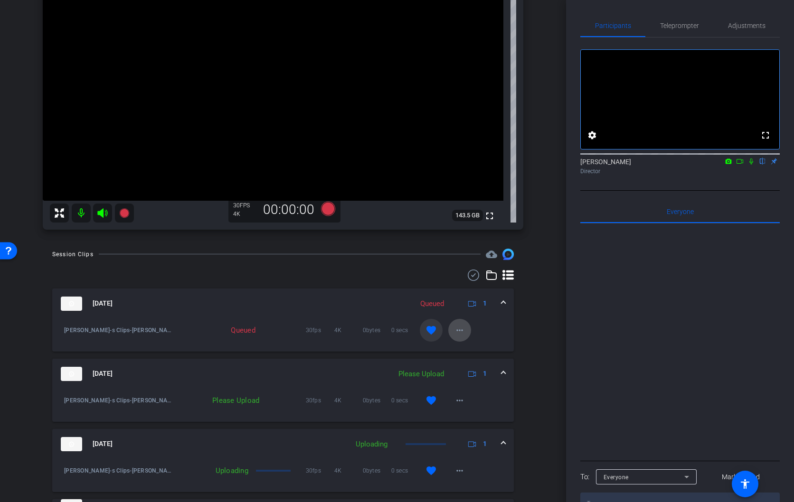
click at [461, 330] on mat-icon "more_horiz" at bounding box center [459, 330] width 11 height 11
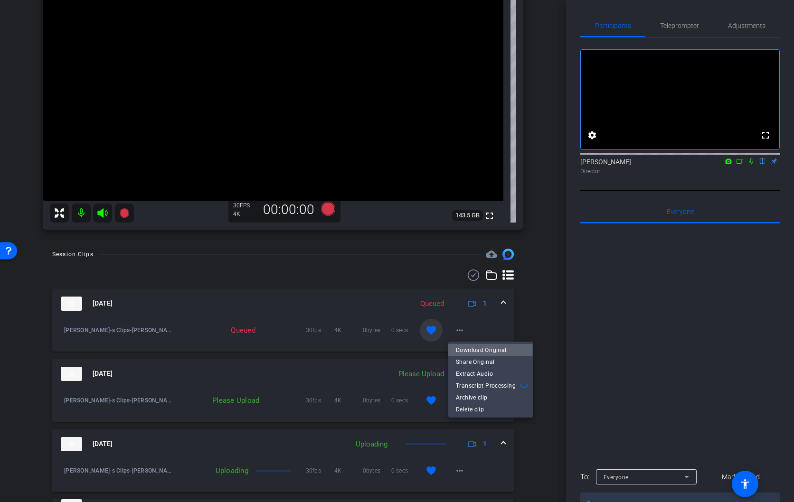
click at [470, 352] on span "Download Original" at bounding box center [490, 350] width 69 height 11
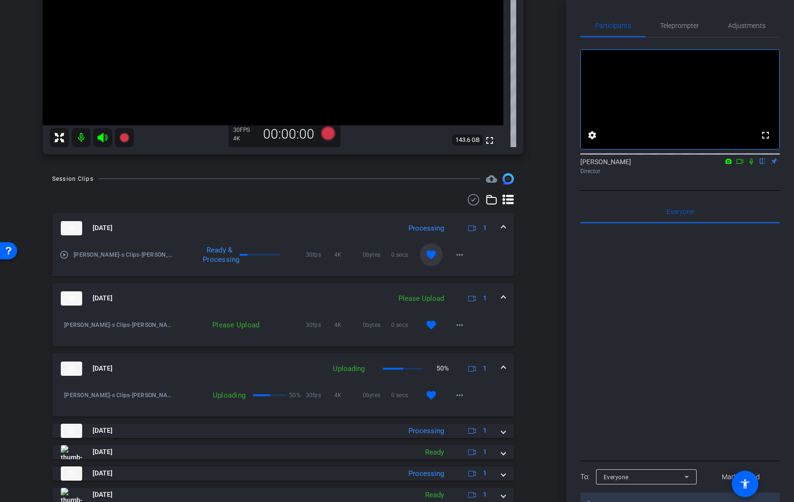
scroll to position [211, 0]
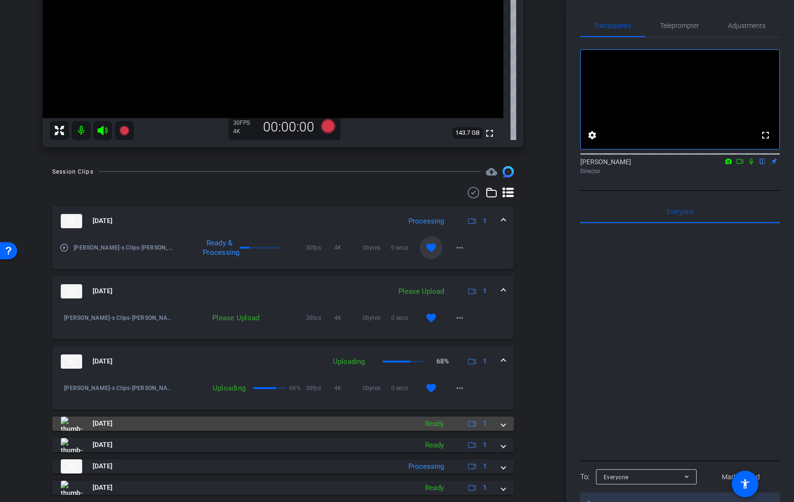
click at [505, 426] on mat-expansion-panel-header "[DATE] Ready 1" at bounding box center [282, 424] width 461 height 14
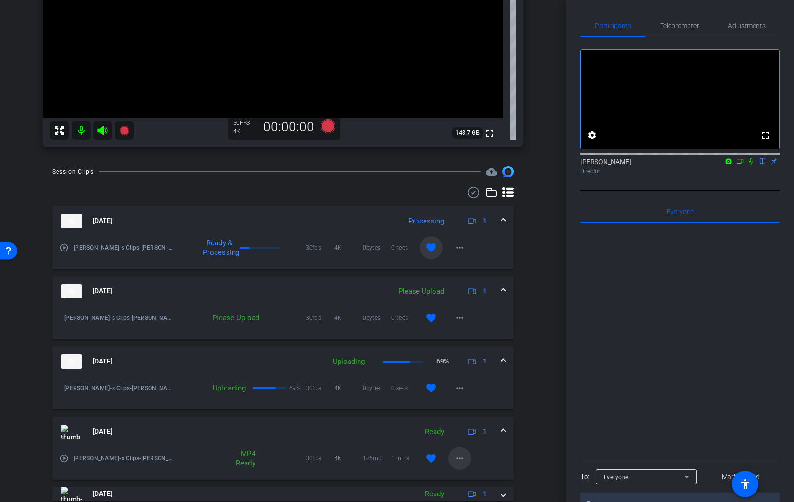
click at [458, 457] on mat-icon "more_horiz" at bounding box center [459, 458] width 11 height 11
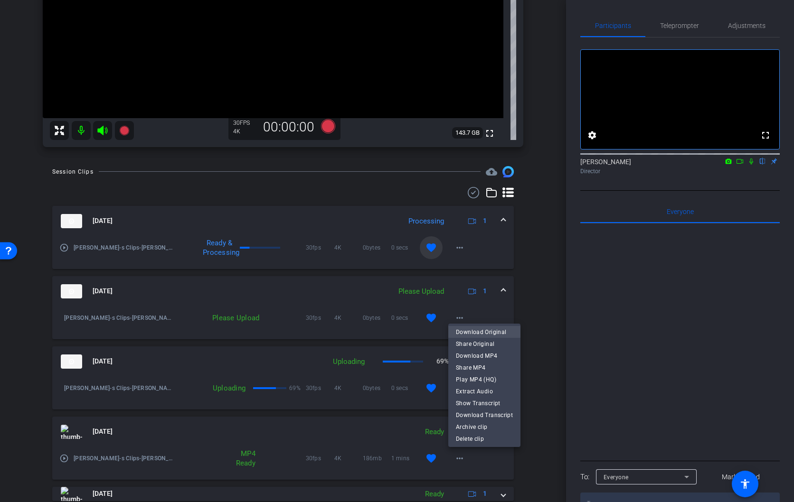
click at [476, 330] on span "Download Original" at bounding box center [484, 332] width 57 height 11
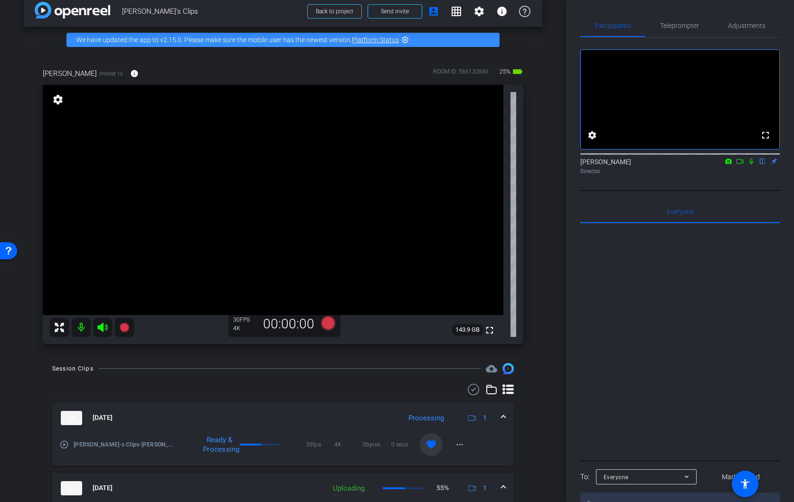
scroll to position [0, 0]
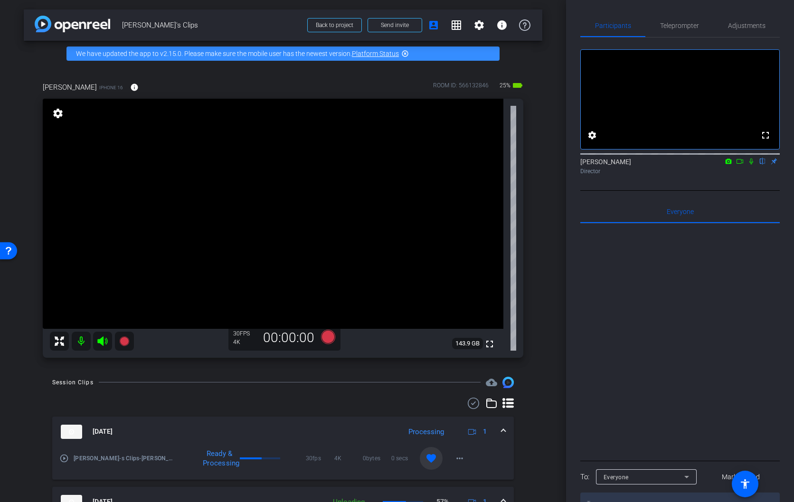
click at [752, 165] on icon at bounding box center [751, 161] width 8 height 7
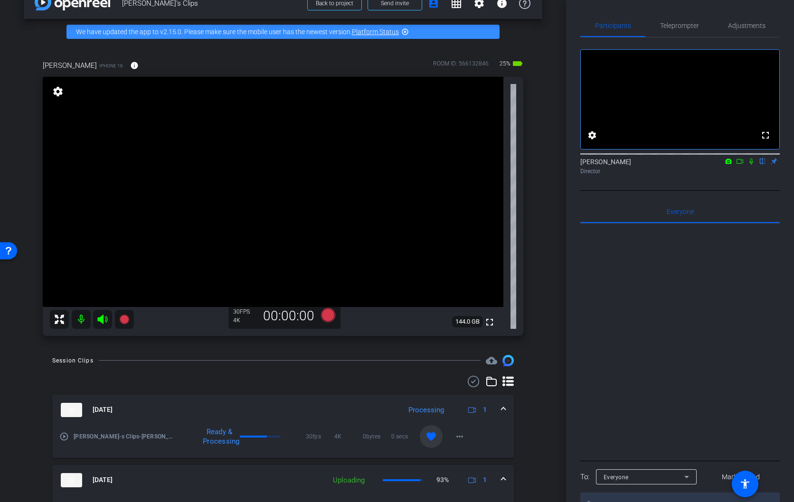
scroll to position [17, 0]
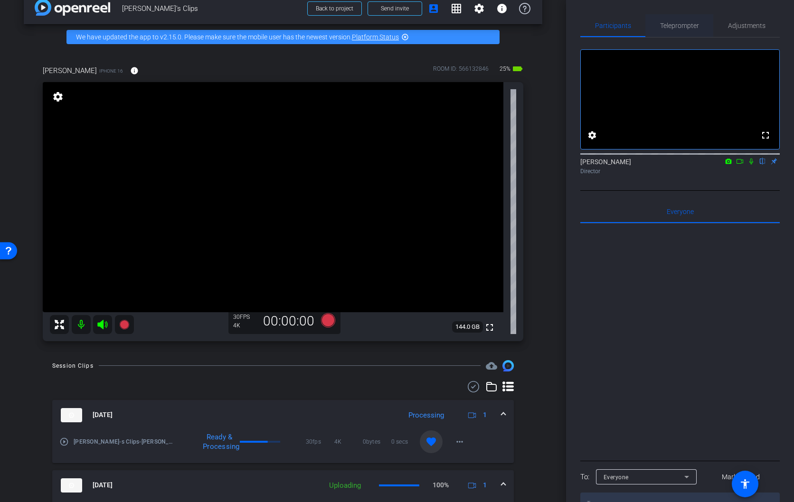
click at [676, 26] on span "Teleprompter" at bounding box center [679, 25] width 39 height 7
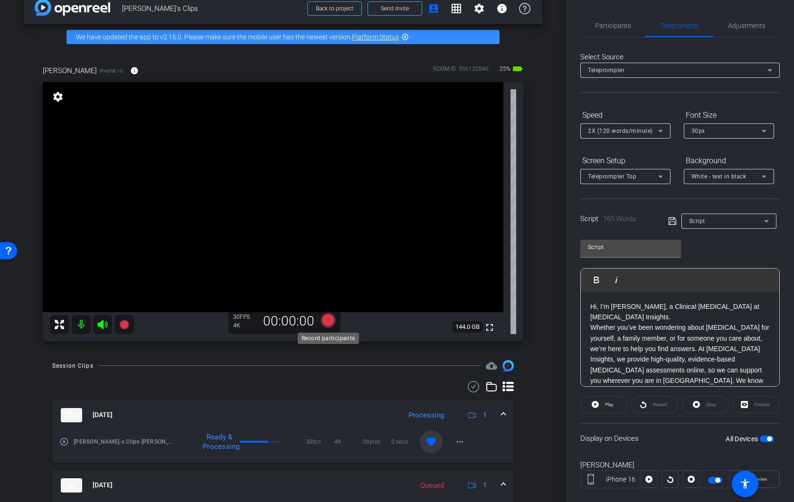
click at [329, 319] on icon at bounding box center [328, 320] width 14 height 14
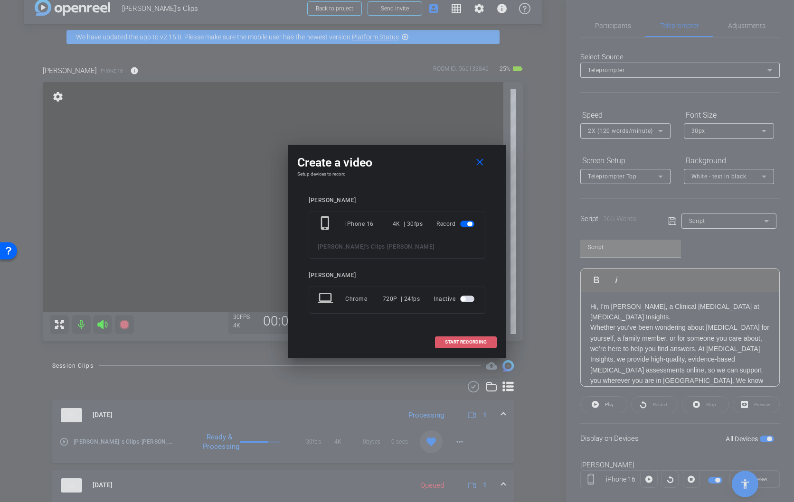
click at [454, 340] on span "START RECORDING" at bounding box center [466, 342] width 42 height 5
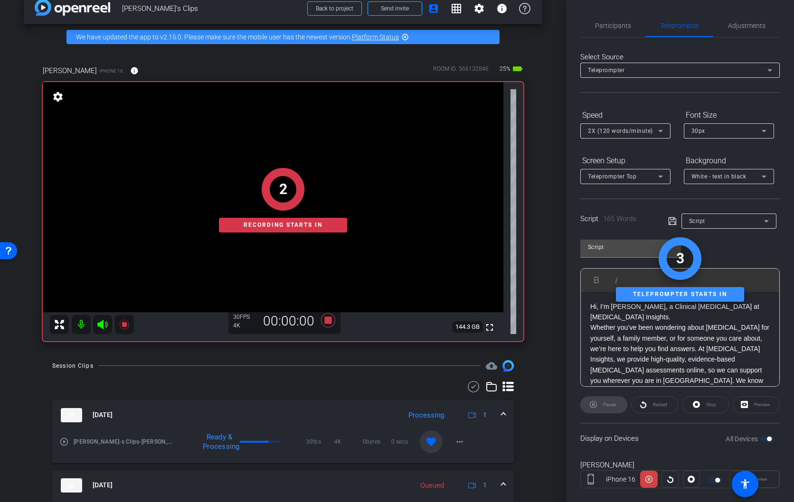
click at [327, 321] on div "2 Recording starts in" at bounding box center [283, 200] width 480 height 282
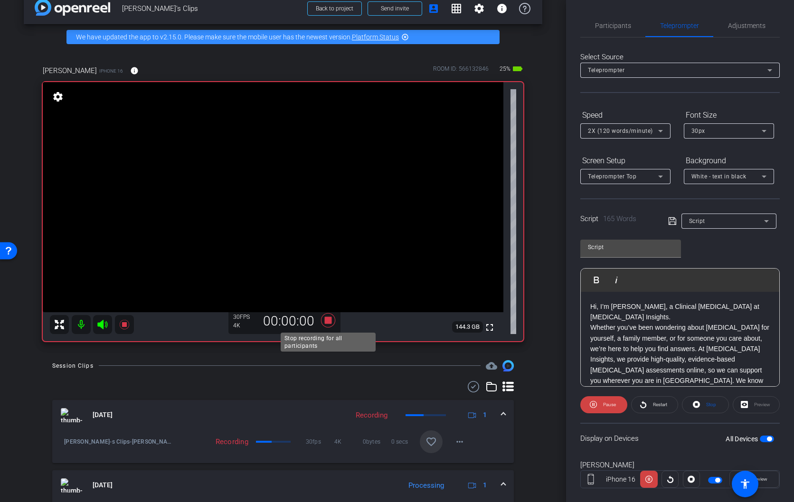
click at [327, 321] on icon at bounding box center [328, 320] width 14 height 14
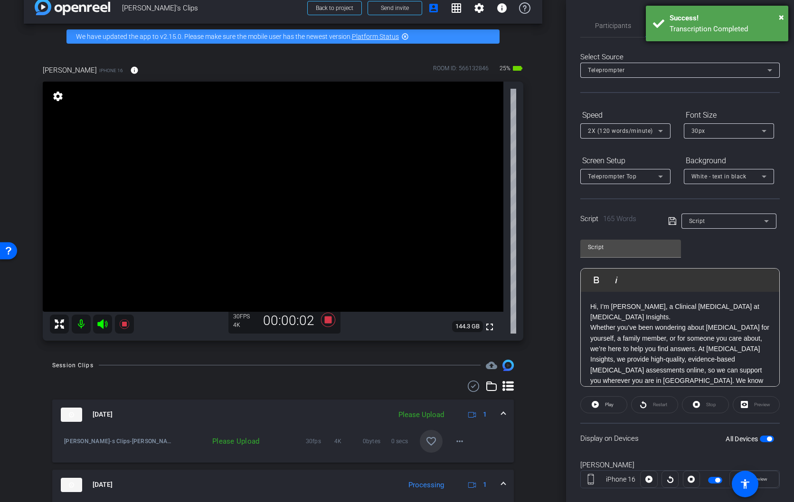
click at [784, 18] on div "× Success! Transcription Completed" at bounding box center [716, 24] width 142 height 36
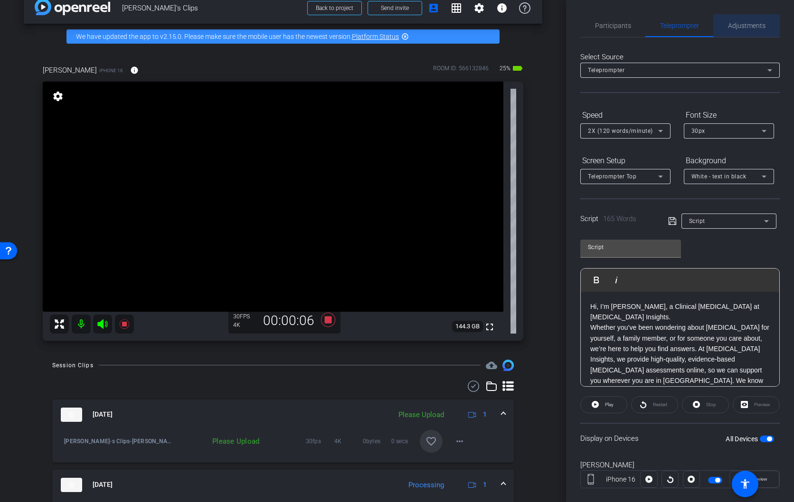
click at [754, 26] on span "Adjustments" at bounding box center [746, 25] width 37 height 7
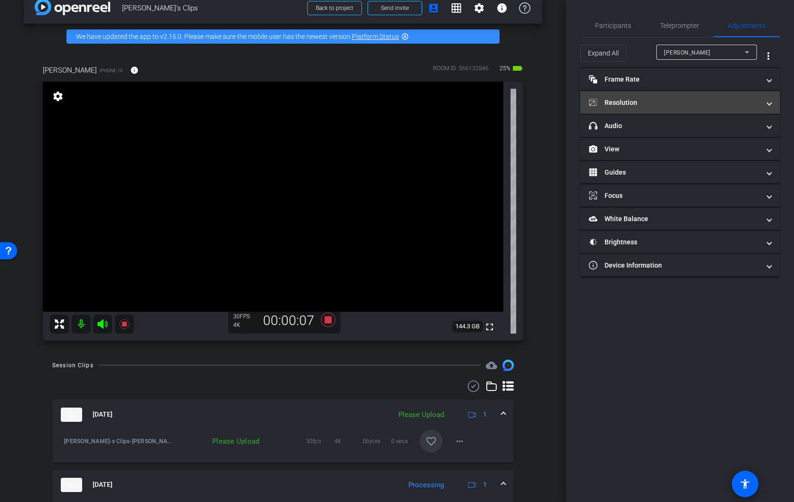
click at [667, 103] on mat-panel-title "Resolution" at bounding box center [673, 103] width 171 height 10
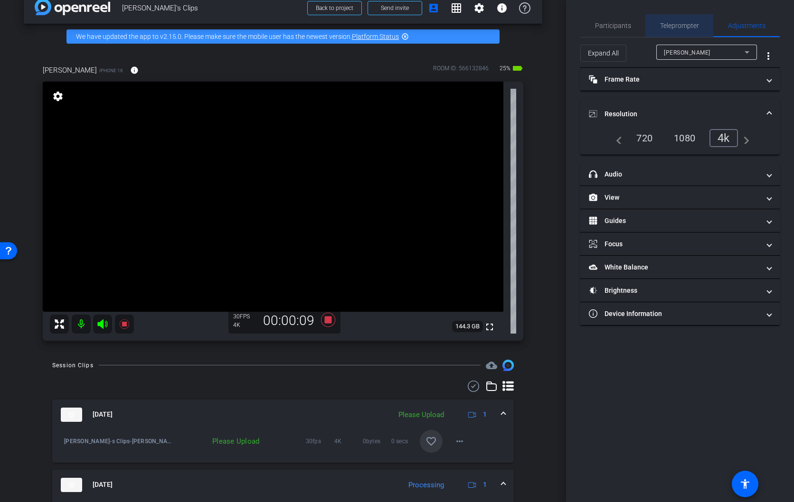
click at [674, 26] on span "Teleprompter" at bounding box center [679, 25] width 39 height 7
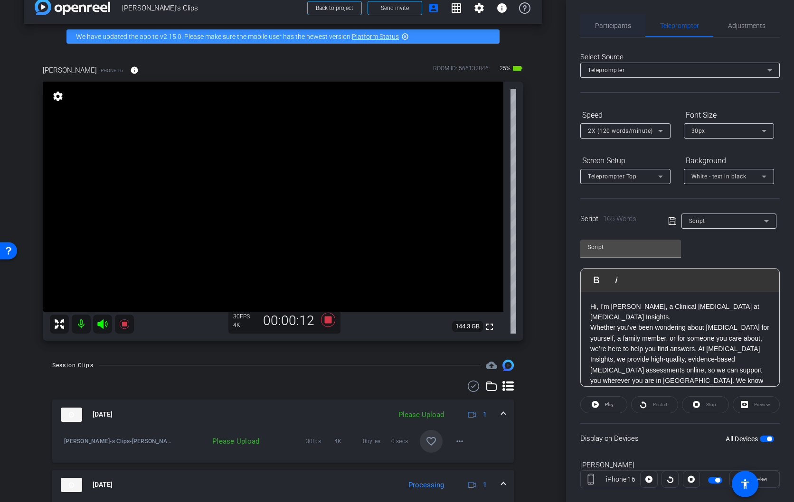
click at [607, 27] on span "Participants" at bounding box center [613, 25] width 36 height 7
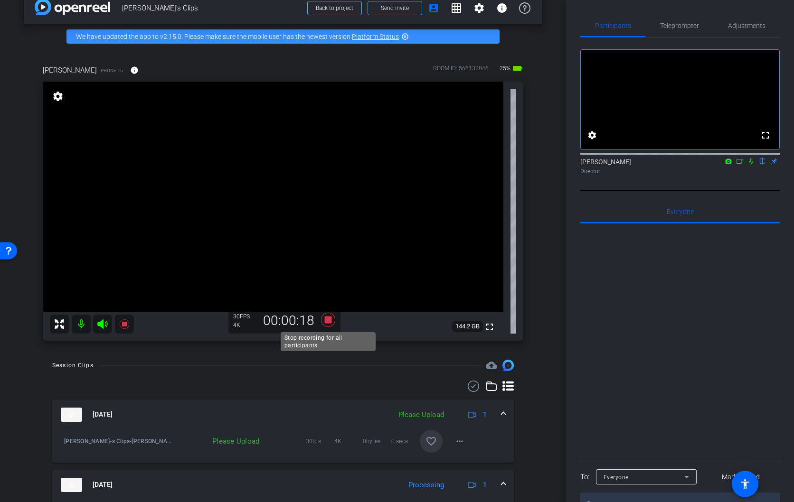
click at [328, 318] on icon at bounding box center [328, 319] width 14 height 14
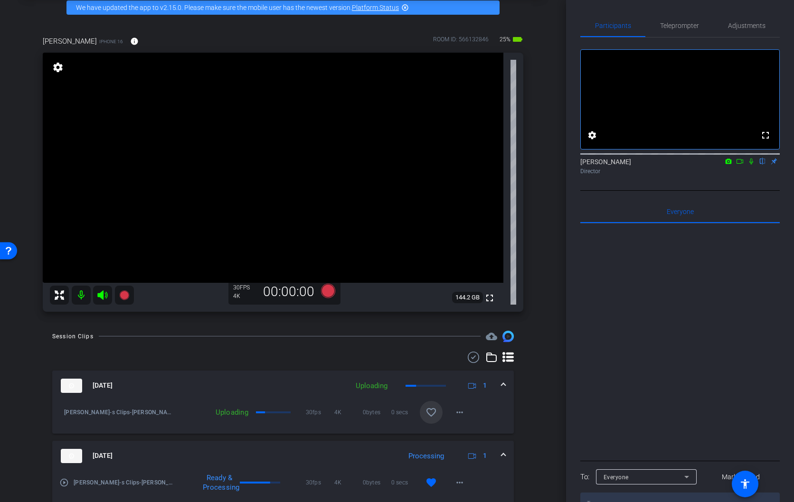
scroll to position [56, 0]
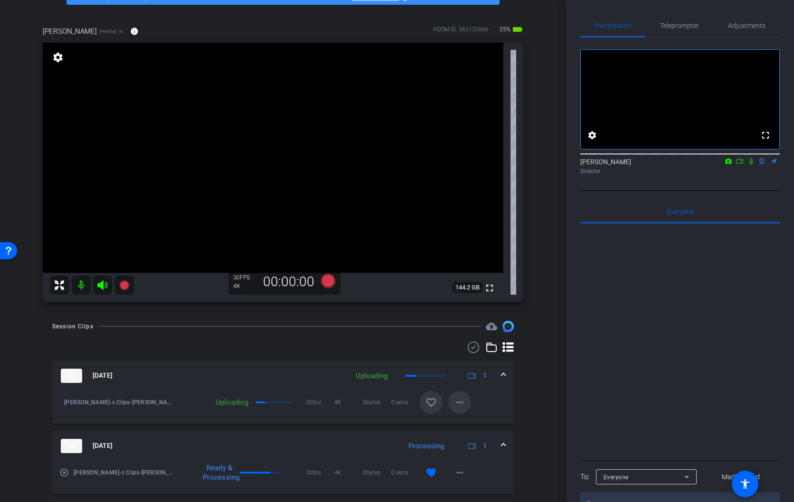
click at [457, 402] on mat-icon "more_horiz" at bounding box center [459, 402] width 11 height 11
click at [470, 423] on span "Cancel Upload" at bounding box center [476, 422] width 40 height 11
click at [326, 280] on icon at bounding box center [328, 280] width 14 height 14
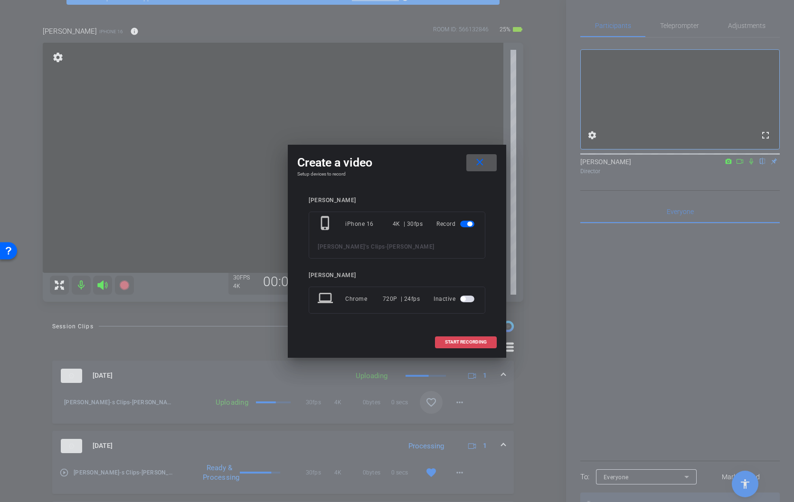
click at [468, 341] on span "START RECORDING" at bounding box center [466, 342] width 42 height 5
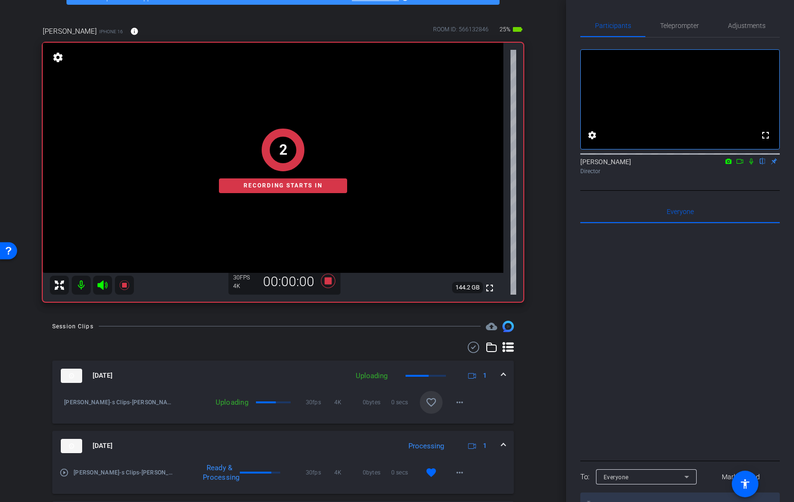
click at [752, 165] on icon at bounding box center [751, 162] width 4 height 6
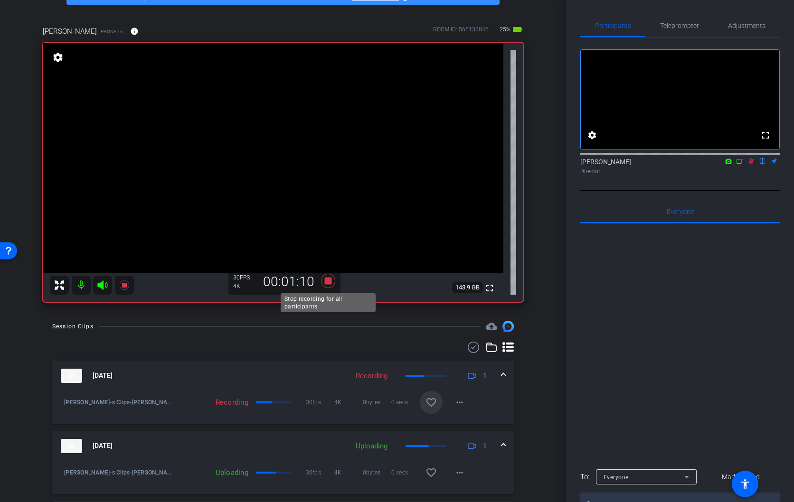
click at [328, 280] on icon at bounding box center [328, 280] width 14 height 14
click at [751, 165] on icon at bounding box center [751, 161] width 8 height 7
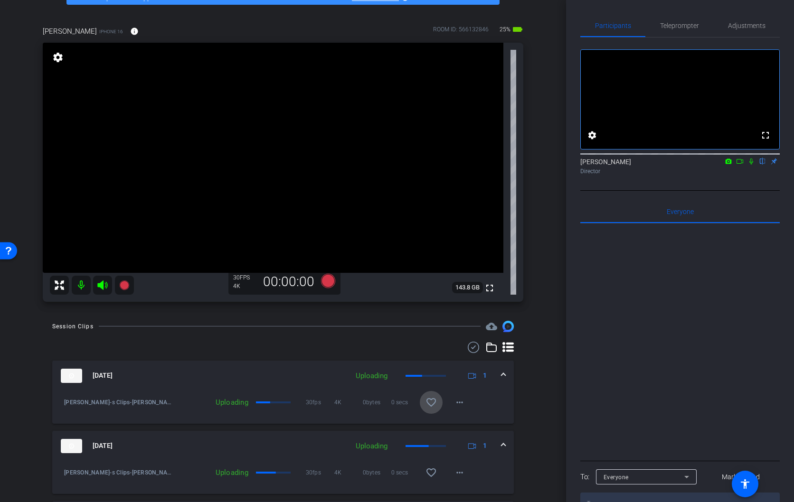
click at [430, 400] on mat-icon "favorite_border" at bounding box center [430, 402] width 11 height 11
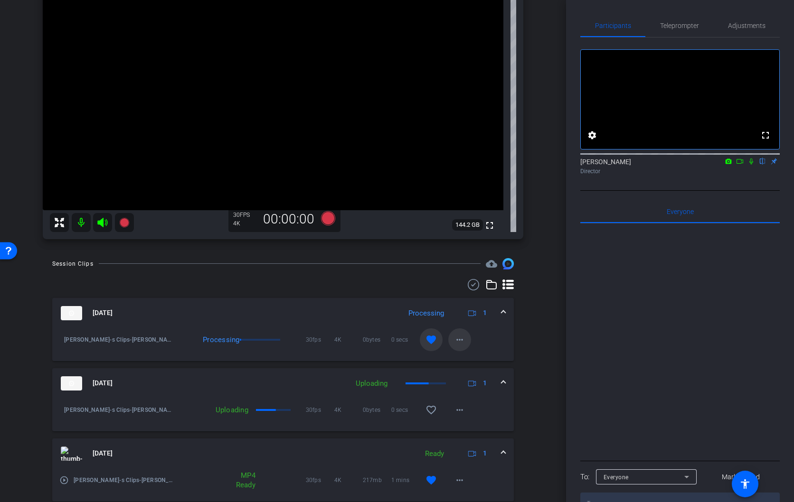
scroll to position [19, 0]
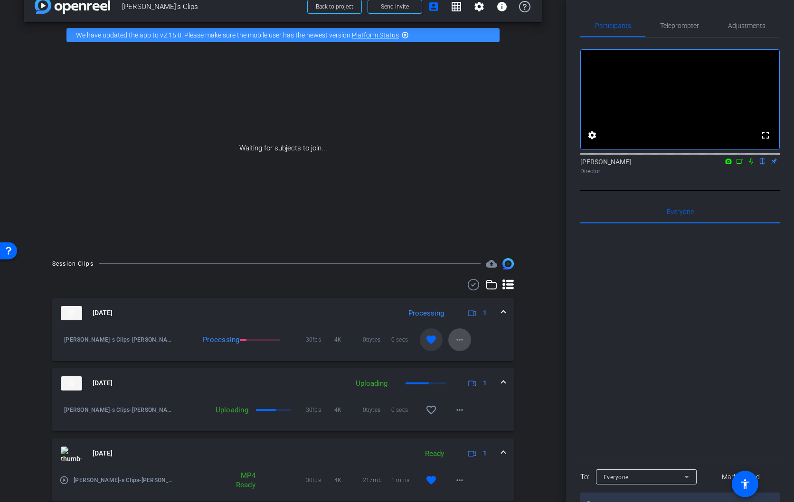
click at [457, 341] on mat-icon "more_horiz" at bounding box center [459, 339] width 11 height 11
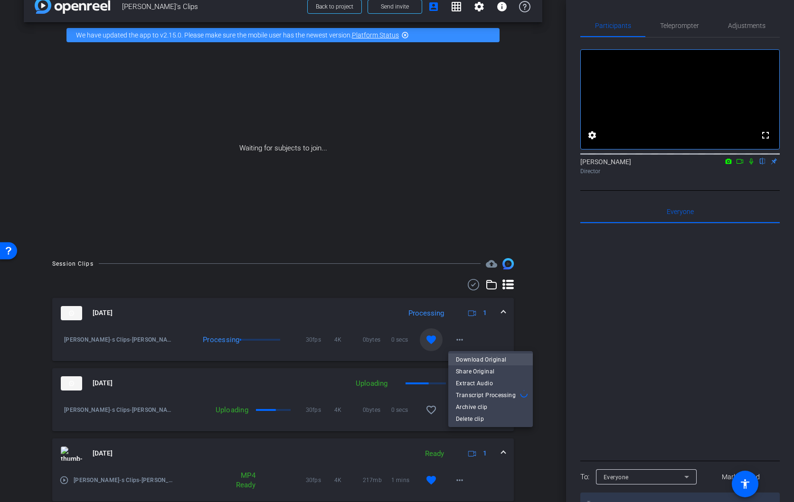
click at [468, 361] on span "Download Original" at bounding box center [490, 359] width 69 height 11
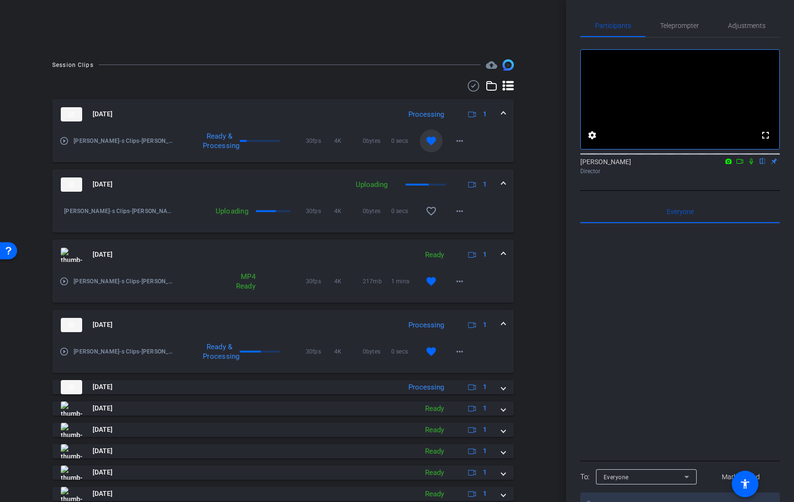
scroll to position [250, 0]
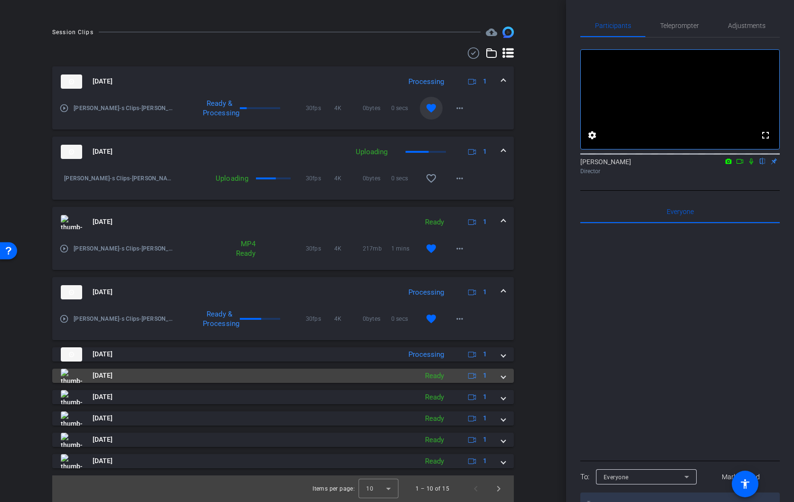
click at [504, 376] on span at bounding box center [503, 376] width 4 height 10
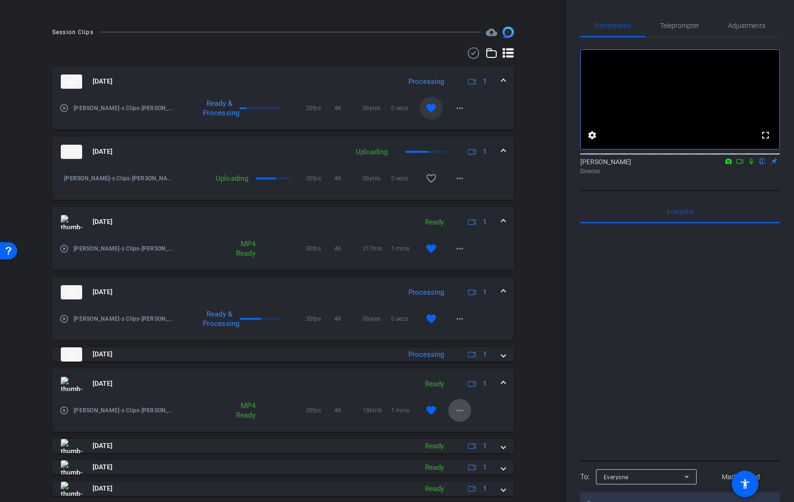
click at [457, 410] on mat-icon "more_horiz" at bounding box center [459, 410] width 11 height 11
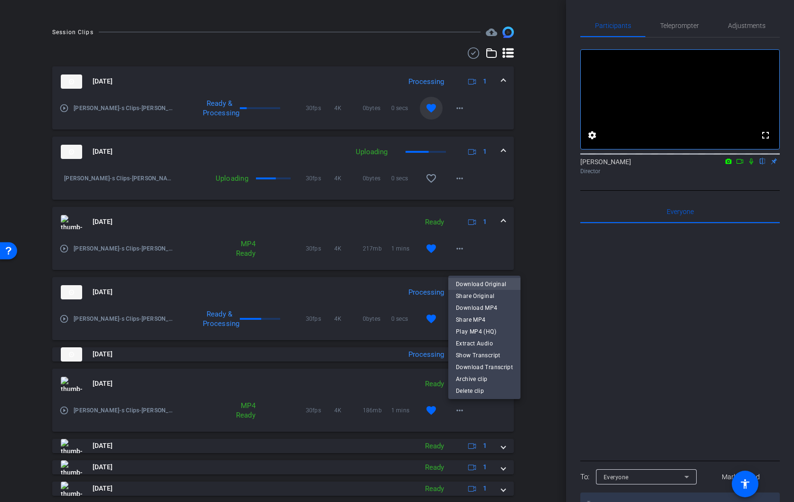
click at [465, 286] on span "Download Original" at bounding box center [484, 284] width 57 height 11
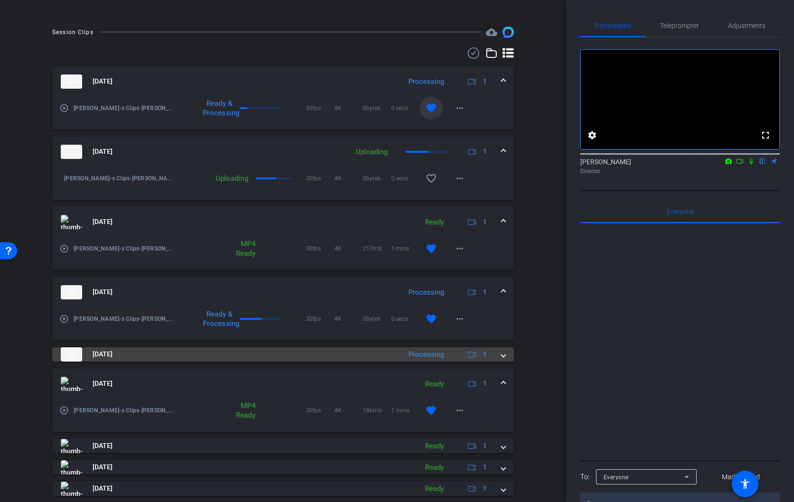
click at [504, 356] on span at bounding box center [503, 354] width 4 height 10
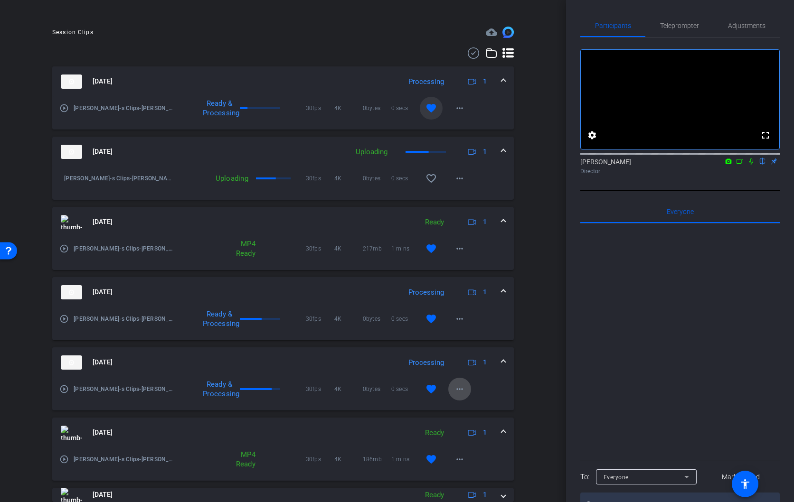
click at [459, 389] on mat-icon "more_horiz" at bounding box center [459, 388] width 11 height 11
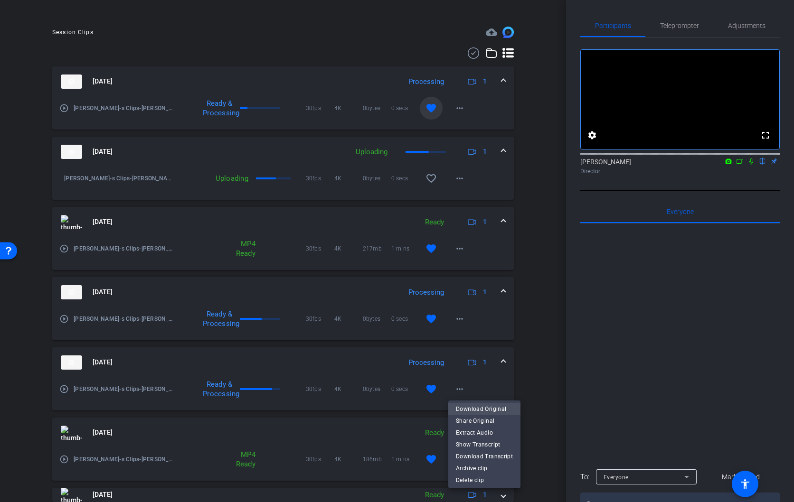
click at [473, 411] on span "Download Original" at bounding box center [484, 408] width 57 height 11
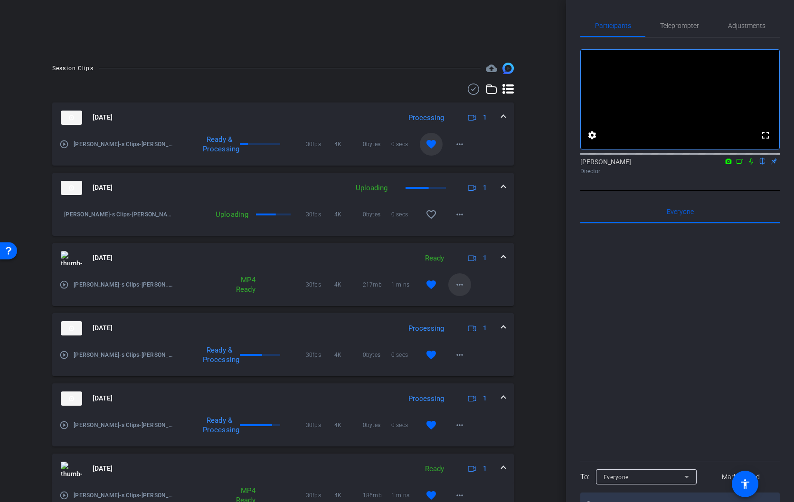
scroll to position [214, 0]
click at [458, 286] on mat-icon "more_horiz" at bounding box center [459, 285] width 11 height 11
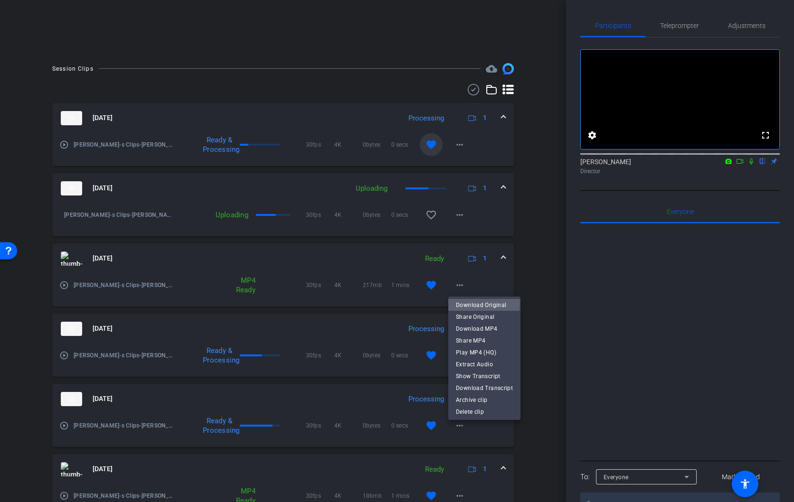
click at [464, 304] on span "Download Original" at bounding box center [484, 304] width 57 height 11
